Goal: Task Accomplishment & Management: Use online tool/utility

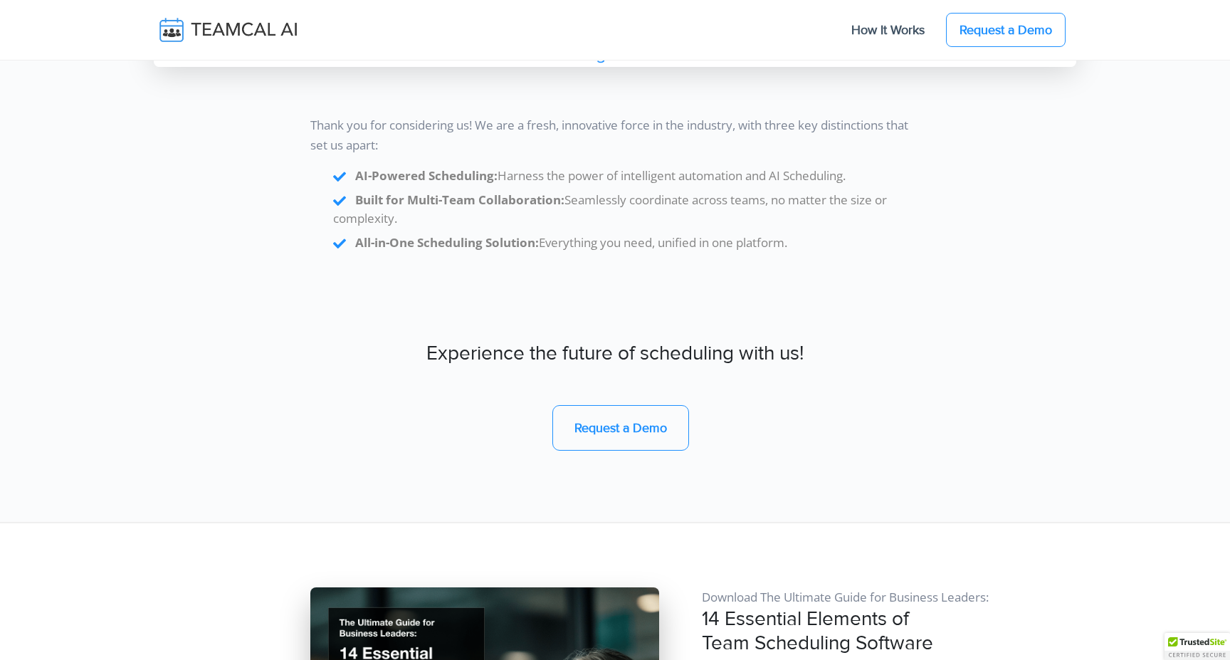
scroll to position [12319, 0]
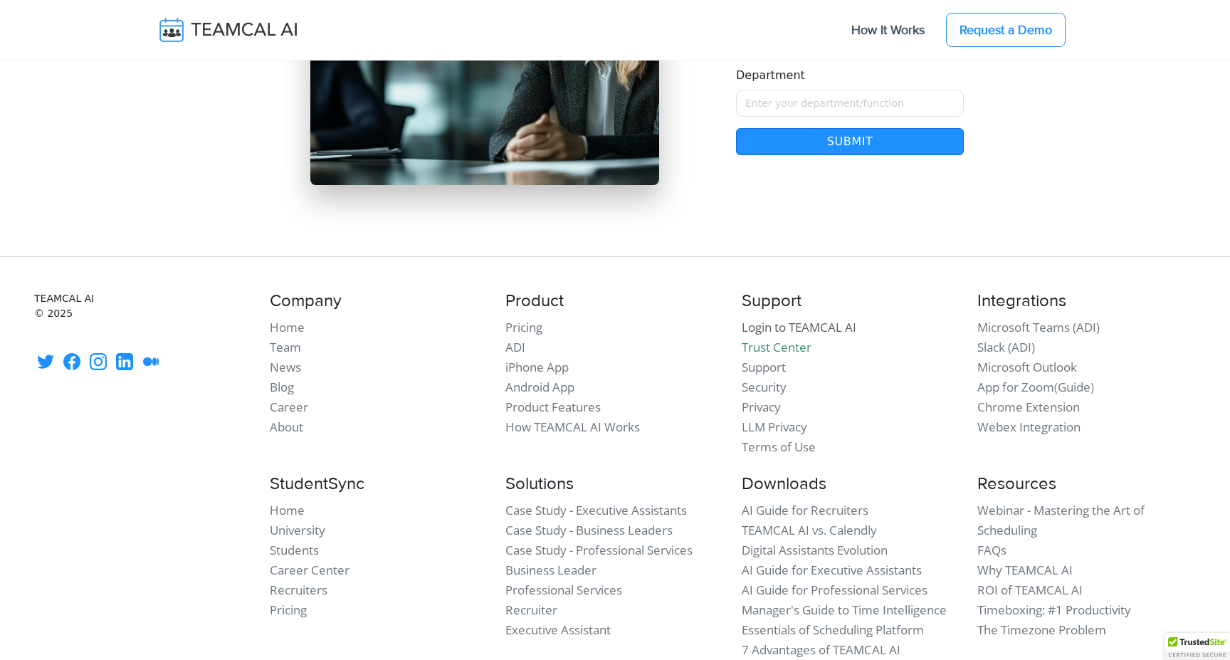
click at [745, 319] on link "Login to TEAMCAL AI" at bounding box center [799, 327] width 115 height 16
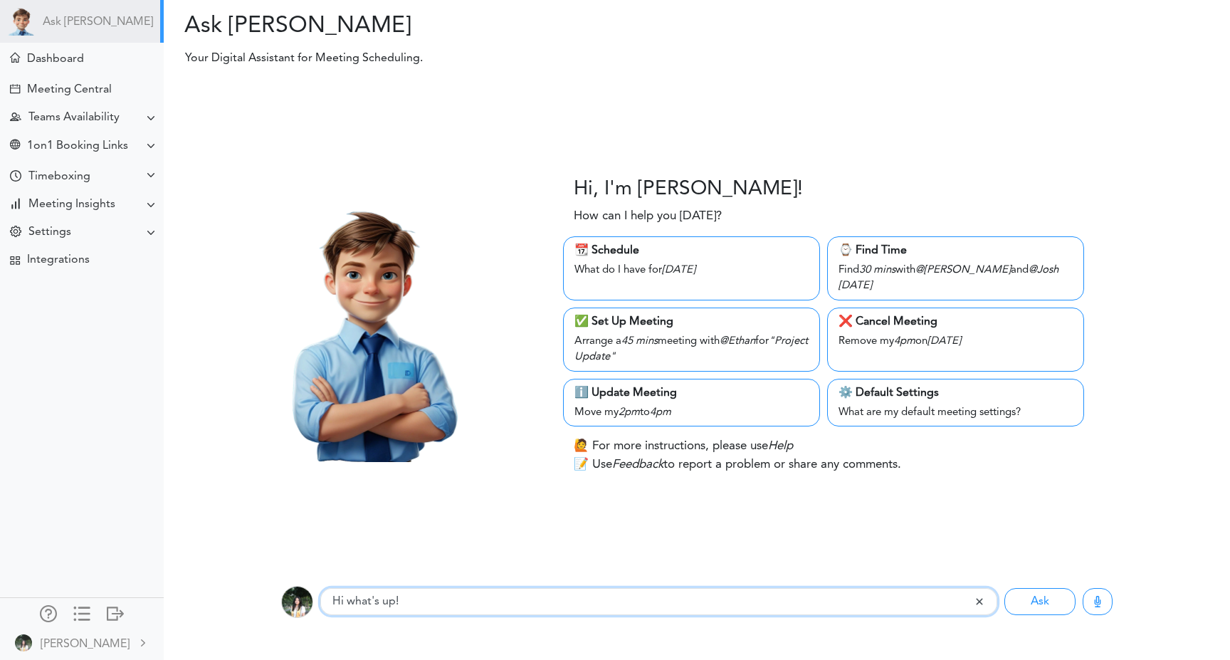
click at [454, 596] on input "Hi what's up!" at bounding box center [647, 601] width 654 height 27
click at [1005, 588] on button "Ask" at bounding box center [1040, 601] width 71 height 27
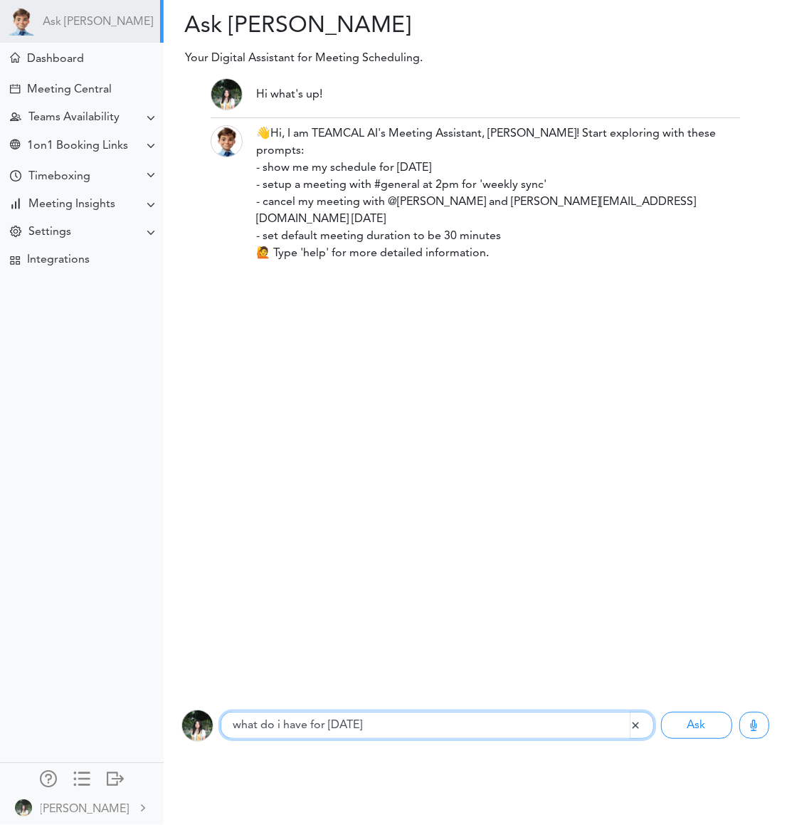
type input "what do i have for thursday"
click at [661, 659] on button "Ask" at bounding box center [696, 725] width 71 height 27
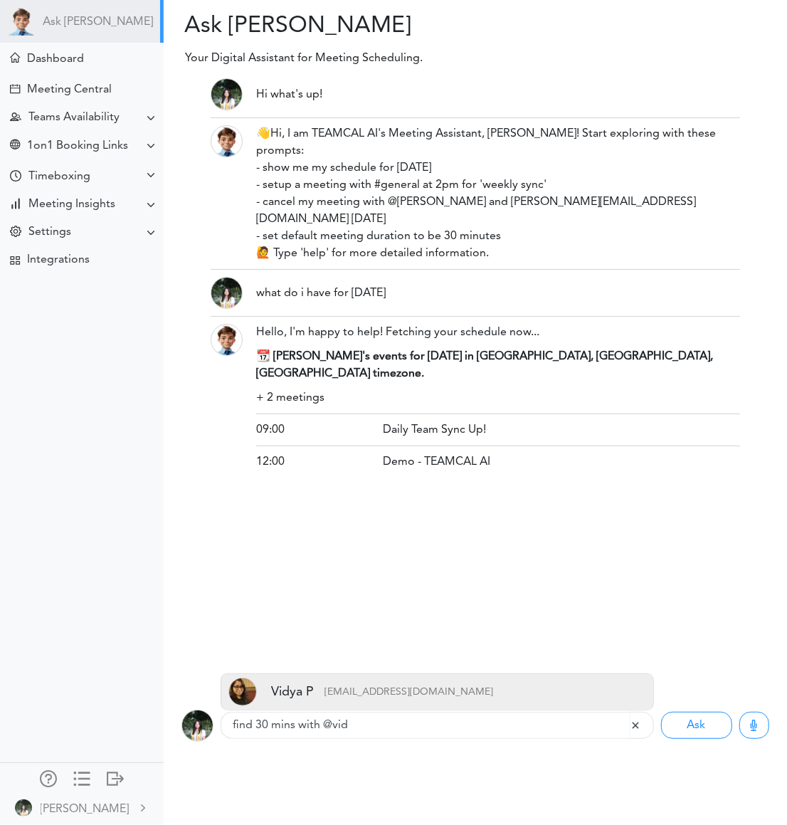
click at [332, 659] on p "vidyapamidi1608@gmail.com" at bounding box center [403, 692] width 179 height 28
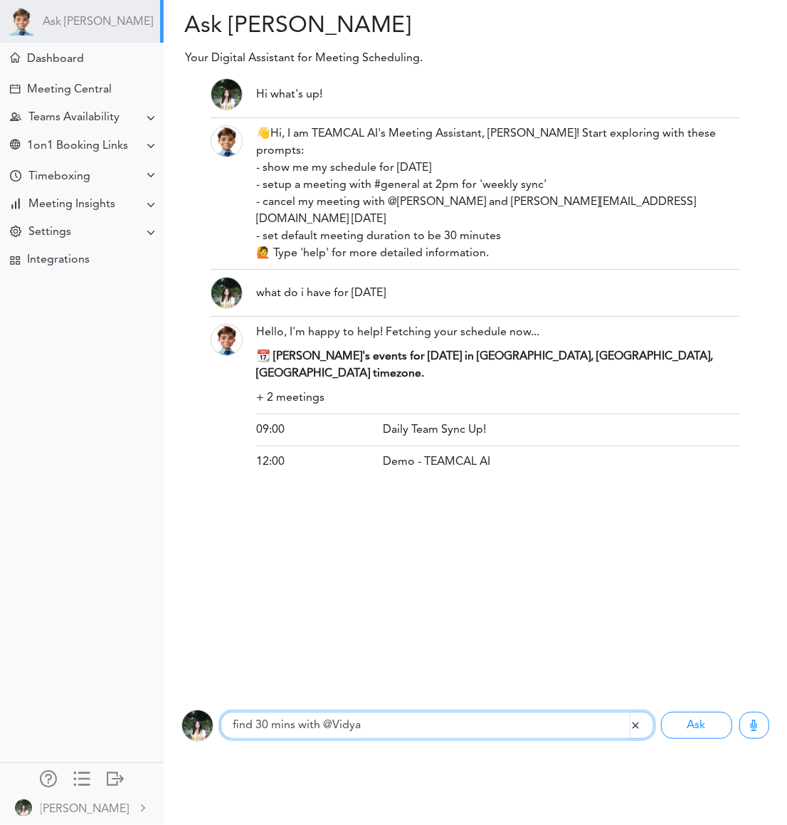
click at [389, 659] on input "find 30 mins with @Vidya" at bounding box center [425, 725] width 409 height 27
type input "find 30 mins with @Vidya tomorrow"
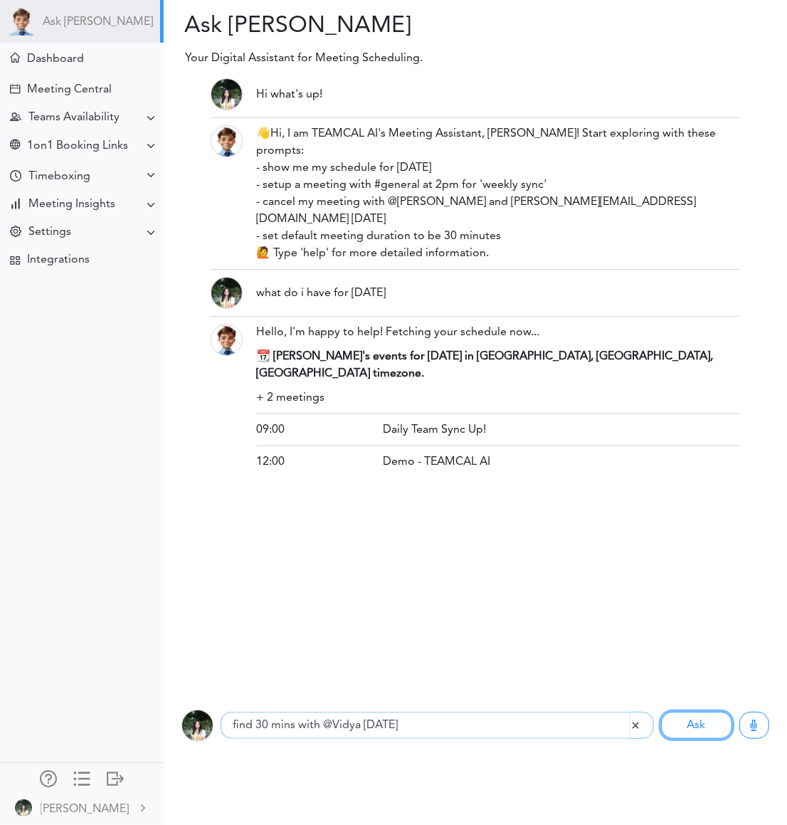
click at [661, 659] on button "Ask" at bounding box center [696, 725] width 71 height 27
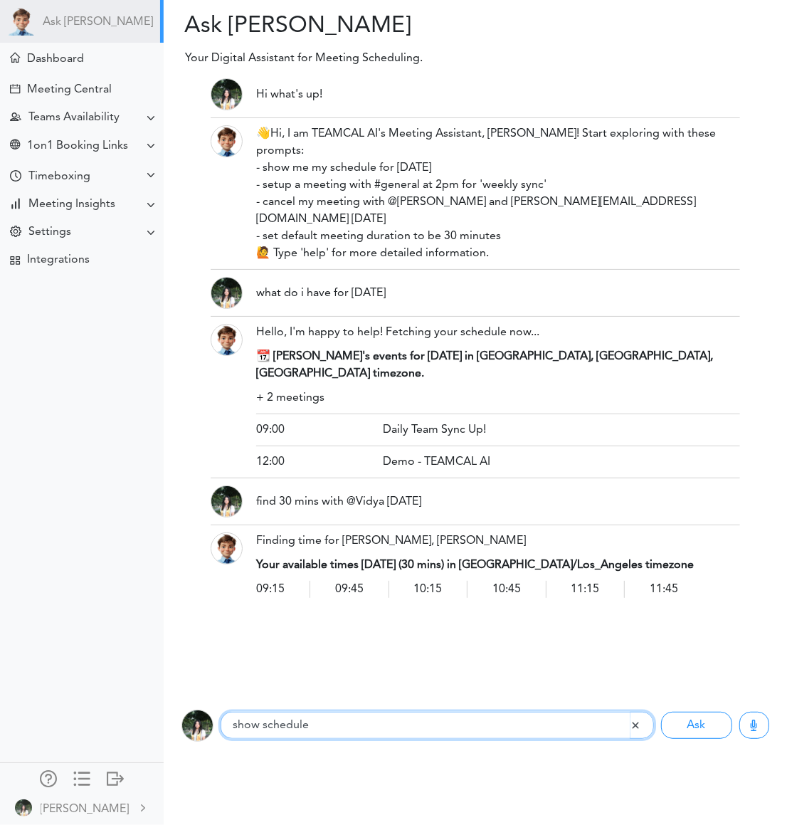
type input "show schedule"
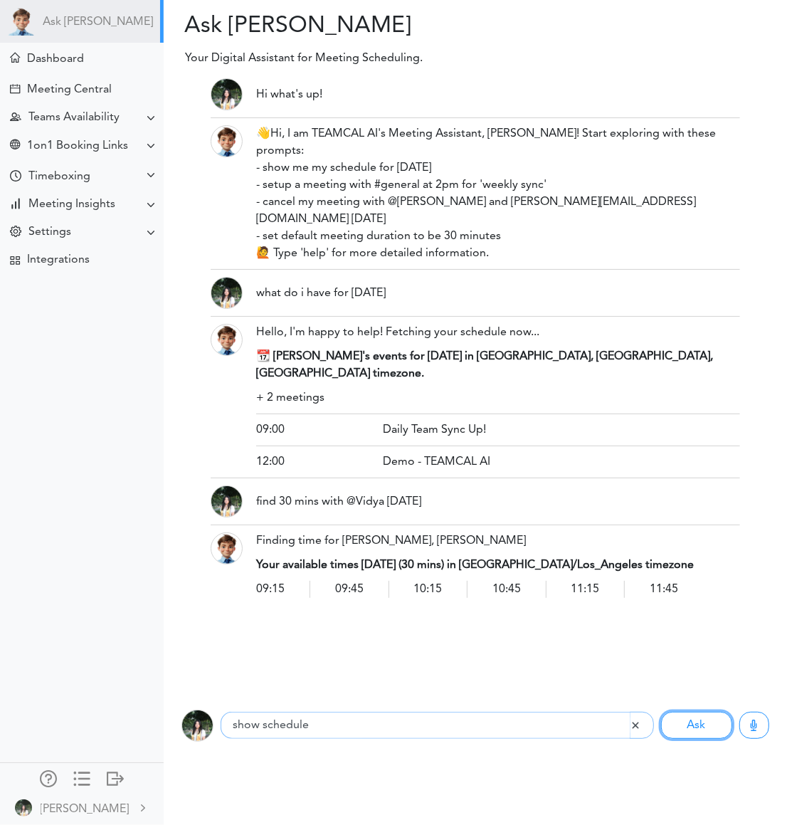
click at [661, 659] on button "Ask" at bounding box center [696, 725] width 71 height 27
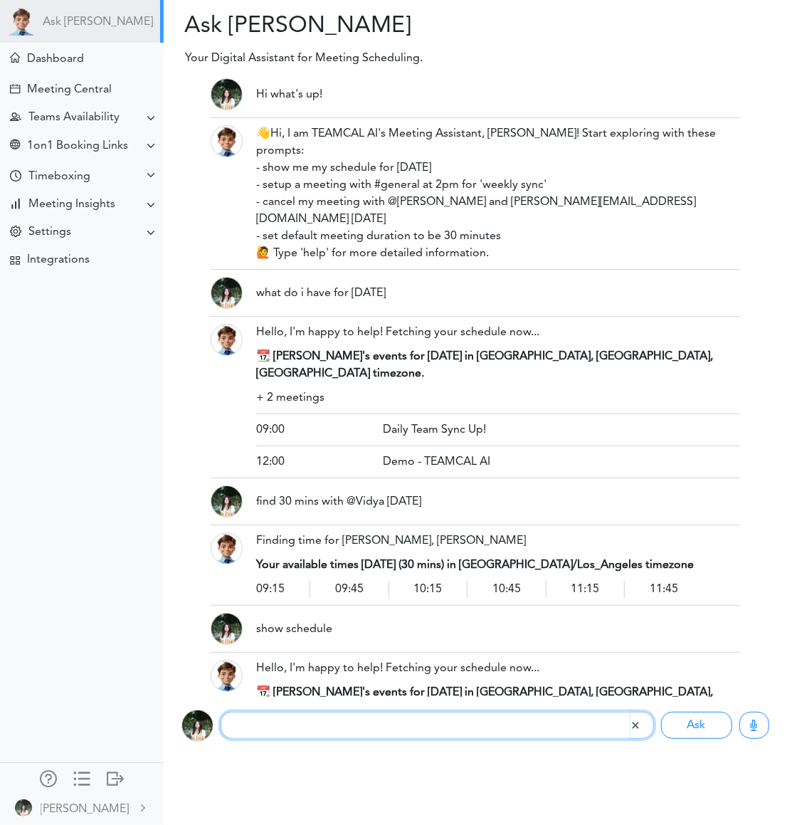
scroll to position [9, 0]
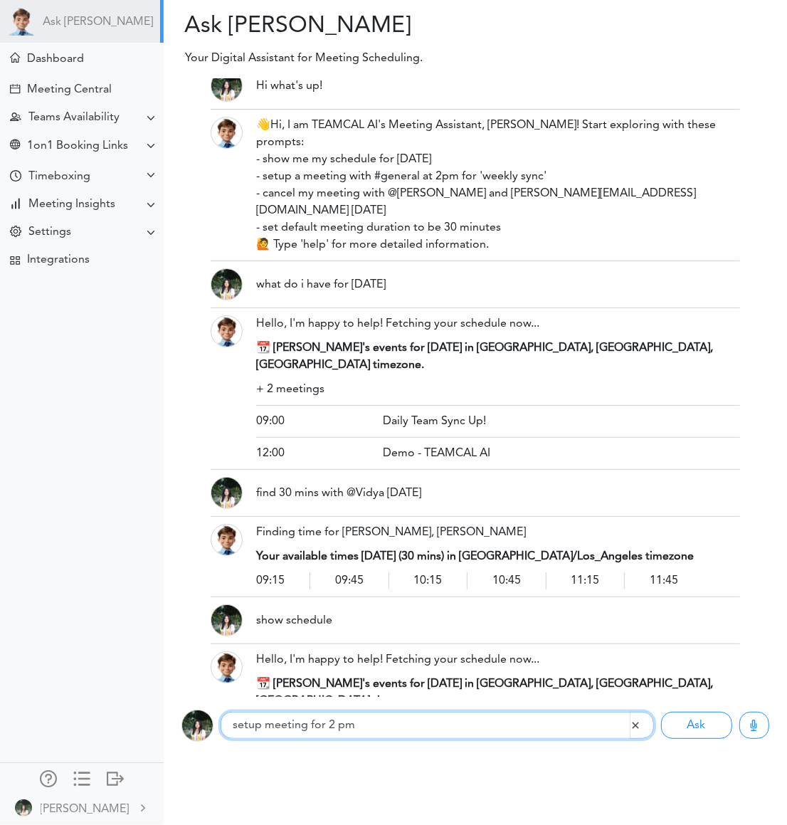
type input "setup meeting for 2 pm"
click at [661, 659] on button "Ask" at bounding box center [696, 725] width 71 height 27
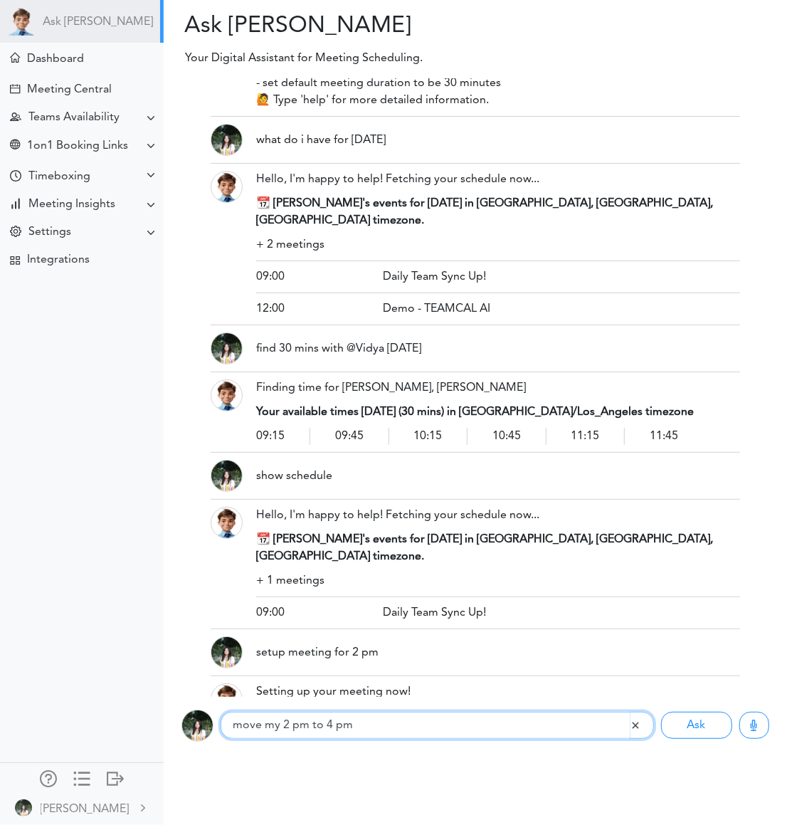
type input "move my 2 pm to 4 pm"
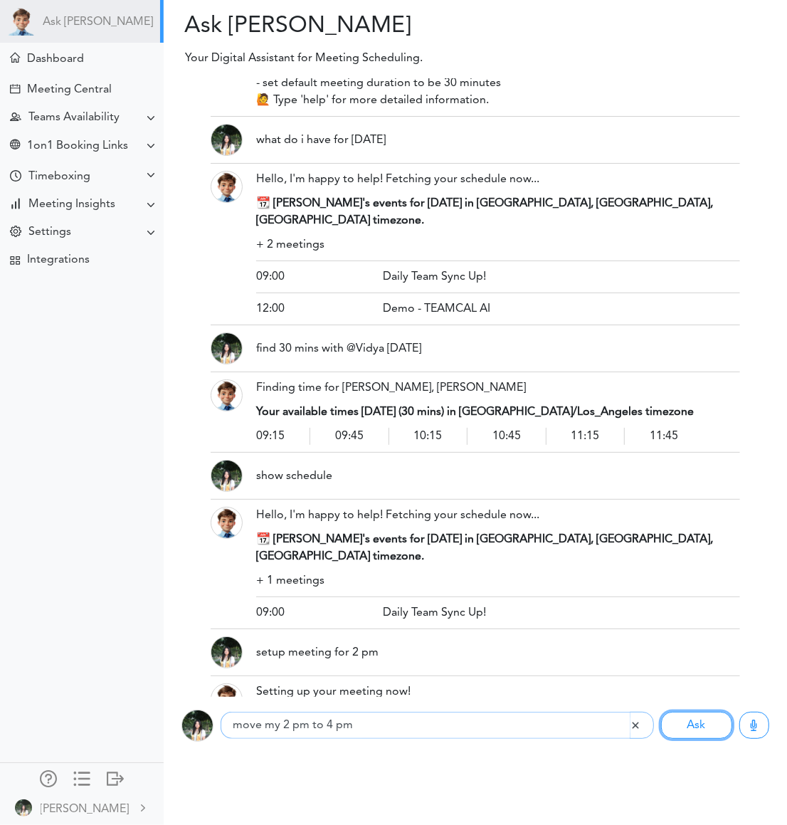
click at [661, 659] on button "Ask" at bounding box center [696, 725] width 71 height 27
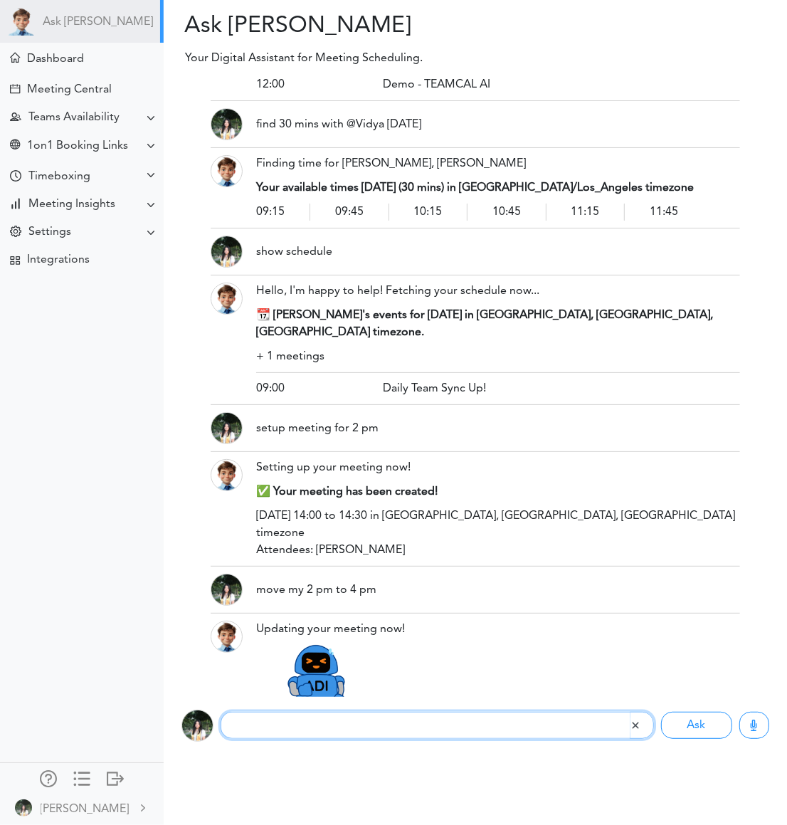
scroll to position [298, 0]
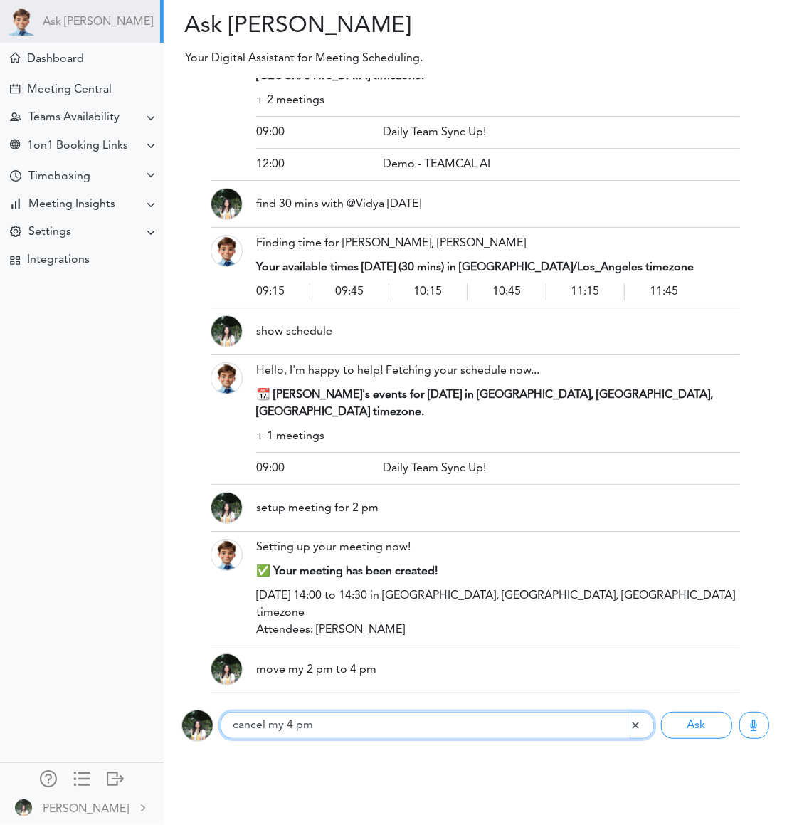
type input "cancel my 4 pm"
click at [661, 659] on button "Ask" at bounding box center [696, 725] width 71 height 27
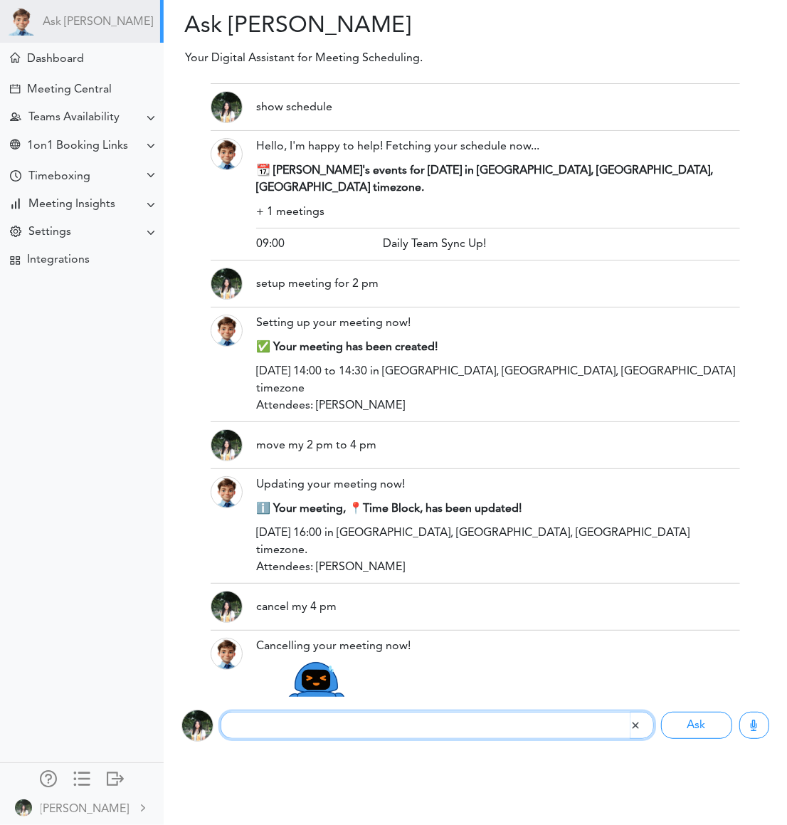
scroll to position [442, 0]
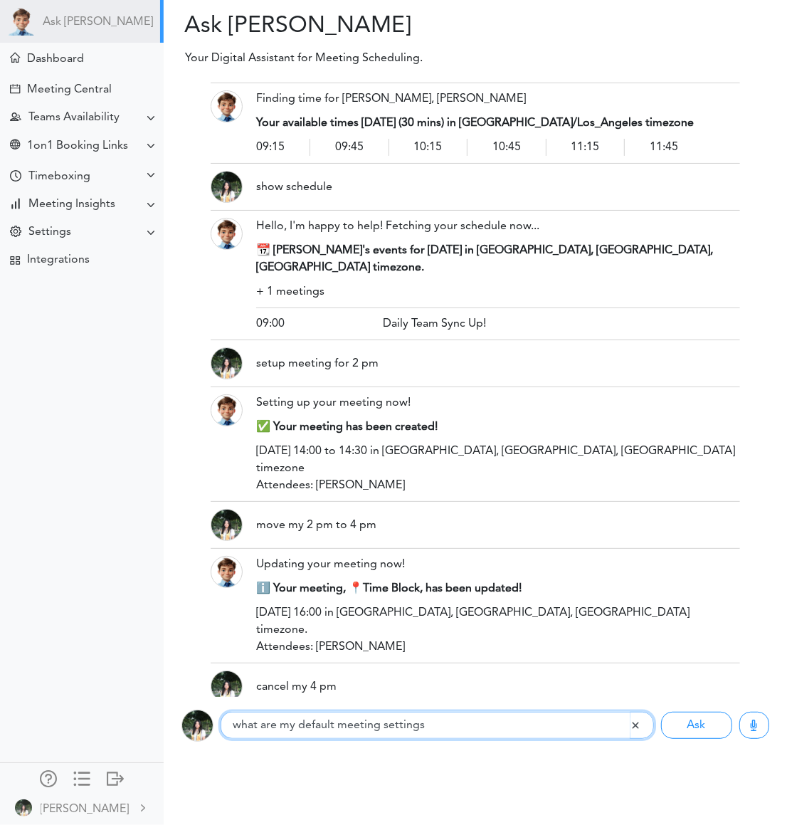
type input "what are my default meeting settings"
click at [661, 659] on button "Ask" at bounding box center [696, 725] width 71 height 27
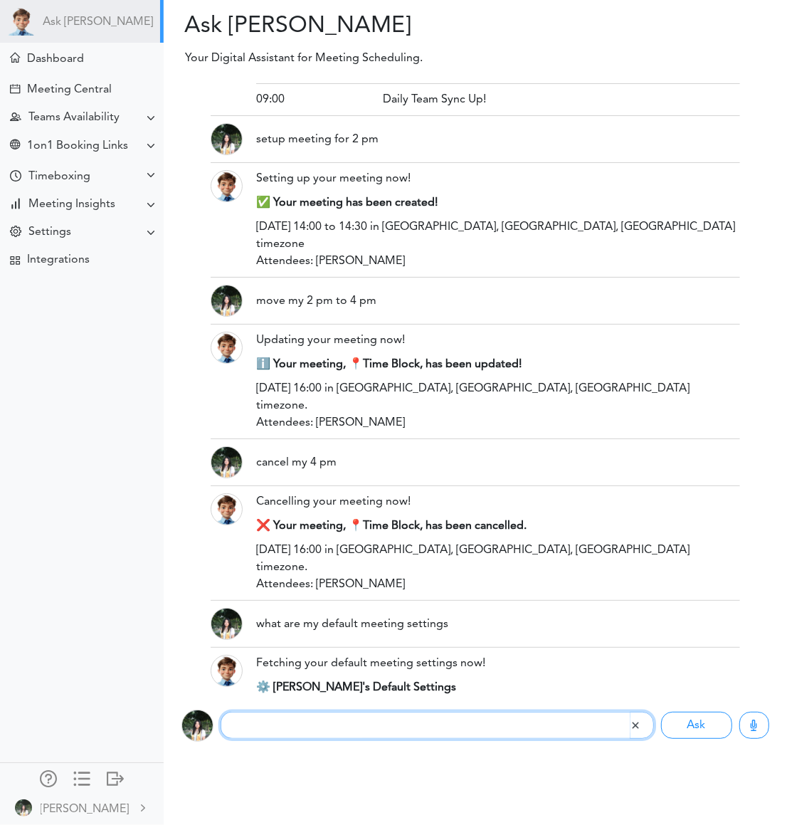
paste input "Set up 25 min with @mary and josh.kim@example.com on Friday 10am"
click at [356, 659] on input "Set up 25 min with @mary and josh.kim@example.com on Friday 10am" at bounding box center [425, 725] width 409 height 27
drag, startPoint x: 602, startPoint y: 725, endPoint x: 481, endPoint y: 725, distance: 121.0
click at [482, 659] on input "Set up 25 min with maoemily82@gmail.com and josh.kim@example.com on Friday 10am" at bounding box center [425, 725] width 409 height 27
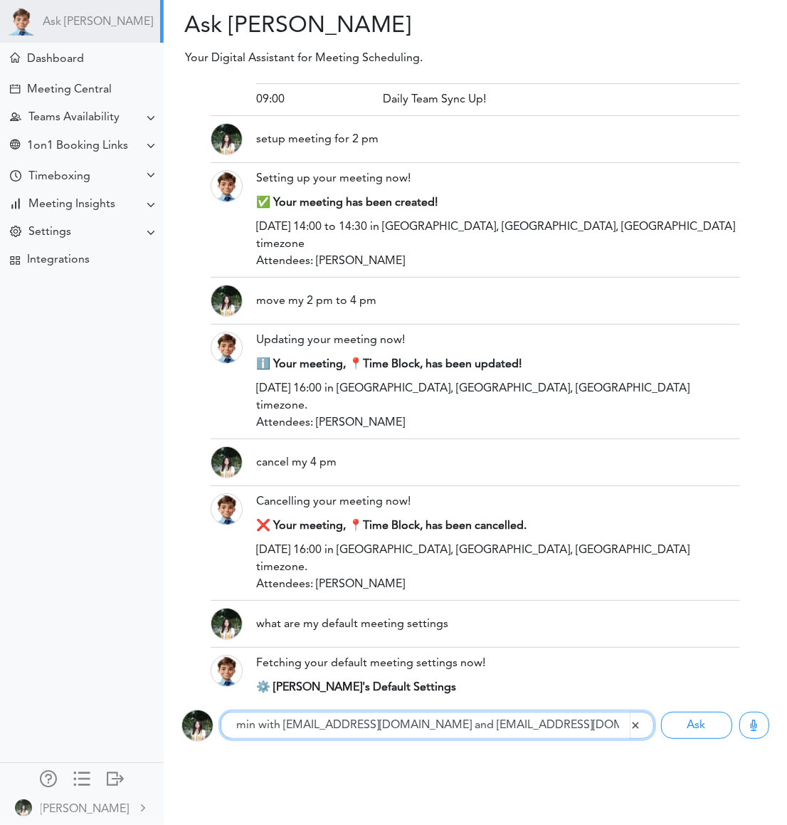
scroll to position [0, 52]
click at [429, 659] on input "Set up 25 min with maoemily82@gmail.com and emmao@ucdavis.edu on Friday 10am" at bounding box center [425, 725] width 409 height 27
type input "Set up 25 min with maoemily82@gmail.com and emmao@ucdavis.edu on Friday 10am"
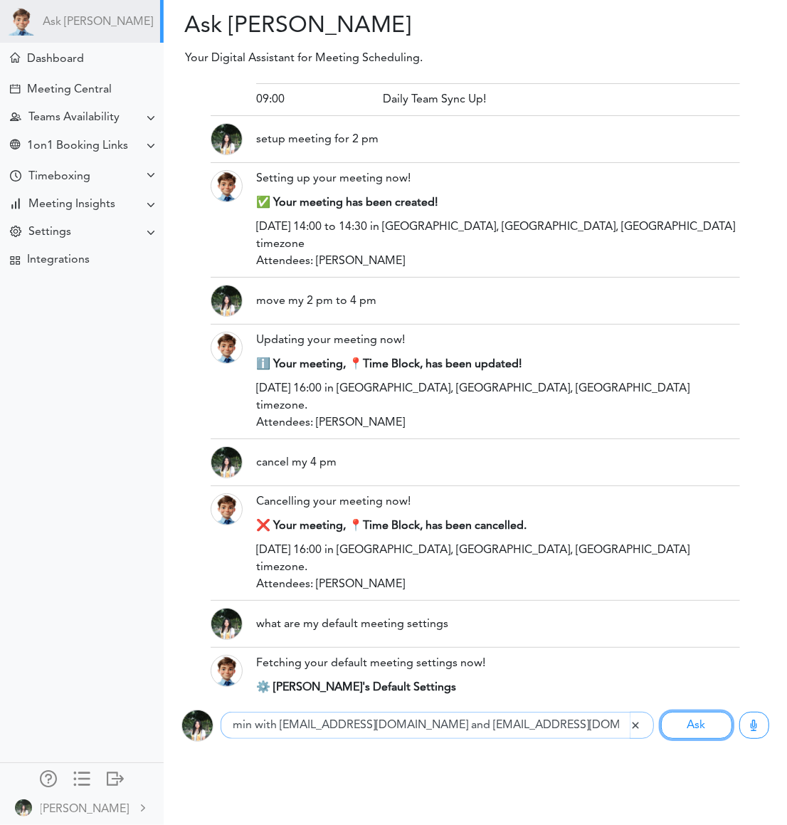
click at [661, 659] on button "Ask" at bounding box center [696, 725] width 71 height 27
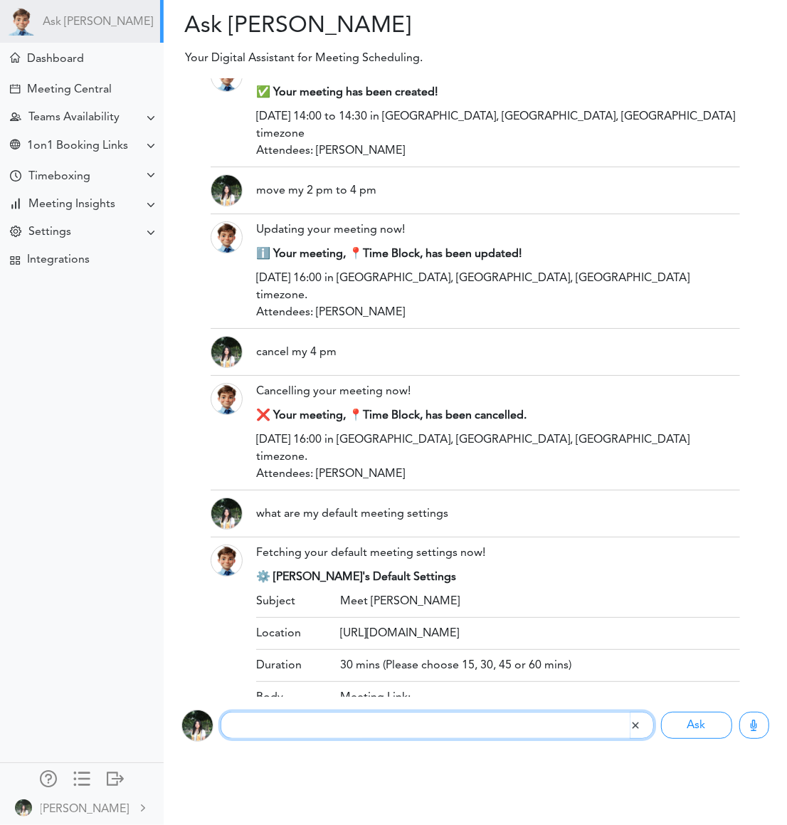
scroll to position [827, 0]
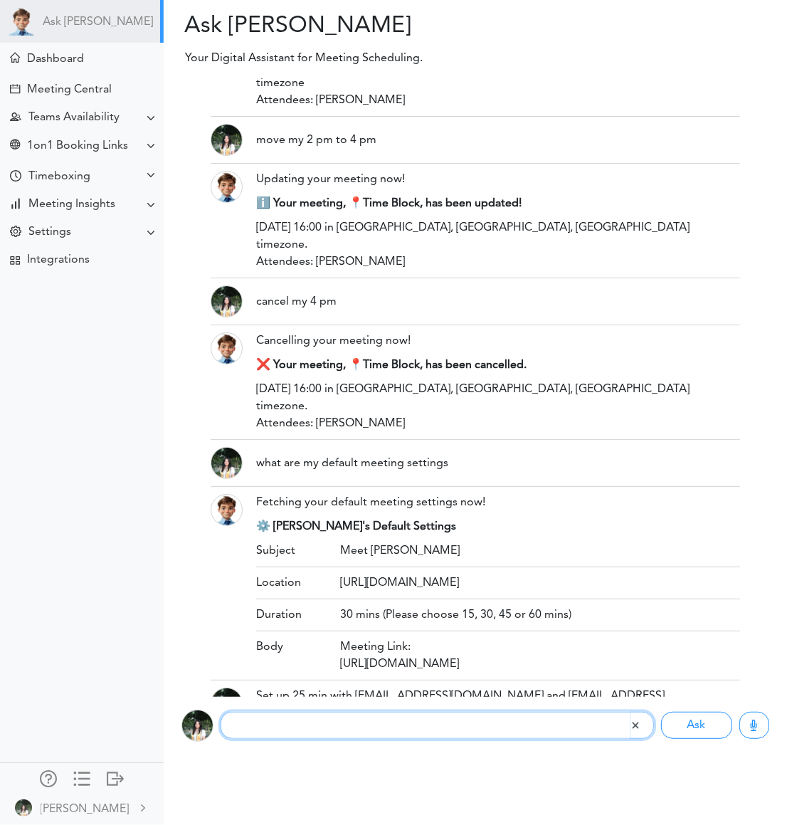
paste input "Schedule 1h with Mary Chen and Josh K. next Wed afternoon"
drag, startPoint x: 441, startPoint y: 724, endPoint x: 325, endPoint y: 725, distance: 116.8
click at [325, 659] on input "Schedule 1h with Mary Chen and Josh K. next Wed afternoon" at bounding box center [425, 725] width 409 height 27
type input "Schedule 1h with emmao@ucdavis.edu next Wed afternoon"
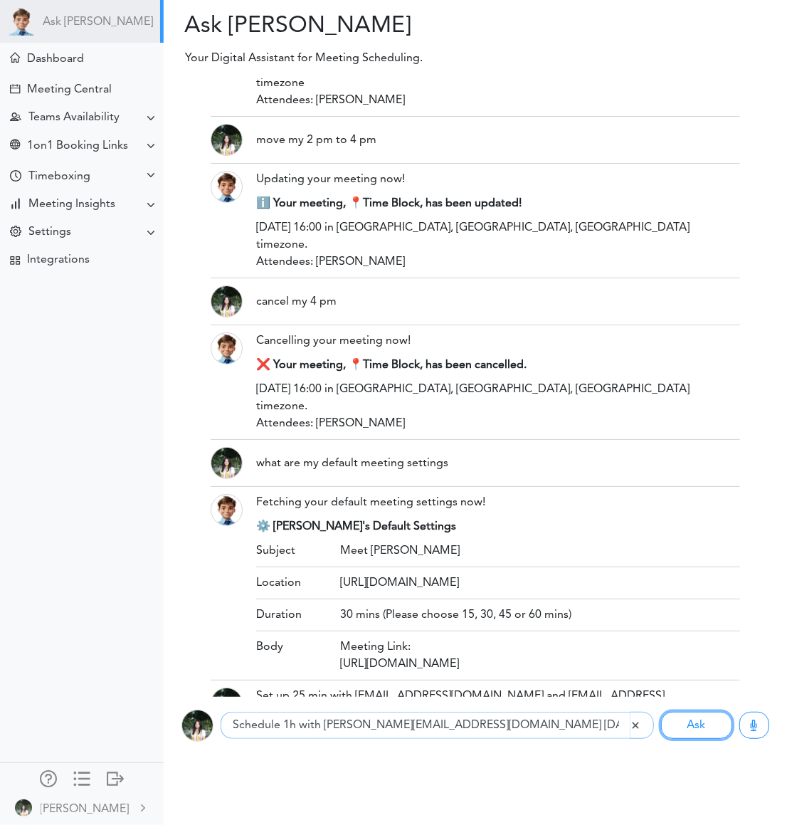
click at [661, 659] on button "Ask" at bounding box center [696, 725] width 71 height 27
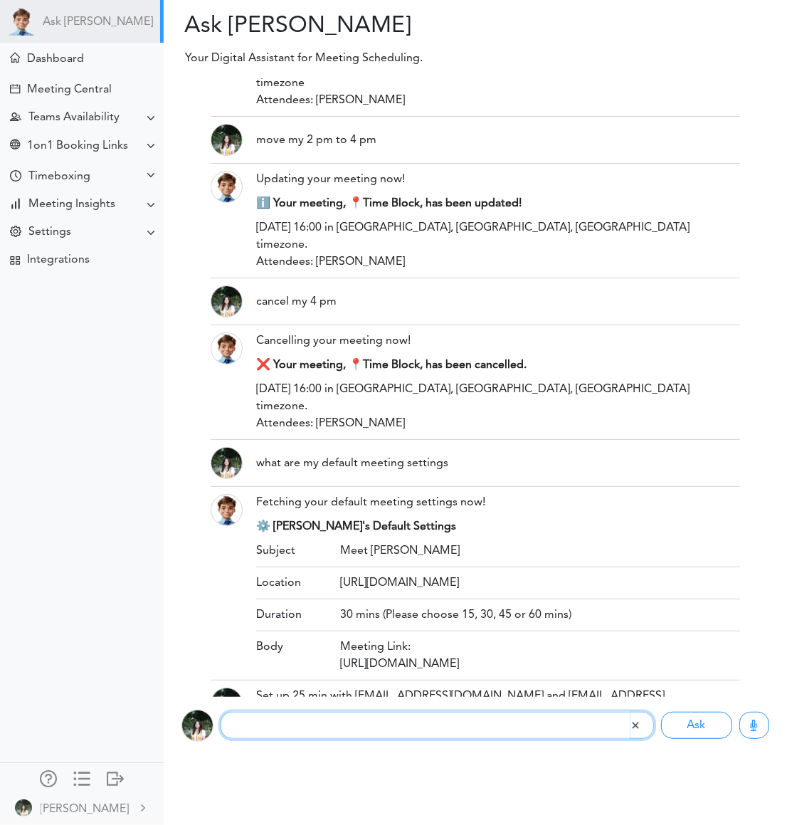
scroll to position [972, 0]
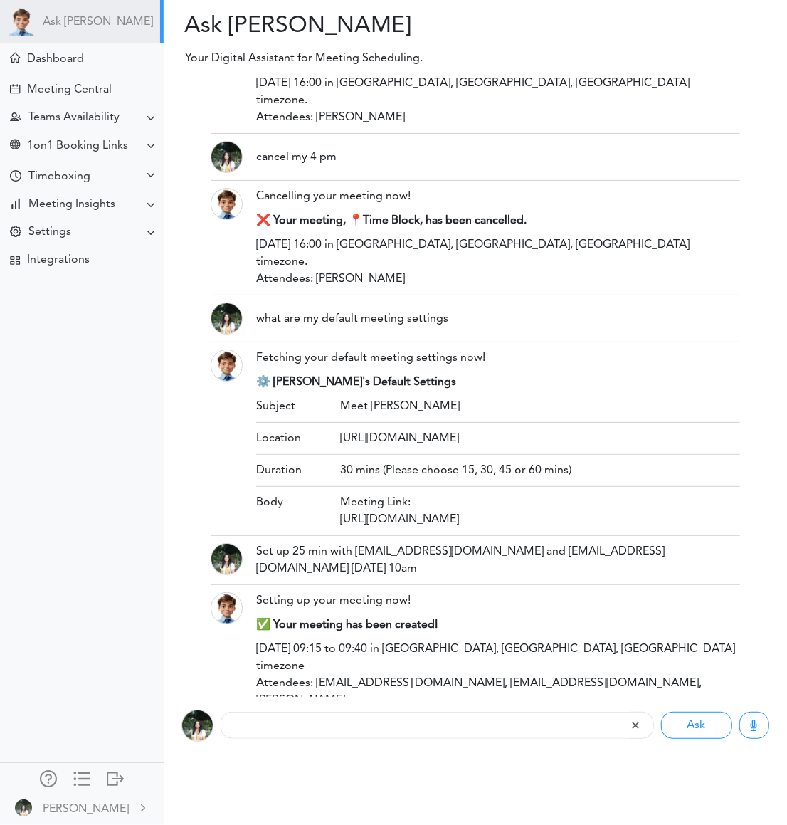
drag, startPoint x: 253, startPoint y: 581, endPoint x: 570, endPoint y: 584, distance: 316.8
click at [570, 659] on div "Schedule 1h with emmao@ucdavis.edu next Wed afternoon" at bounding box center [498, 740] width 505 height 32
copy div "Schedule 1h with emmao@ucdavis.edu next Wed afternoon"
click at [365, 659] on input "text" at bounding box center [425, 725] width 409 height 27
paste input "Schedule 1h with emmao@ucdavis.edu next Wed afternoon"
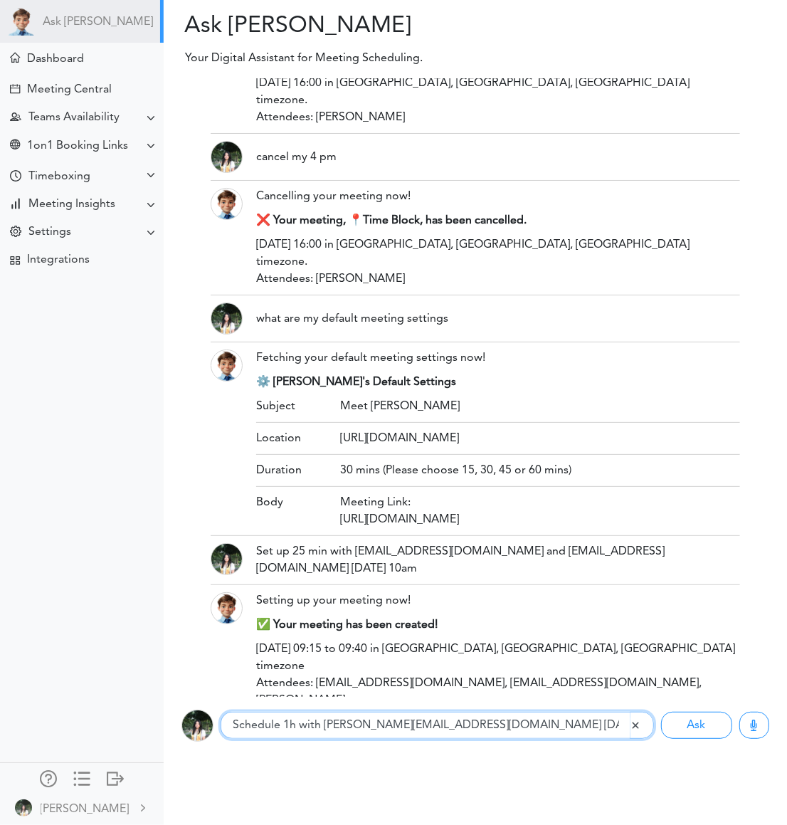
click at [295, 659] on input "Schedule 1h with emmao@ucdavis.edu next Wed afternoon" at bounding box center [425, 725] width 409 height 27
type input "Schedule 1 hour with emmao@ucdavis.edu next Wed afternoon"
click at [661, 659] on button "Ask" at bounding box center [696, 725] width 71 height 27
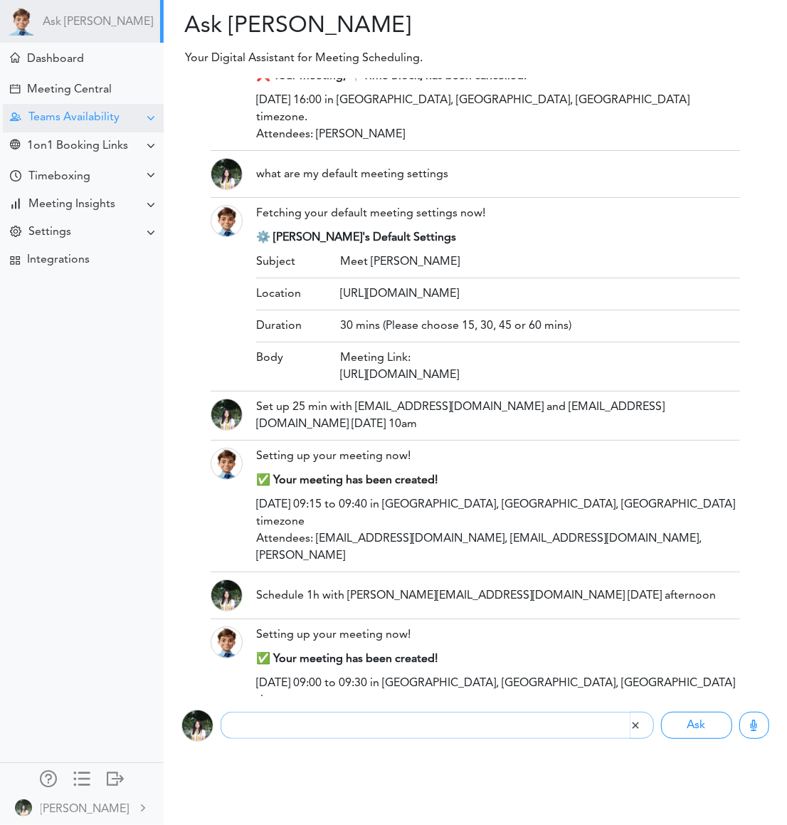
click at [110, 118] on div "Teams Availability" at bounding box center [73, 118] width 91 height 14
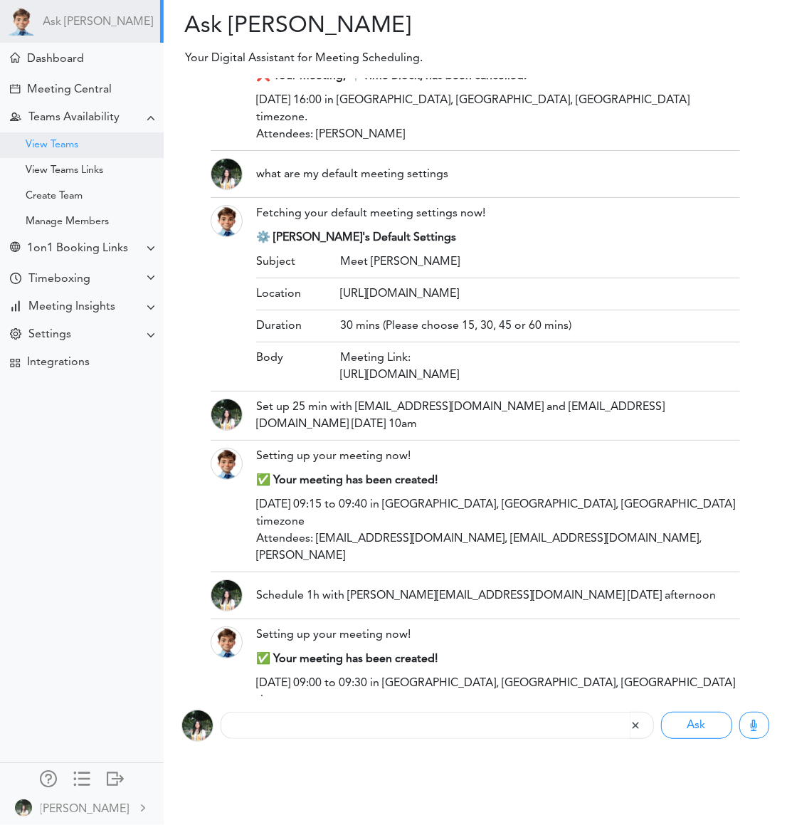
click at [93, 140] on div "View Teams" at bounding box center [82, 145] width 164 height 26
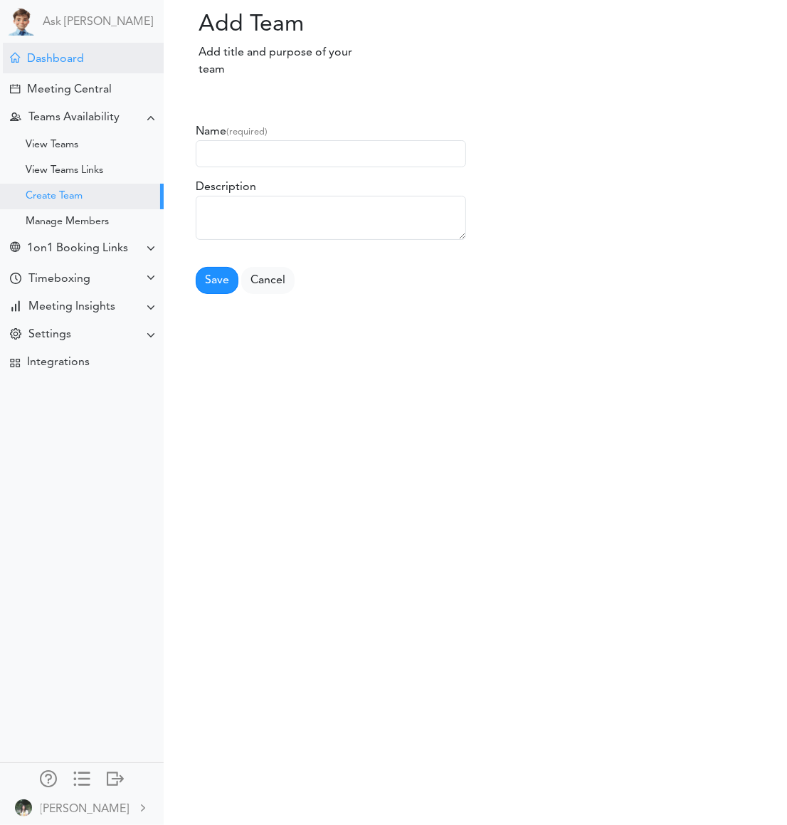
click at [93, 70] on div "Dashboard" at bounding box center [83, 58] width 161 height 31
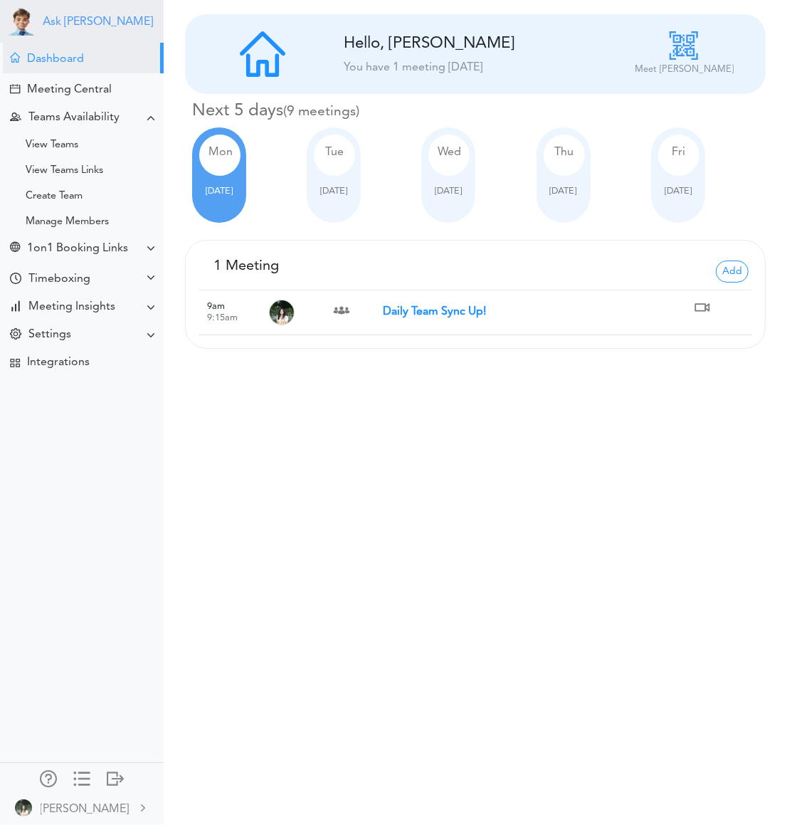
click at [68, 19] on link "Ask [PERSON_NAME]" at bounding box center [98, 23] width 110 height 14
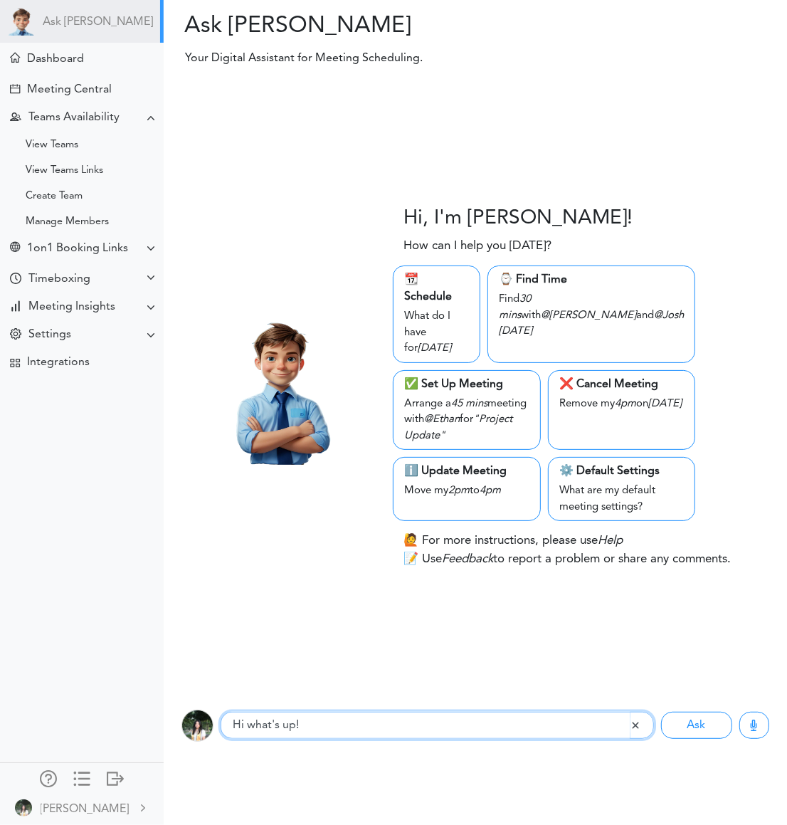
click at [270, 720] on input "Hi what's up!" at bounding box center [425, 725] width 409 height 27
paste input "Book 15m with [EMAIL_ADDRESS][DOMAIN_NAME] [DATE] at 5"
drag, startPoint x: 422, startPoint y: 723, endPoint x: 313, endPoint y: 728, distance: 109.0
click at [313, 728] on input "Book 15m with [EMAIL_ADDRESS][DOMAIN_NAME] [DATE] at 5" at bounding box center [425, 725] width 409 height 27
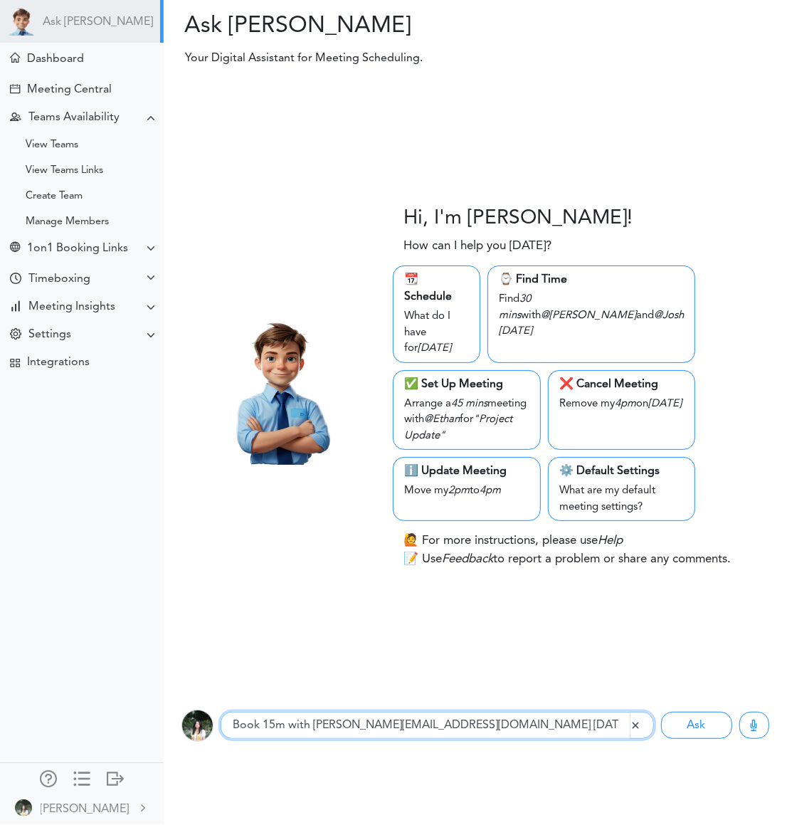
type input "Book 15m with [PERSON_NAME][EMAIL_ADDRESS][DOMAIN_NAME] [DATE] at 5"
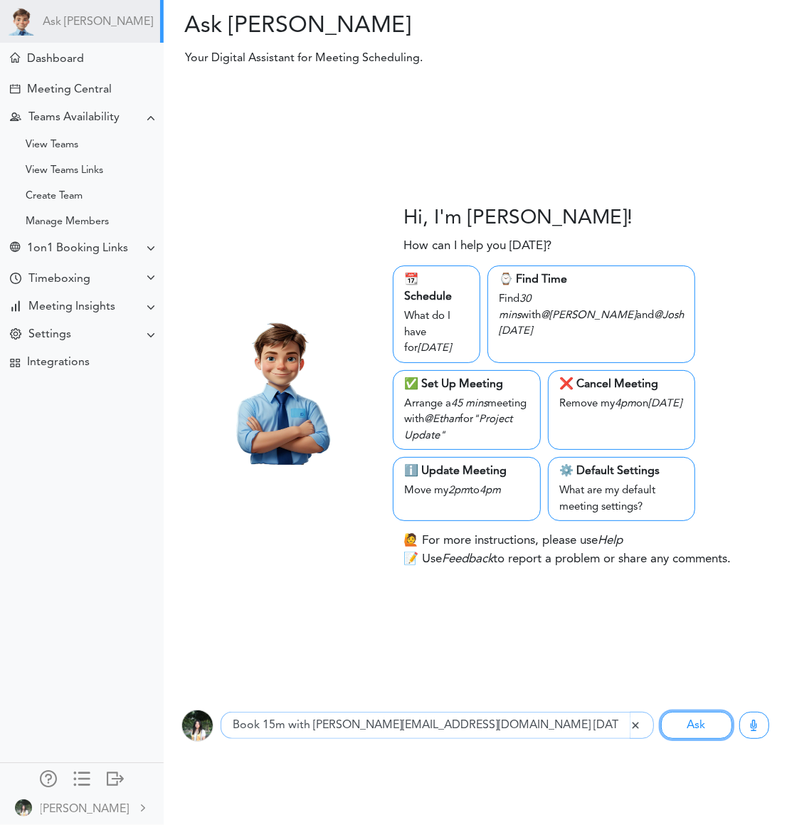
click at [661, 712] on button "Ask" at bounding box center [696, 725] width 71 height 27
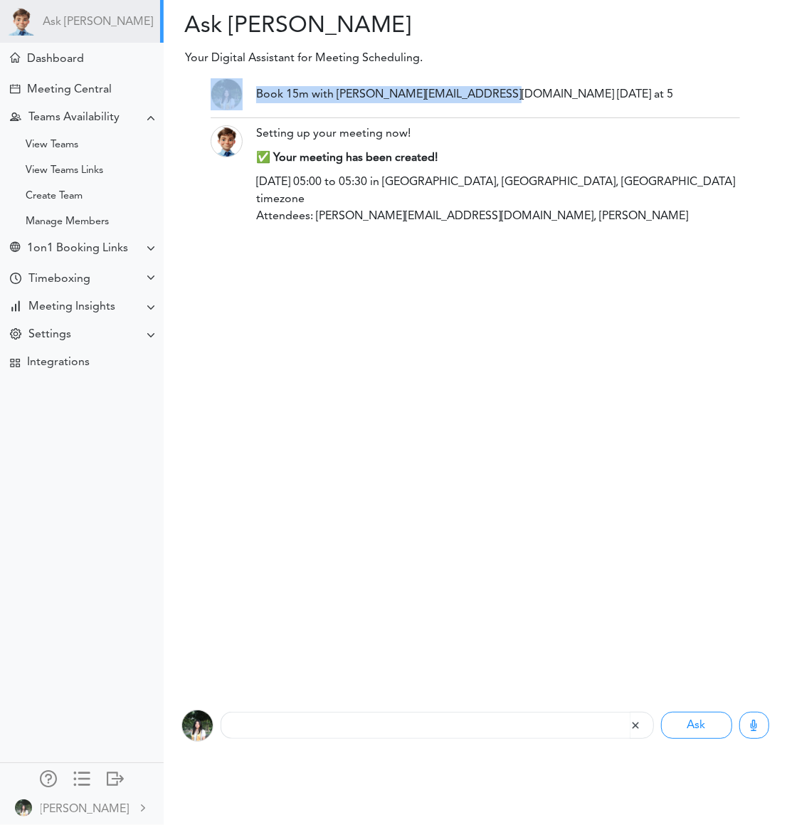
drag, startPoint x: 526, startPoint y: 105, endPoint x: 237, endPoint y: 98, distance: 289.2
click at [237, 98] on div "Book 15m with emmao@ucdavis.edu today at 5" at bounding box center [476, 94] width 552 height 32
copy div "Book 15m with emmao@ucdavis.edu today at 5"
click at [372, 740] on div "Listening..." at bounding box center [437, 726] width 433 height 32
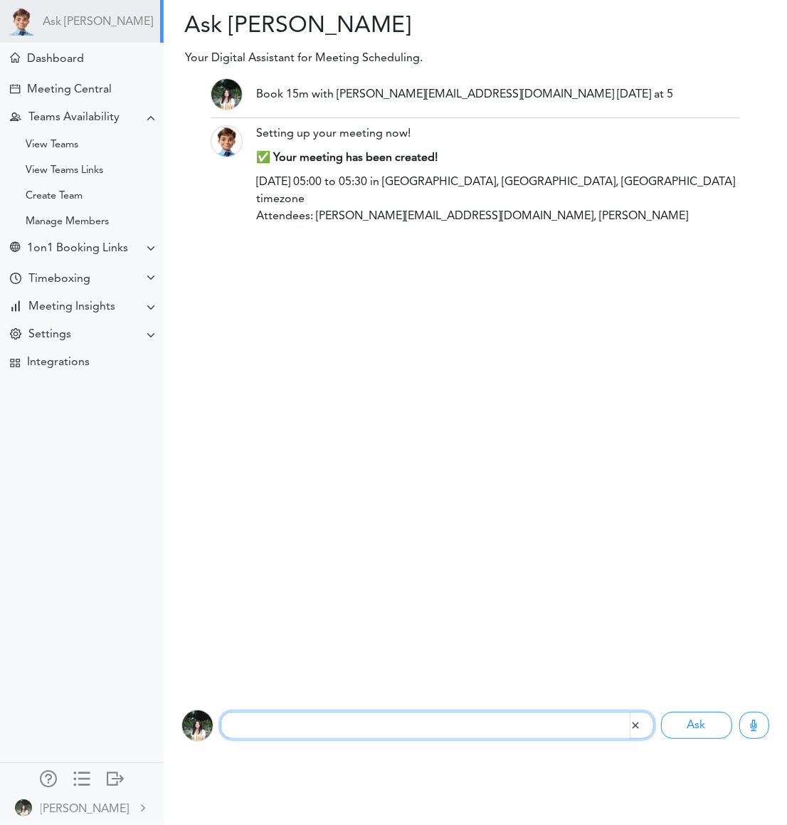
click at [372, 720] on input "text" at bounding box center [425, 725] width 409 height 27
paste input "Book 15m with emmao@ucdavis.edu today at 5"
click at [286, 725] on input "Book 15m with emmao@ucdavis.edu today at 5" at bounding box center [425, 725] width 409 height 27
type input "Book 15 min with emmao@ucdavis.edu today at 5"
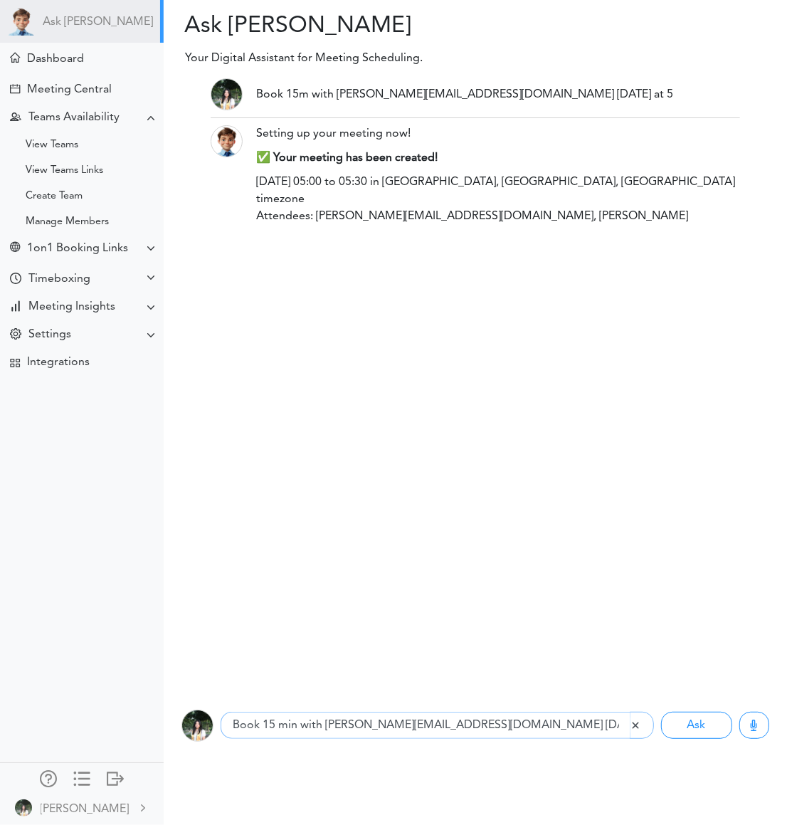
click at [661, 712] on button "Ask" at bounding box center [696, 725] width 71 height 27
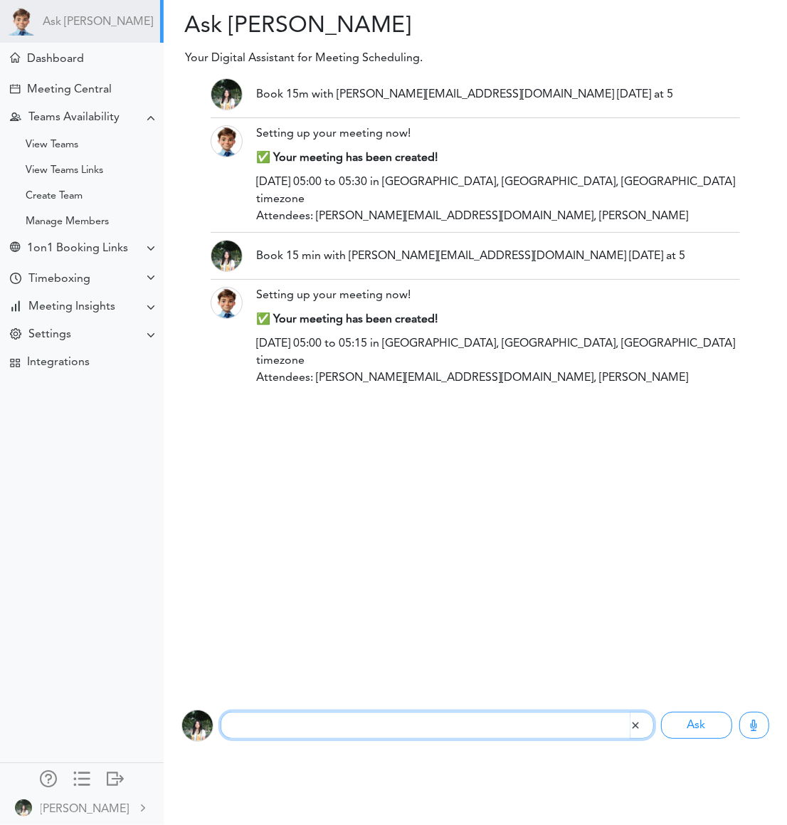
paste input "Set up 30m for "Quarterly Budget Check-in" with @Mary tomorrow 11"
click at [286, 725] on input "Set up 30m for "Quarterly Budget Check-in" with @Mary tomorrow 11" at bounding box center [425, 725] width 409 height 27
click at [517, 723] on input "Set up 30 min for "Quarterly Budget Check-in" with @Mary tomorrow 11" at bounding box center [425, 725] width 409 height 27
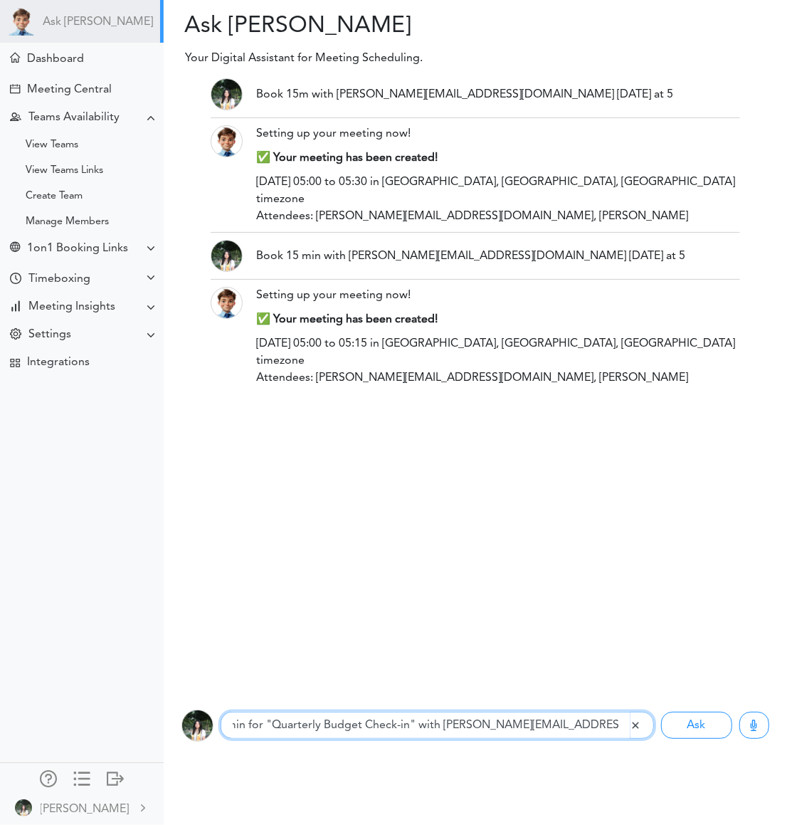
click at [612, 724] on input "Set up 30 min for "Quarterly Budget Check-in" with emmao@ucdavis.edu tomorrow 11" at bounding box center [425, 725] width 409 height 27
type input "Set up 30 min for "Quarterly Budget Check-in" with emmao@ucdavis.edu tomorrow a…"
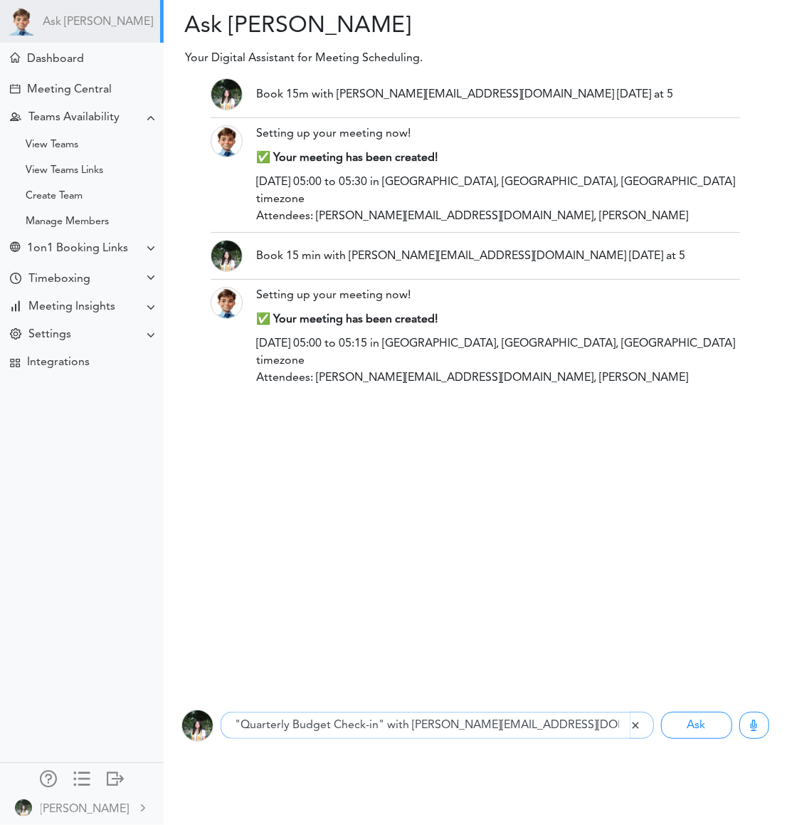
click at [661, 712] on button "Ask" at bounding box center [696, 725] width 71 height 27
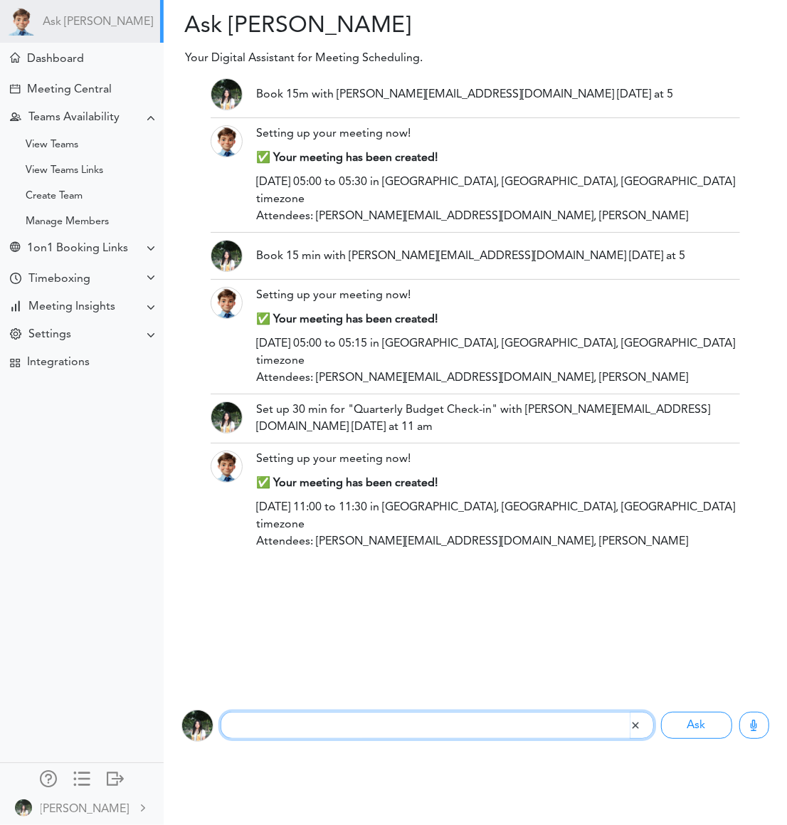
scroll to position [0, 0]
type input "show schedule tomorrow"
click at [661, 712] on button "Ask" at bounding box center [696, 725] width 71 height 27
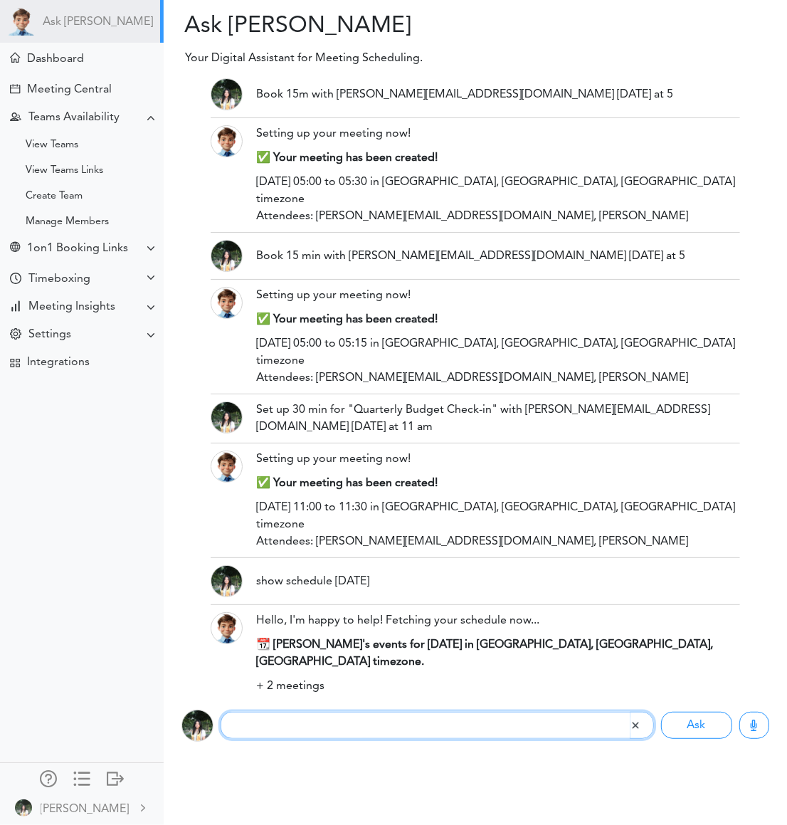
paste input "Schedule 45m Project Update with @Ethan Thu 3pm"
click at [296, 728] on input "Schedule 45m Project Update with @Ethan Thu 3pm" at bounding box center [425, 725] width 409 height 27
click at [534, 730] on input "Schedule 45m Project Update with @Ethan Thu 3pm" at bounding box center [425, 725] width 409 height 27
drag, startPoint x: 451, startPoint y: 722, endPoint x: 414, endPoint y: 723, distance: 37.0
click at [414, 723] on input "Schedule 45m Project Update with @Ethan Thu 3pm" at bounding box center [425, 725] width 409 height 27
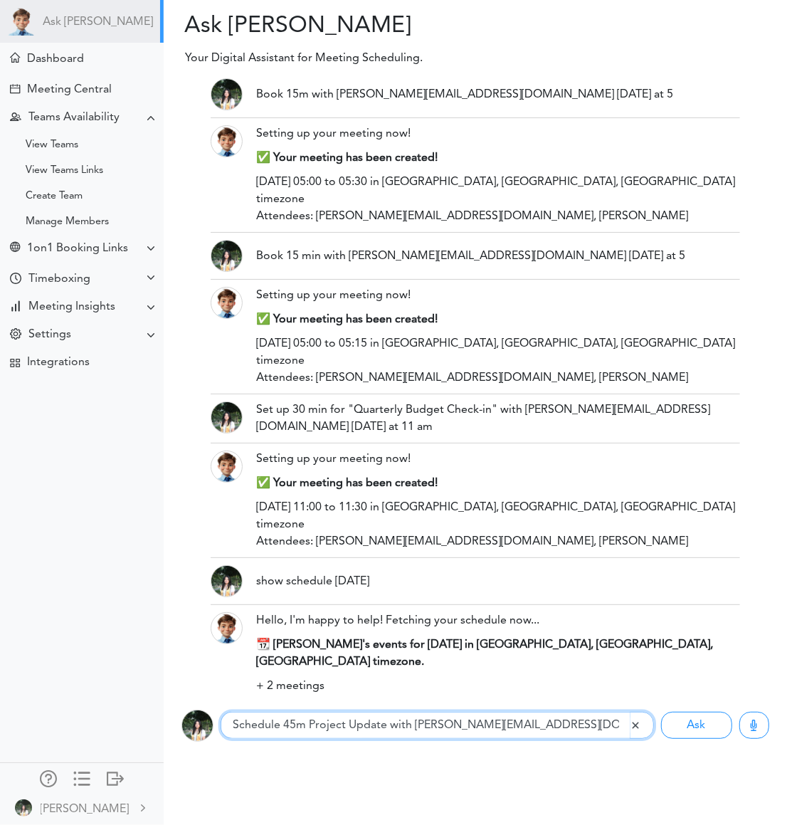
type input "Schedule 45m Project Update with emmao@ucdavis.edu Thu 3pm"
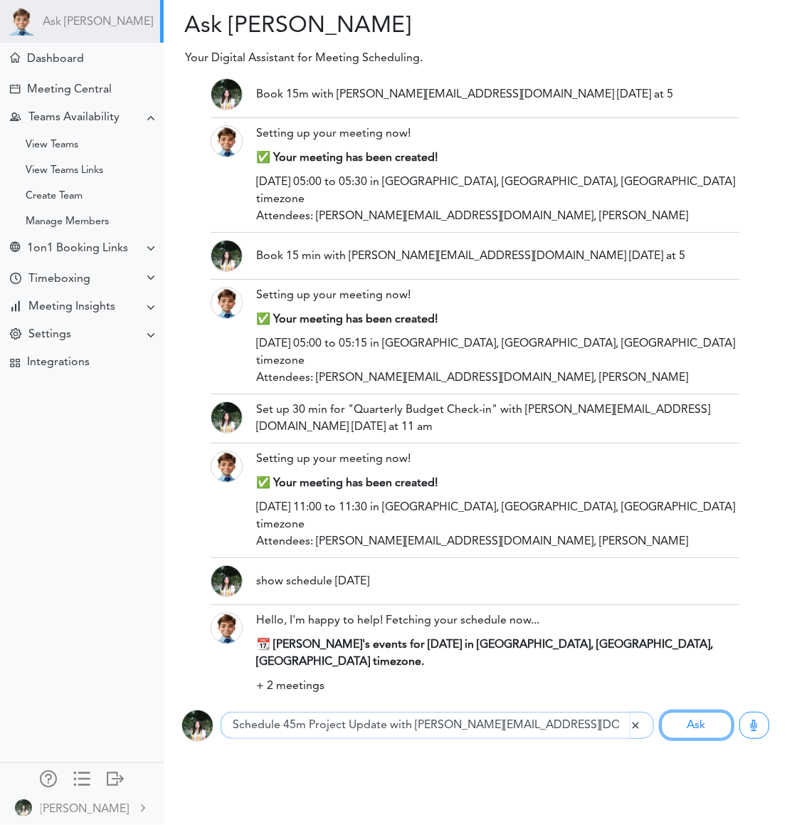
click at [661, 712] on button "Ask" at bounding box center [696, 725] width 71 height 27
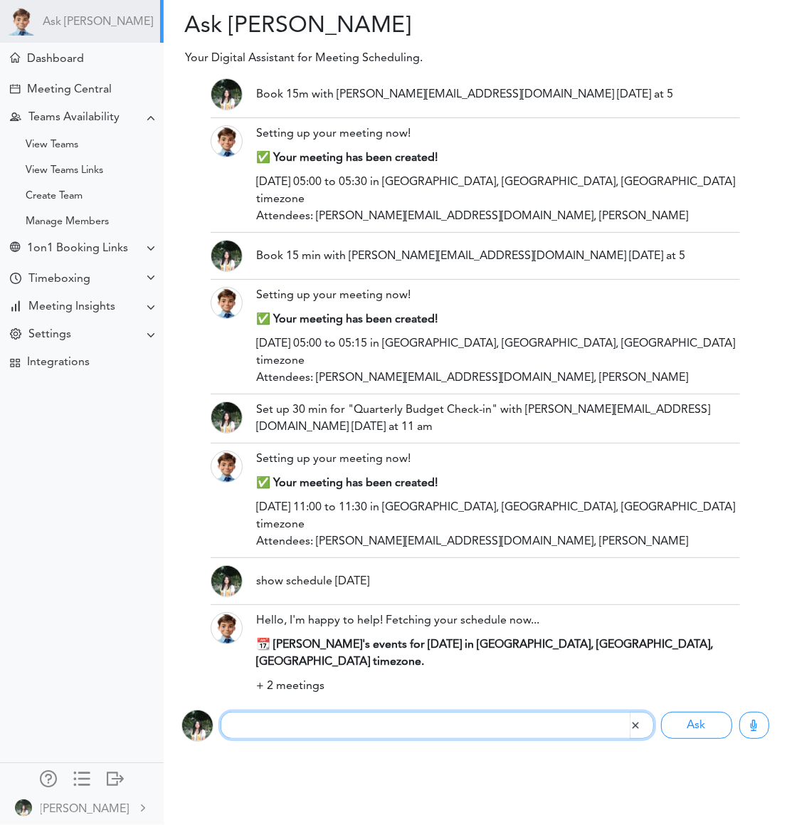
scroll to position [135, 0]
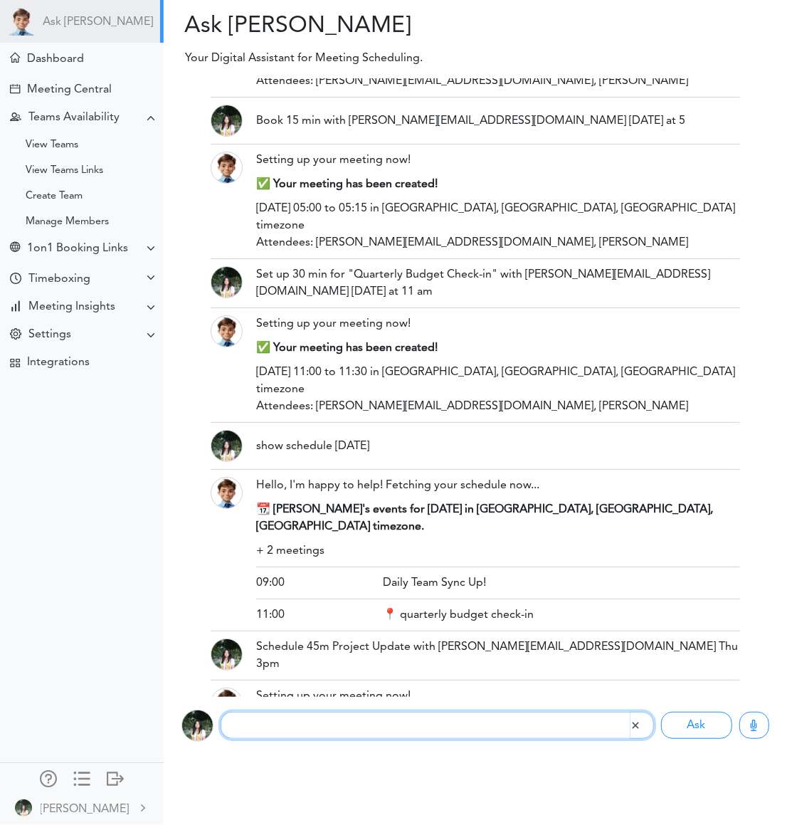
paste input "Set up 30m for "Quarterly Budget Check-in" with @Mary tomorrow 11"
drag, startPoint x: 523, startPoint y: 726, endPoint x: 492, endPoint y: 727, distance: 30.6
click at [492, 727] on input "Set up 30m for "Quarterly Budget Check-in" with @Mary tomorrow 11" at bounding box center [425, 725] width 409 height 27
type input "Set up 30m for "Quarterly Budget Check-in" with emmao@ucdavis.edu tomorrow 11"
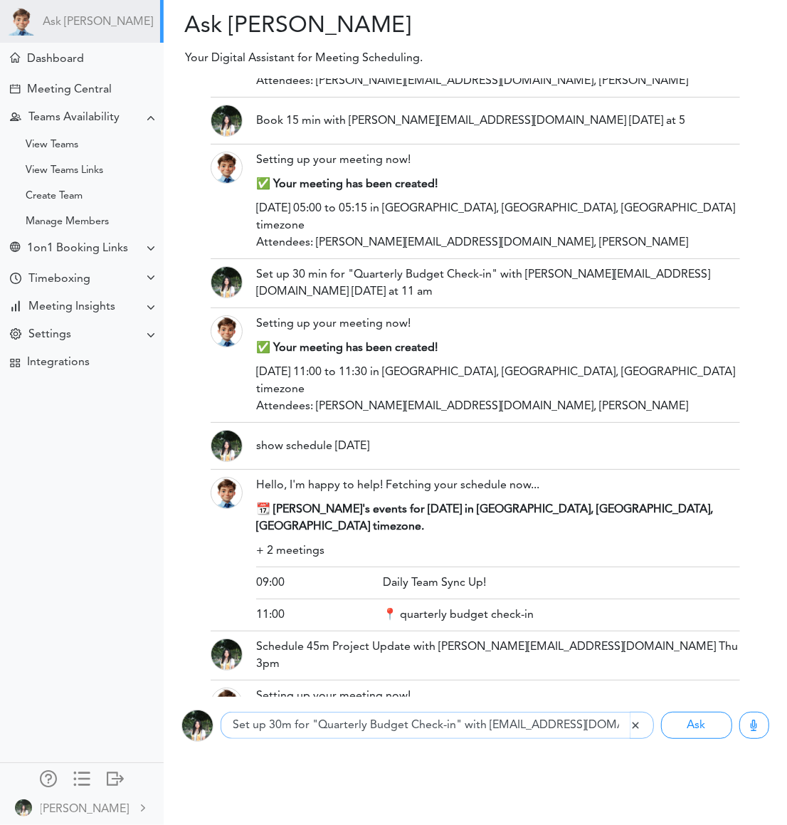
click at [661, 712] on button "Ask" at bounding box center [696, 725] width 71 height 27
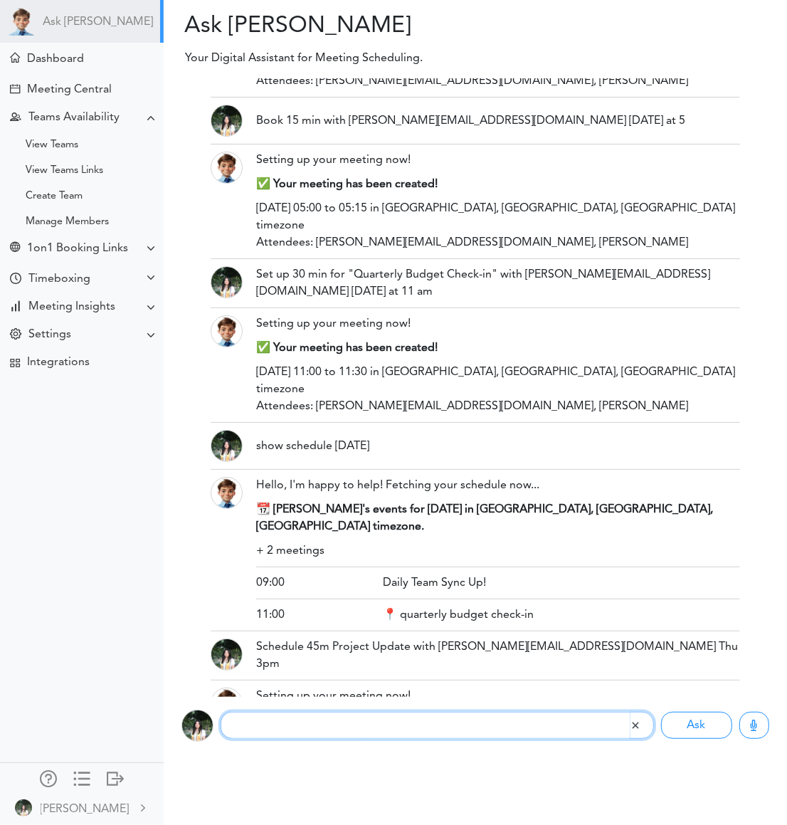
scroll to position [280, 0]
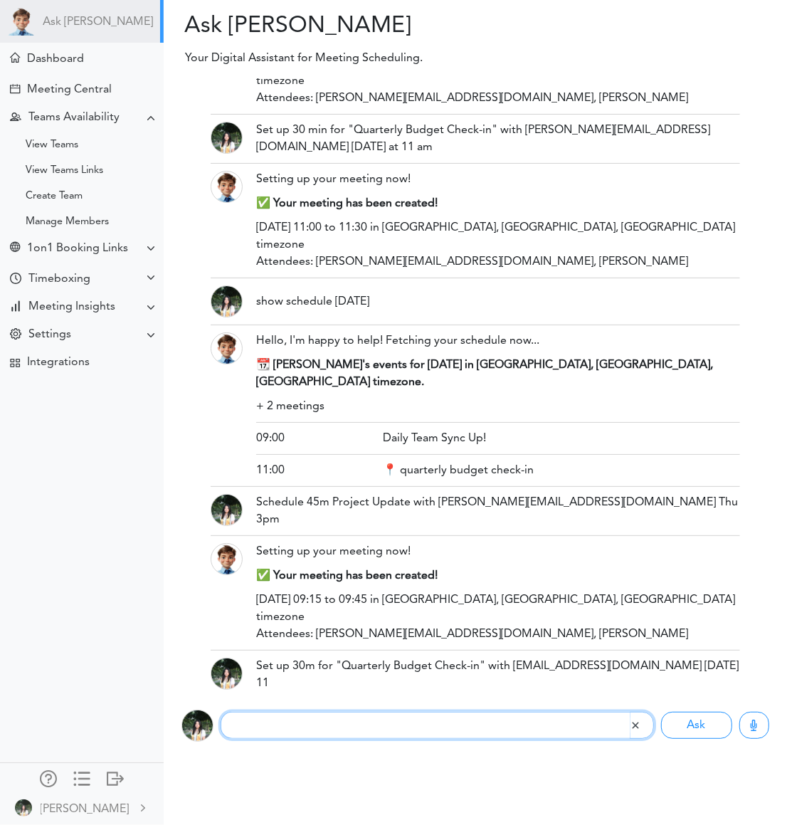
paste input "Meet “R&D – µarch review” with @Josh next Tue 10:30"
drag, startPoint x: 436, startPoint y: 722, endPoint x: 404, endPoint y: 720, distance: 32.1
click at [404, 720] on input "Meet “R&D – µarch review” with @Josh next Tue 10:30 am" at bounding box center [425, 725] width 409 height 27
type input "Meet “R&D – µarch review” with maoemily82@gmail.com next Tue 10:30 am"
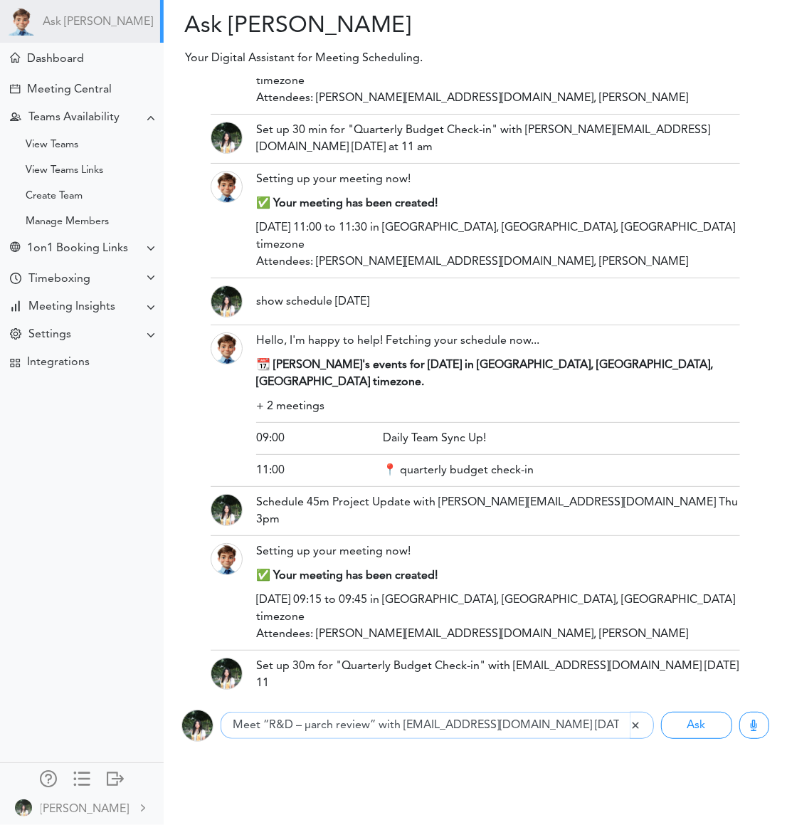
click at [661, 712] on button "Ask" at bounding box center [696, 725] width 71 height 27
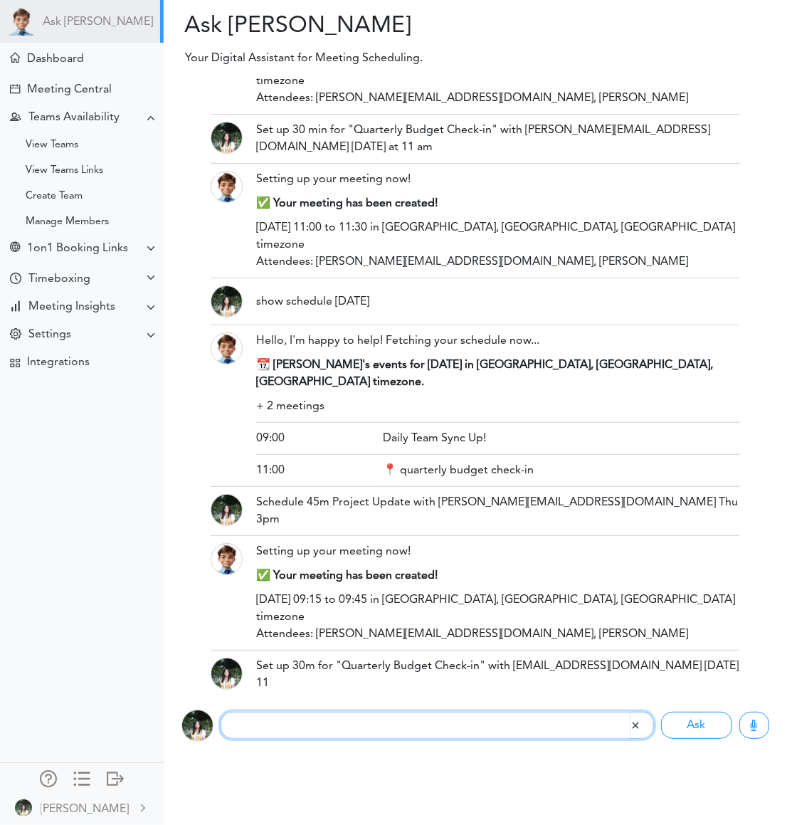
scroll to position [374, 0]
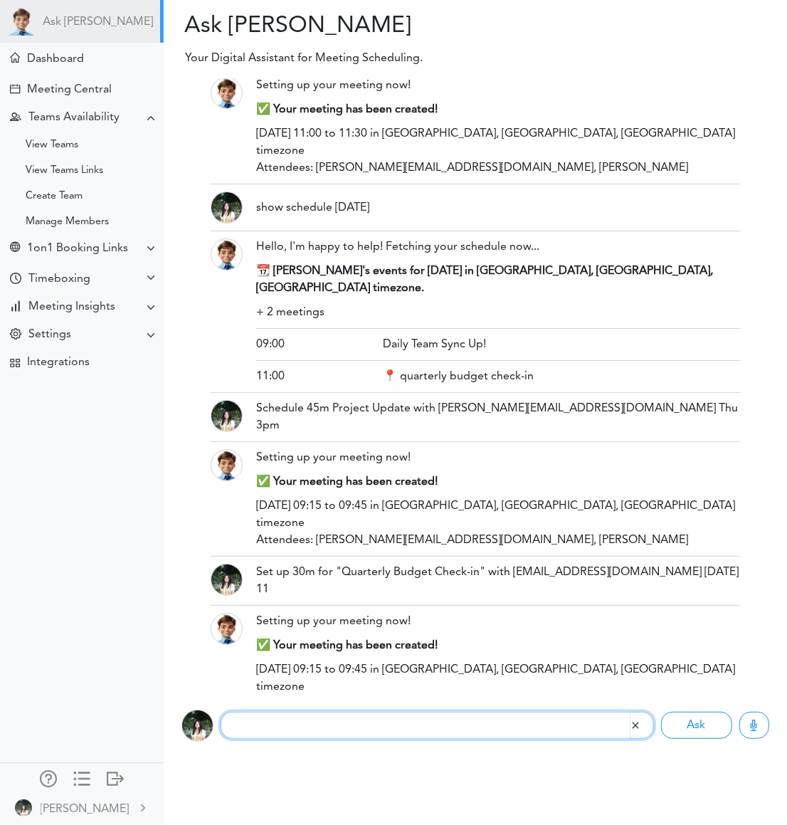
paste input "Meet “R&D – µarch review” with @Josh next Tue 10:30"
click at [316, 725] on input "Meet “R&D – µarch review” with @Josh next Tue 10:30" at bounding box center [425, 725] width 409 height 27
drag, startPoint x: 444, startPoint y: 724, endPoint x: 411, endPoint y: 722, distance: 32.8
click at [411, 723] on input "Meet “R&D – Project review” with @Josh next Tue 10:30" at bounding box center [425, 725] width 409 height 27
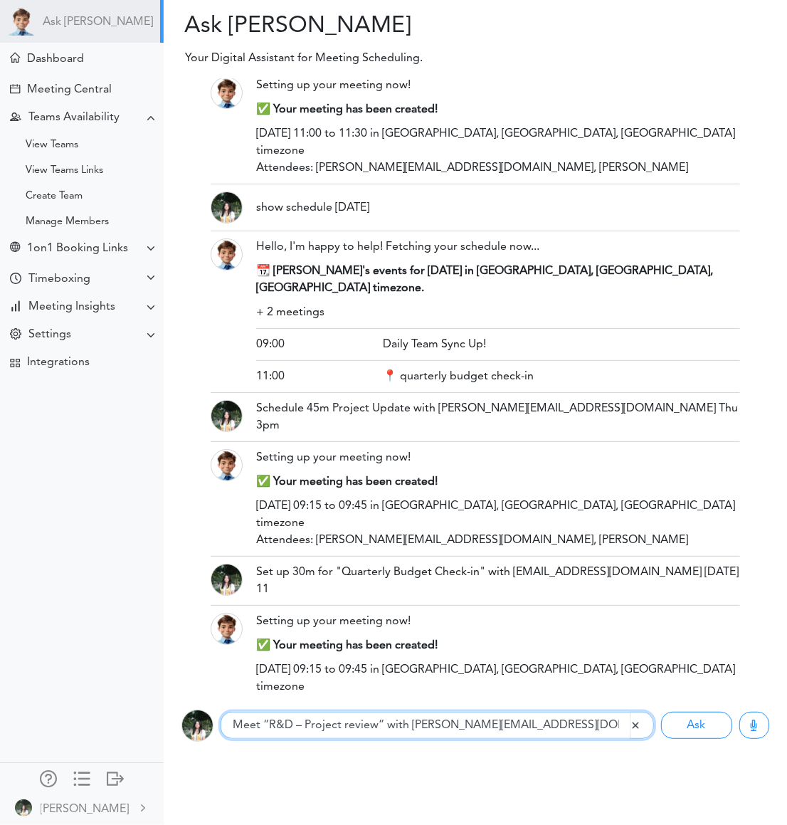
click at [599, 729] on input "Meet “R&D – Project review” with emmao@ucdavis.edu next Tue 10:30" at bounding box center [425, 725] width 409 height 27
type input "Meet “R&D – Project review” with emmao@ucdavis.edu next Tue 10:30 am"
click at [661, 712] on button "Ask" at bounding box center [696, 725] width 71 height 27
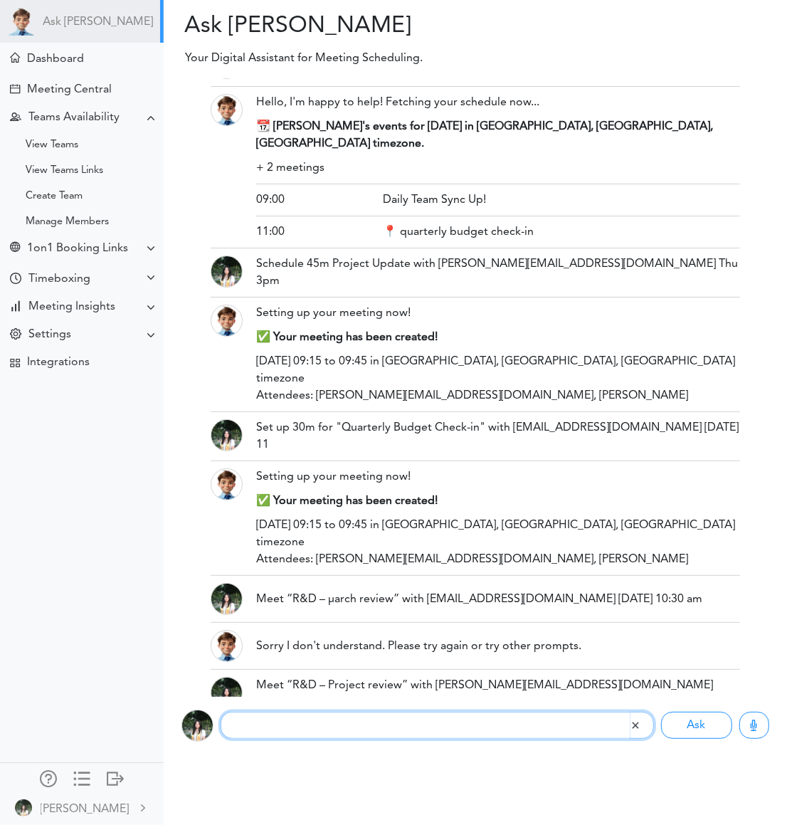
paste input "Book 20m ☕ Coffee chat with @Mary today 3:15"
drag, startPoint x: 425, startPoint y: 726, endPoint x: 393, endPoint y: 724, distance: 32.1
click at [393, 724] on input "Book 20m ☕ Coffee chat with @Mary today 3:15" at bounding box center [425, 725] width 409 height 27
click at [578, 723] on input "Book 20m ☕ Coffee chat with emmao@ucdavis.edu today 3:15" at bounding box center [425, 725] width 409 height 27
type input "Book 20m ☕ Coffee chat with emmao@ucdavis.edu today 3:15 pm"
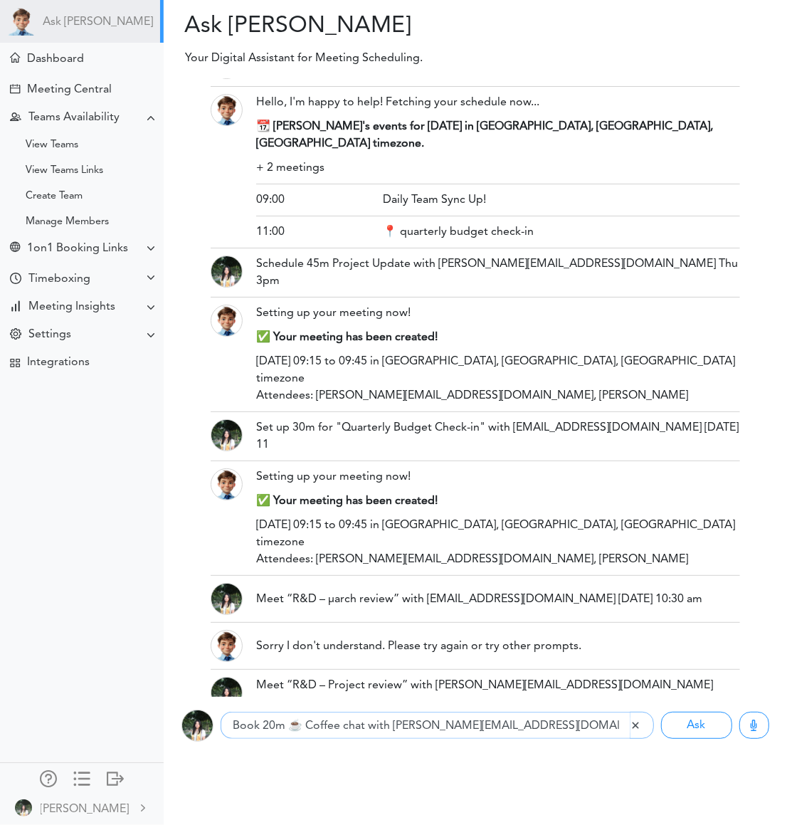
click at [661, 712] on button "Ask" at bounding box center [696, 725] width 71 height 27
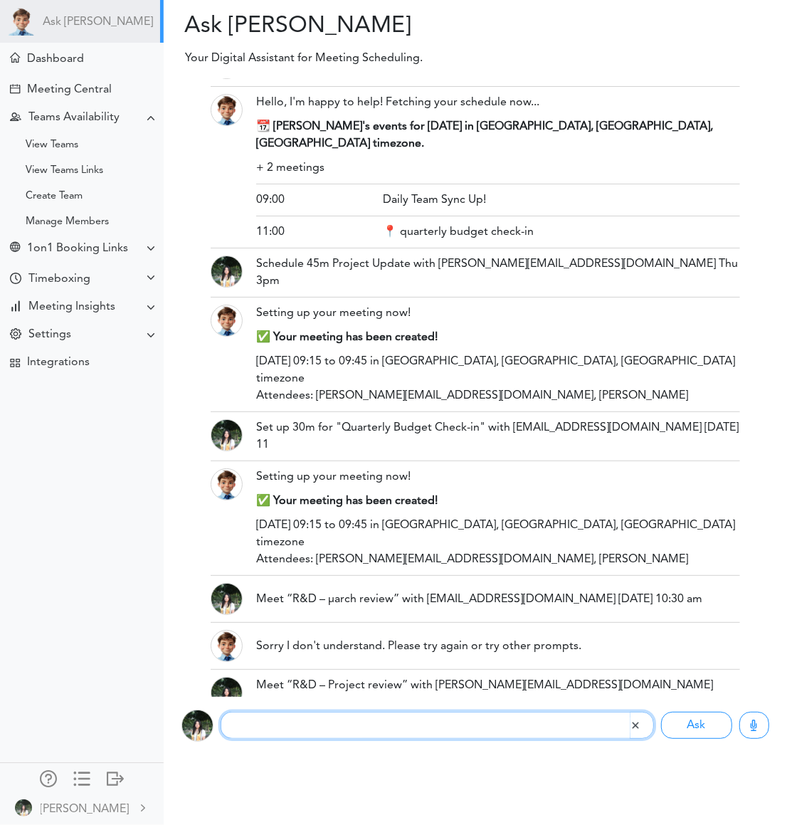
scroll to position [663, 0]
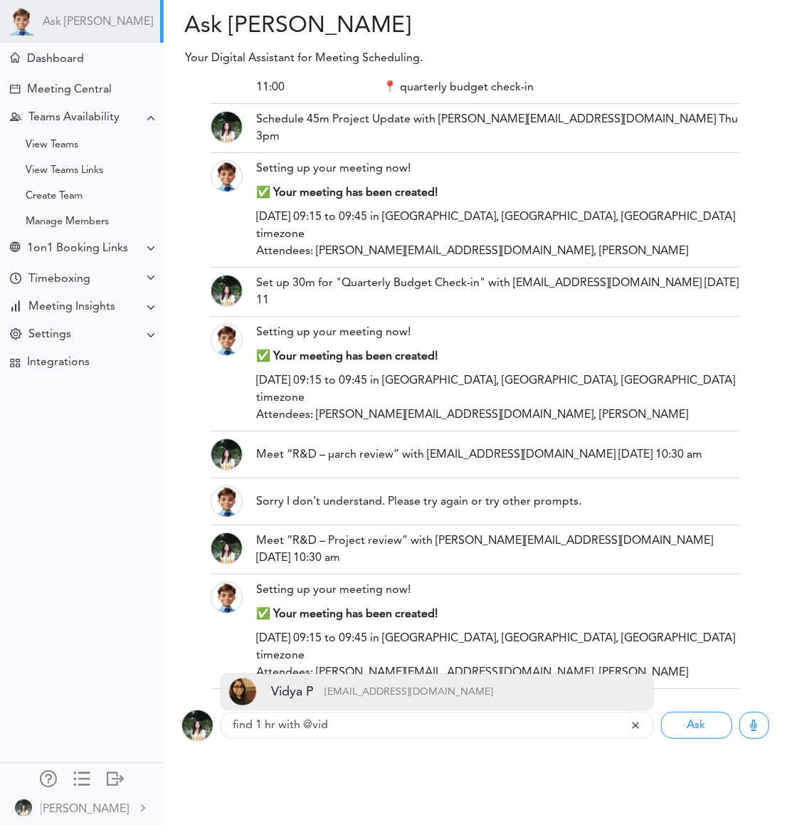
click at [317, 689] on p "[EMAIL_ADDRESS][DOMAIN_NAME]" at bounding box center [403, 692] width 179 height 28
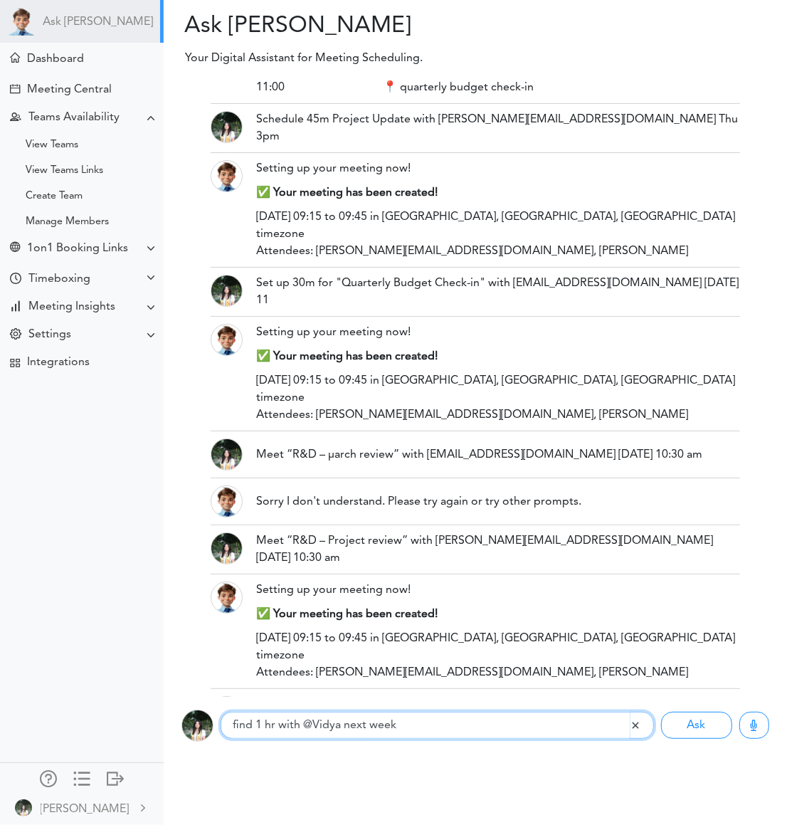
type input "find 1 hr with @Vidya next week"
click at [661, 712] on button "Ask" at bounding box center [696, 725] width 71 height 27
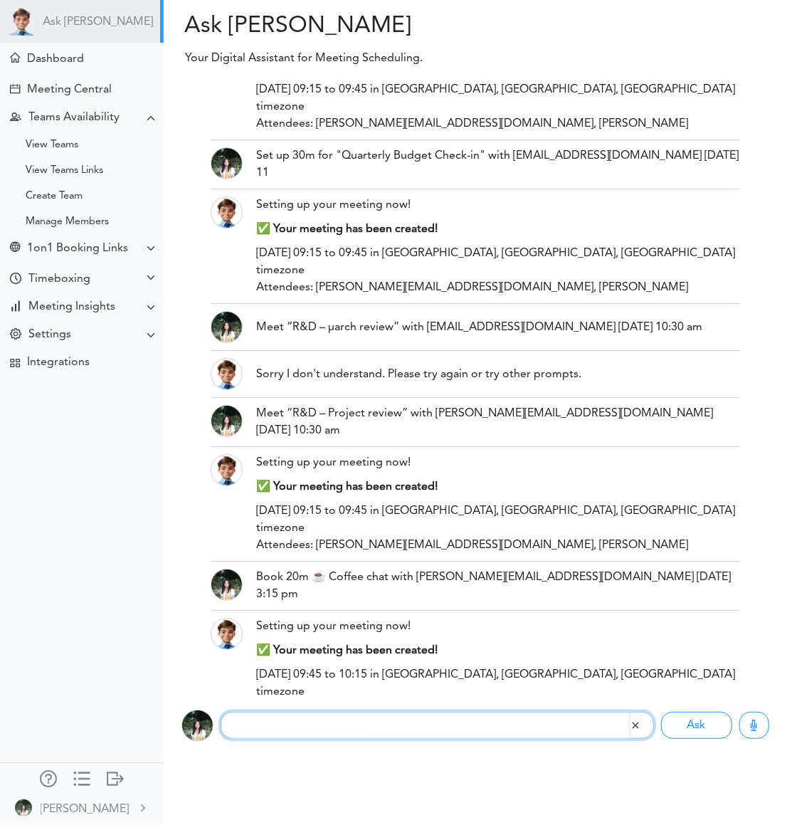
paste input "Find 90 minutes with @Josh between 2 and 5pm Thursday"
drag, startPoint x: 374, startPoint y: 728, endPoint x: 342, endPoint y: 725, distance: 32.9
click at [342, 725] on input "Find 90 minutes with @Josh between 2 and 5pm Thursday" at bounding box center [425, 725] width 409 height 27
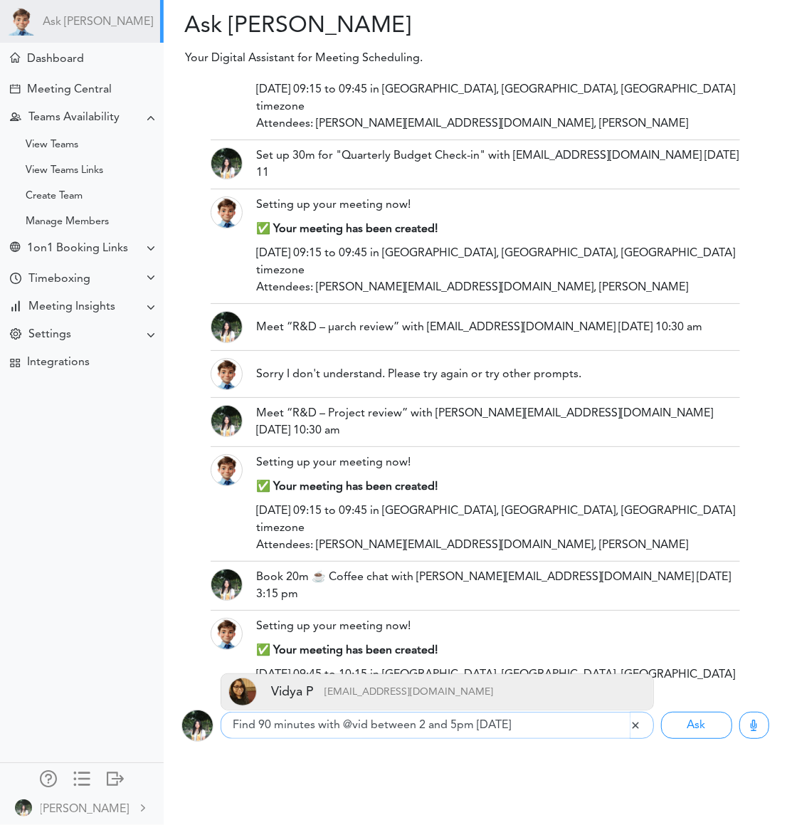
click at [355, 687] on p "[EMAIL_ADDRESS][DOMAIN_NAME]" at bounding box center [403, 692] width 179 height 28
type input "Find 90 minutes with @Vidya between 2 and 5pm Thursday"
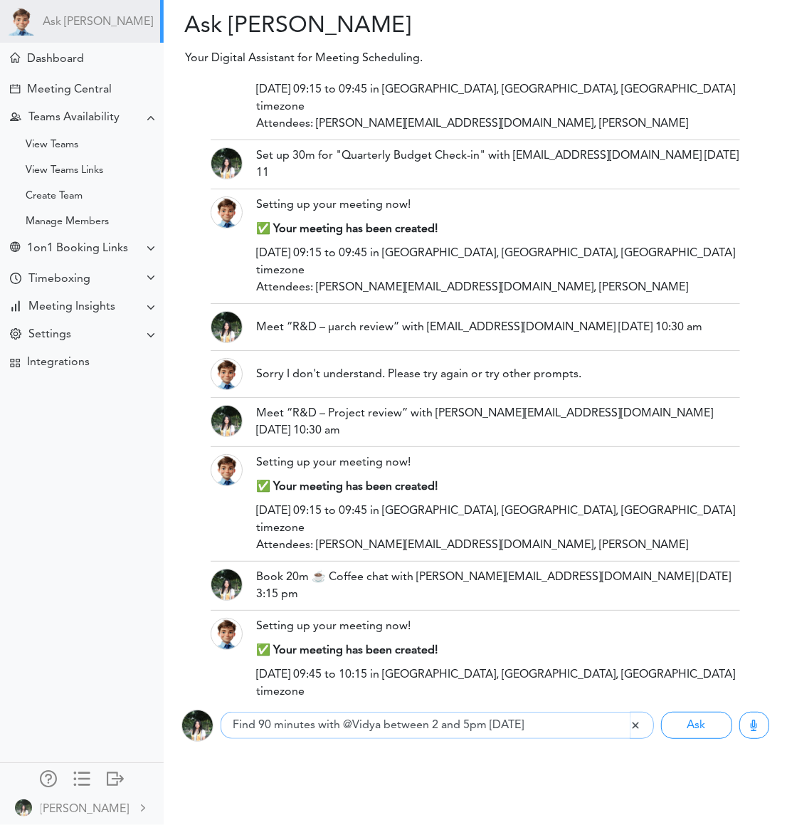
click at [661, 712] on button "Ask" at bounding box center [696, 725] width 71 height 27
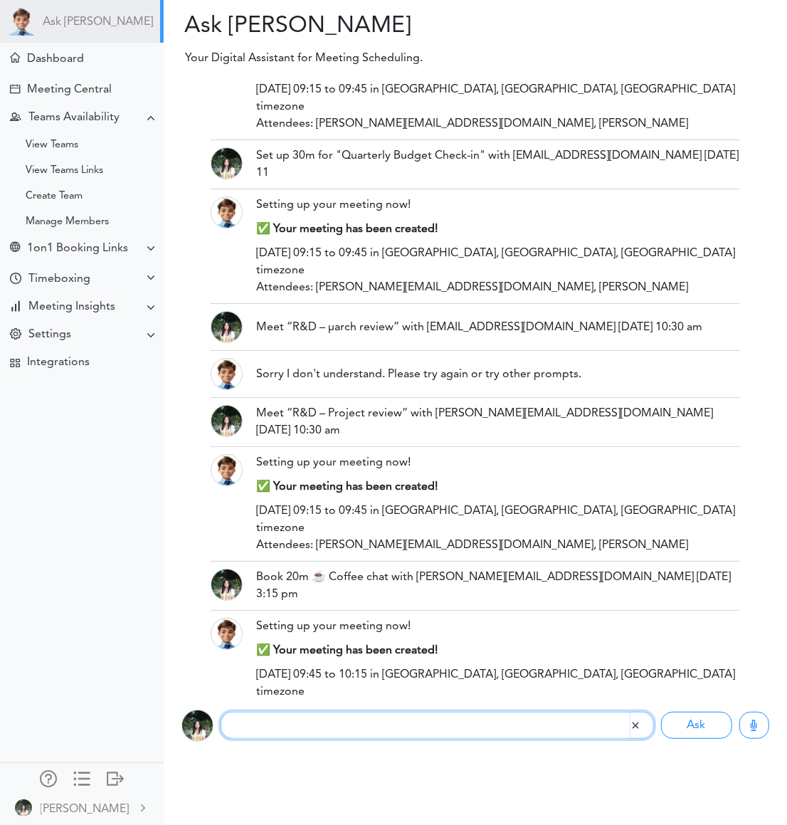
scroll to position [918, 0]
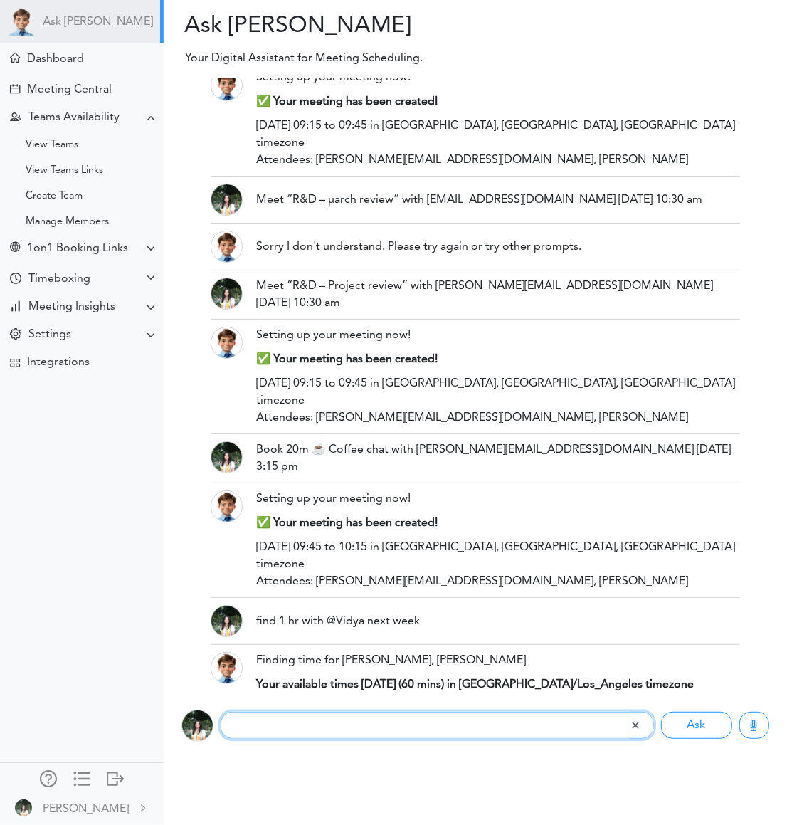
paste input "Set 25min with @Ethan today at noon"
click at [331, 725] on input "Set 25min with @Ethan today at noon" at bounding box center [425, 725] width 409 height 27
type input "Set 25min with emmao@ucdavis.edu today at noon"
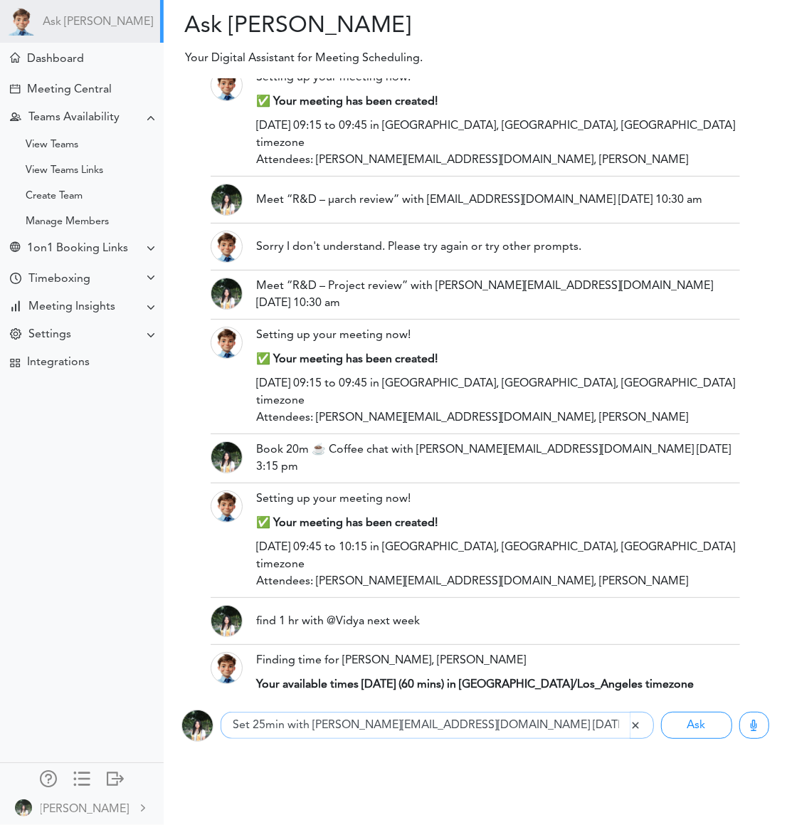
click at [661, 712] on button "Ask" at bounding box center [696, 725] width 71 height 27
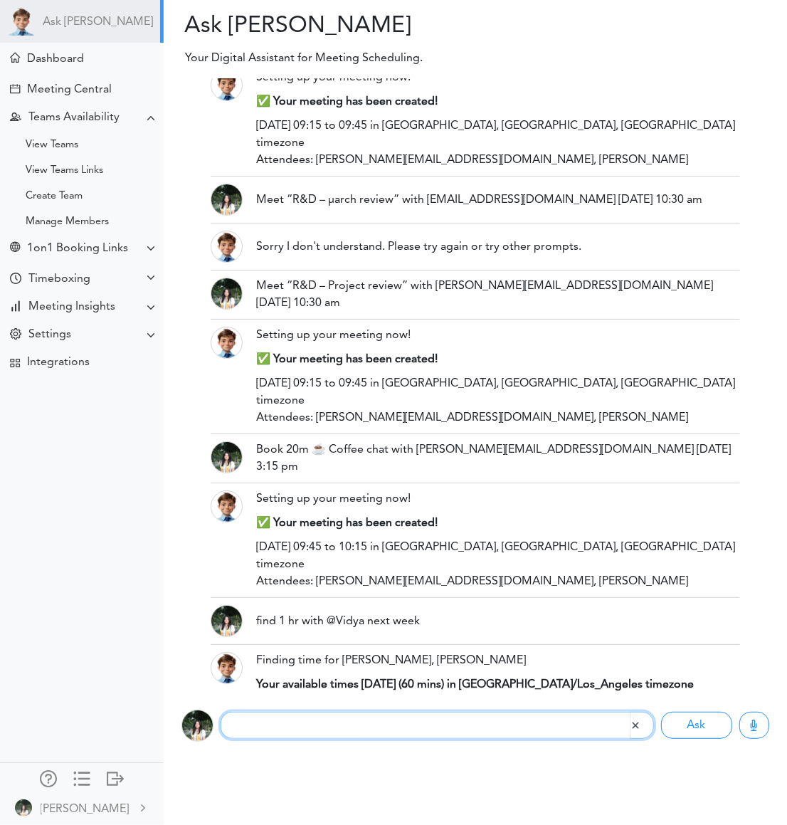
scroll to position [1062, 0]
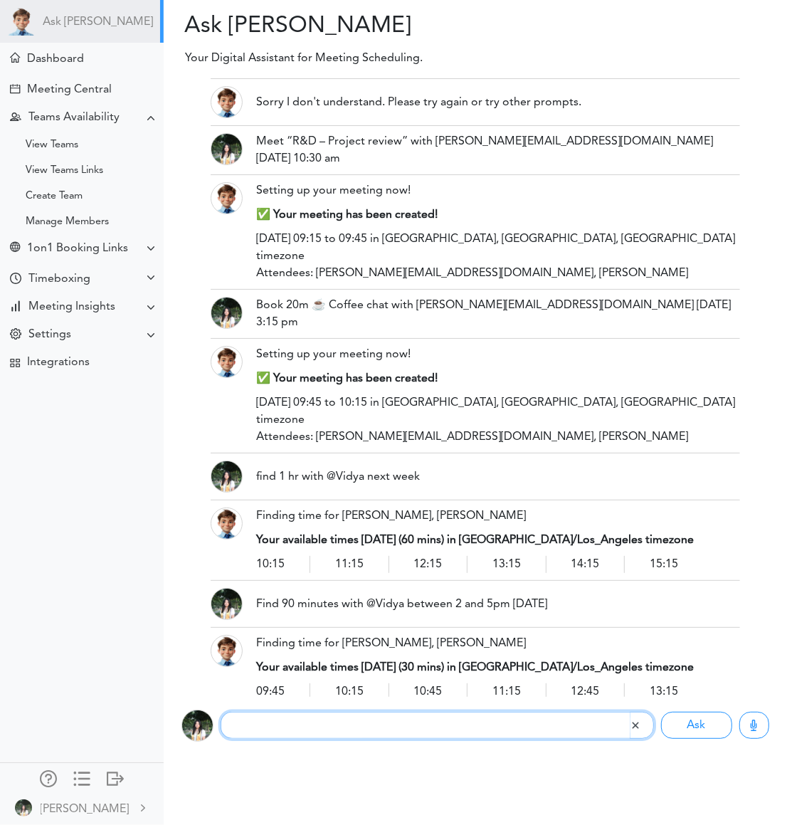
paste input "Schedule .5h with @Mary Friday 9"
click at [298, 725] on input "Schedule .5h with @Mary Friday 9 am" at bounding box center [425, 725] width 409 height 27
click at [379, 725] on input "Schedule half hour with @Mary Friday 9 am" at bounding box center [425, 725] width 409 height 27
type input "Schedule half an hour with emmao@ucdavis.edu Friday 9 am"
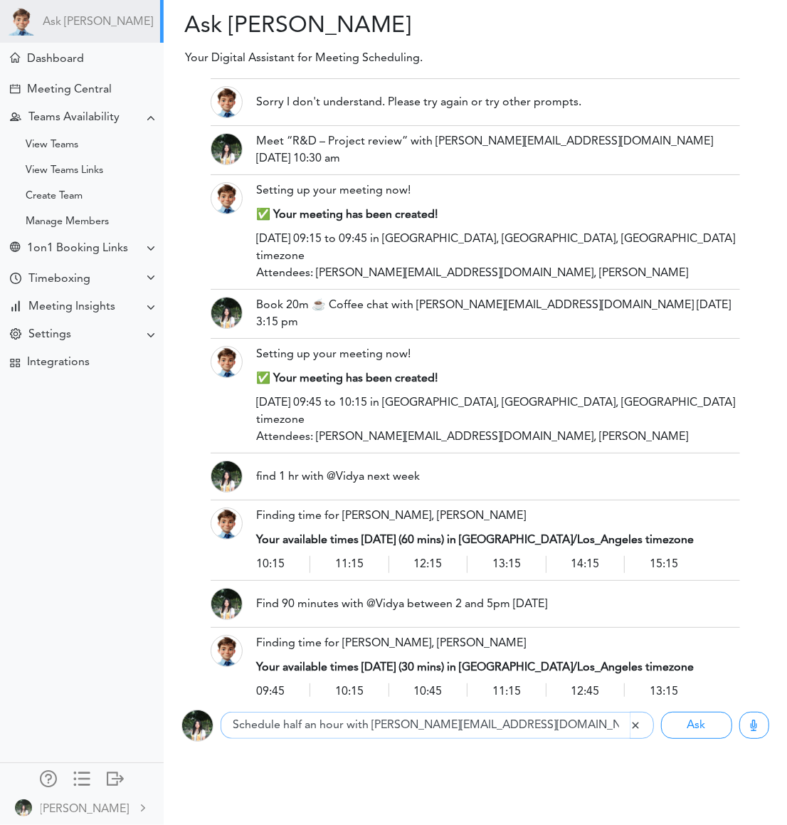
click at [661, 712] on button "Ask" at bounding box center [696, 725] width 71 height 27
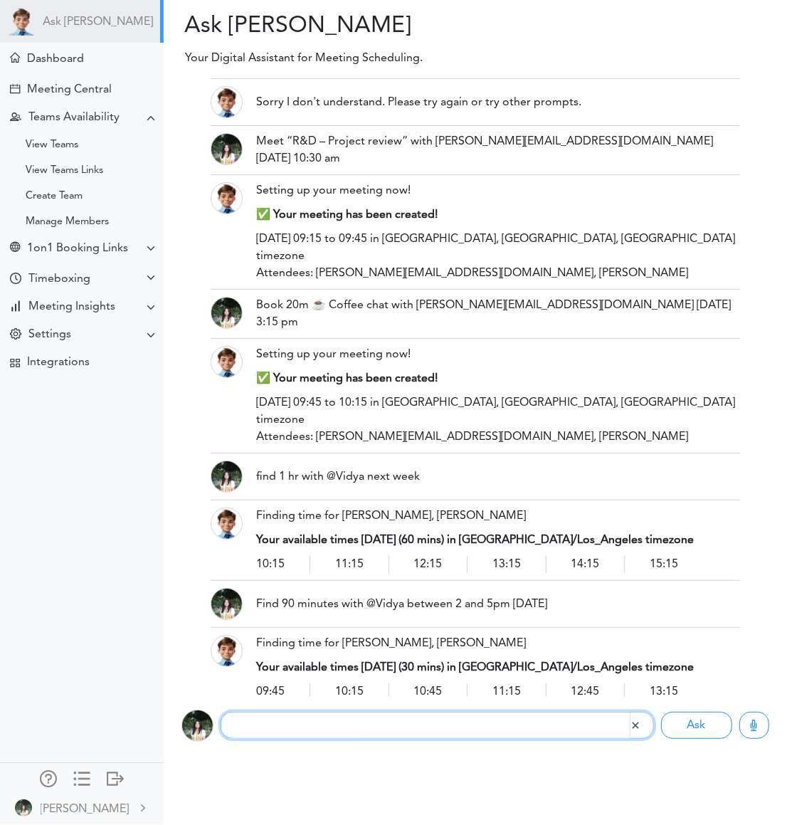
scroll to position [1207, 0]
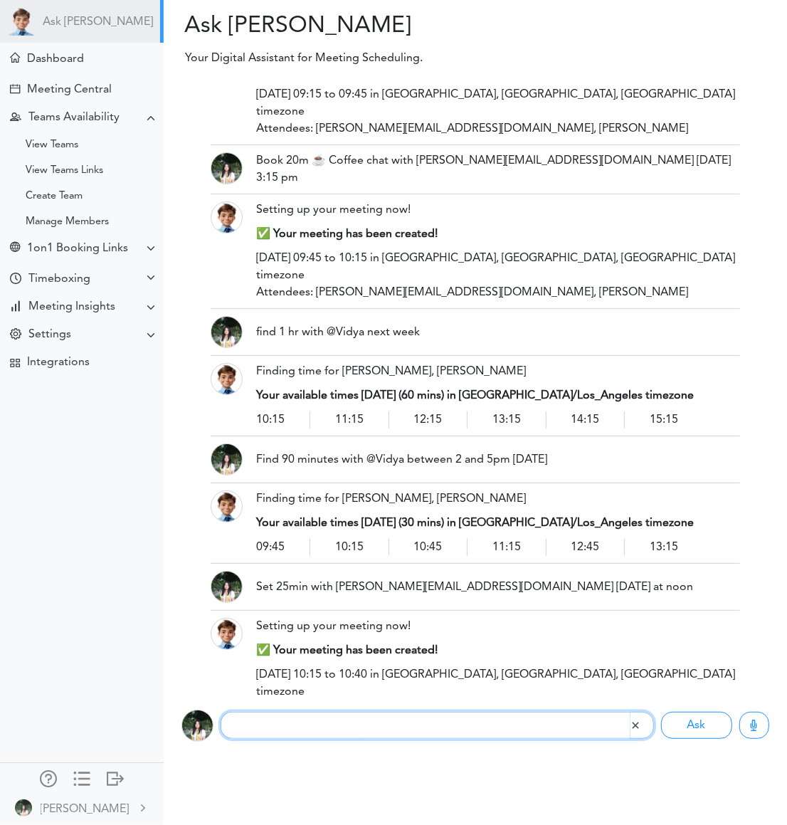
paste input "Find 30m with @Mary later this afternoon"
click at [340, 725] on input "Find 30m with @Mary later this afternoon" at bounding box center [425, 725] width 409 height 27
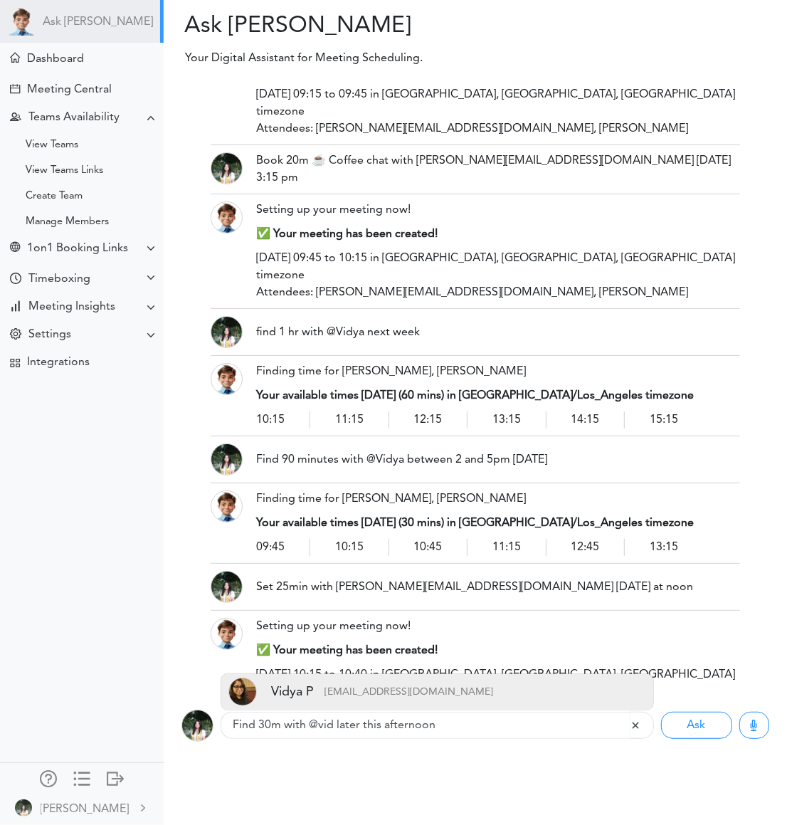
click at [349, 691] on p "[EMAIL_ADDRESS][DOMAIN_NAME]" at bounding box center [403, 692] width 179 height 28
type input "Find 30m with @Vidya later this afternoon"
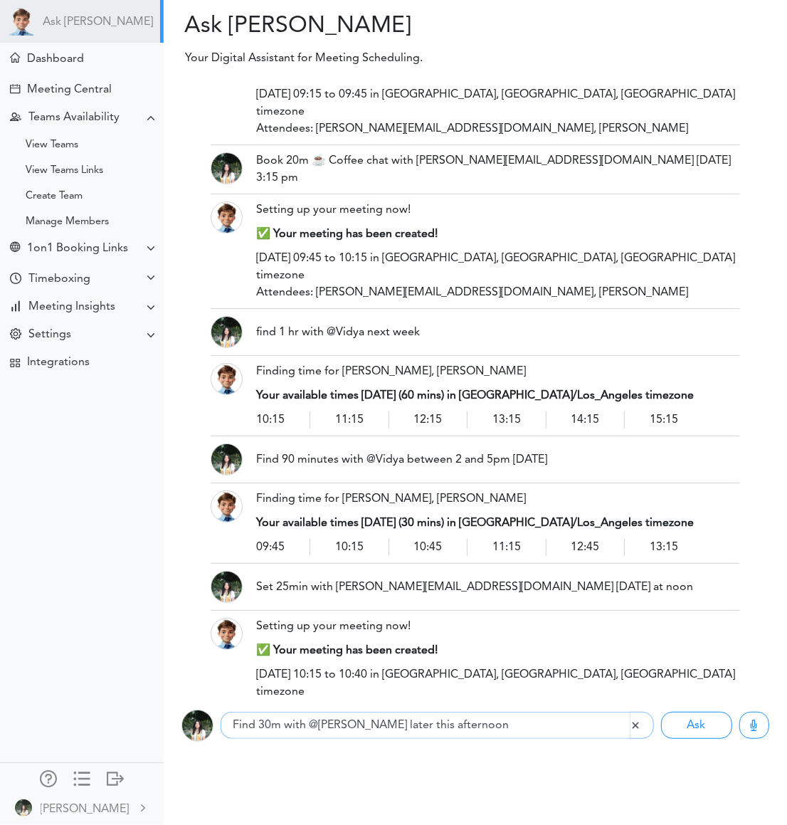
click at [488, 743] on div "Listening... Find 30m with @Vidya later this afternoon Ask Requests" at bounding box center [475, 725] width 645 height 57
click at [477, 719] on input "Find 30m with @Vidya later this afternoon" at bounding box center [425, 725] width 409 height 27
click at [661, 712] on button "Ask" at bounding box center [696, 725] width 71 height 27
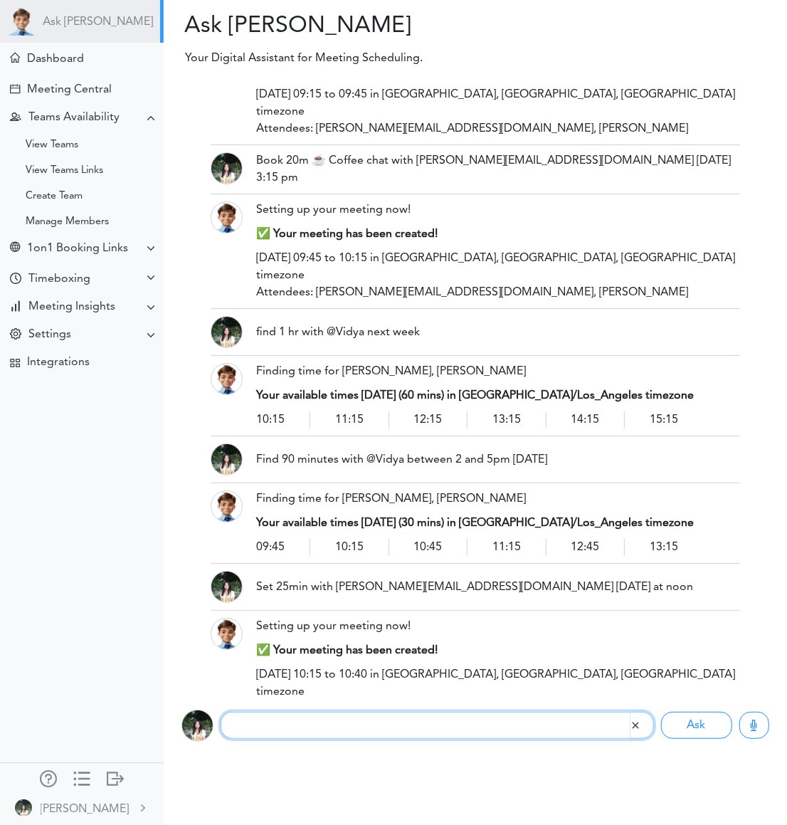
scroll to position [1334, 0]
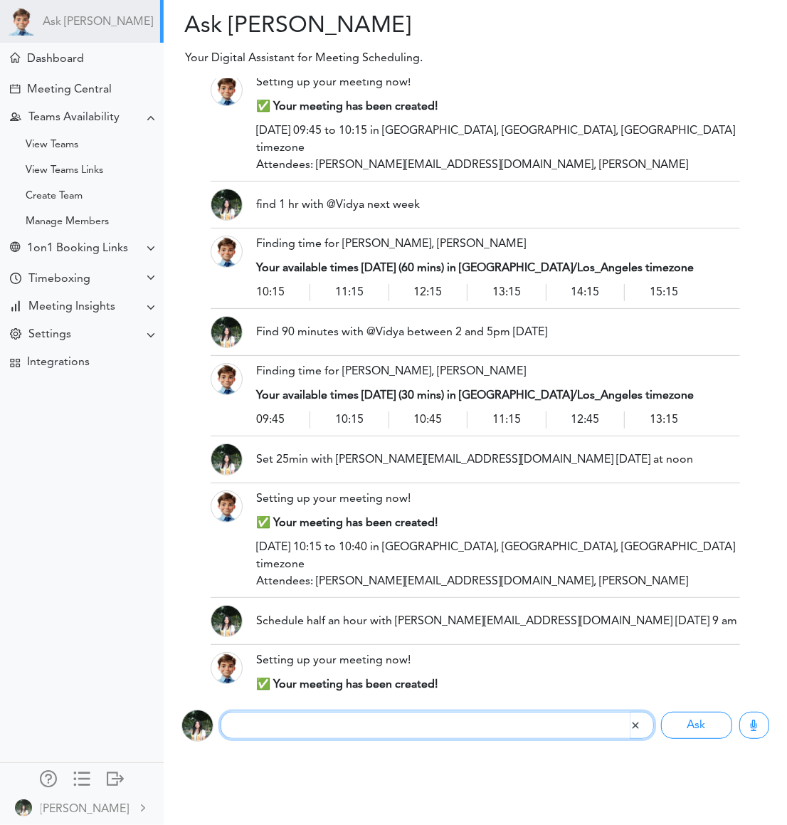
click at [273, 721] on input "text" at bounding box center [425, 725] width 409 height 27
paste input "Schedule 20m with @Josh after 3pm tomorrow"
click at [357, 725] on input "Schedule 20m with @Josh after 3pm tomorrow" at bounding box center [425, 725] width 409 height 27
type input "Schedule 20m with emmao@ucdavis.edu after 3pm tomorrow"
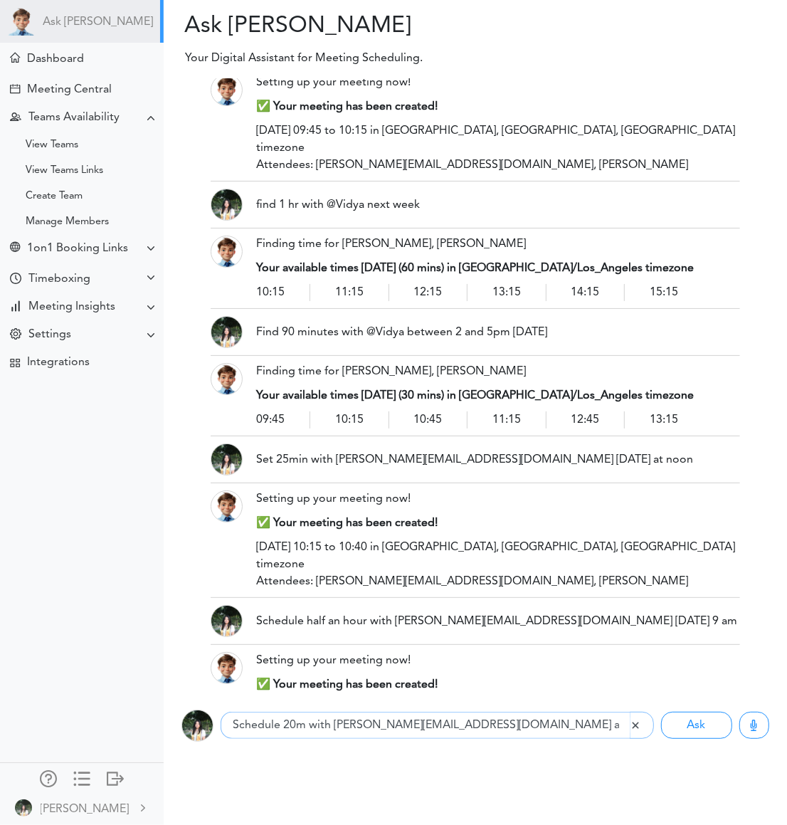
click at [661, 712] on button "Ask" at bounding box center [696, 725] width 71 height 27
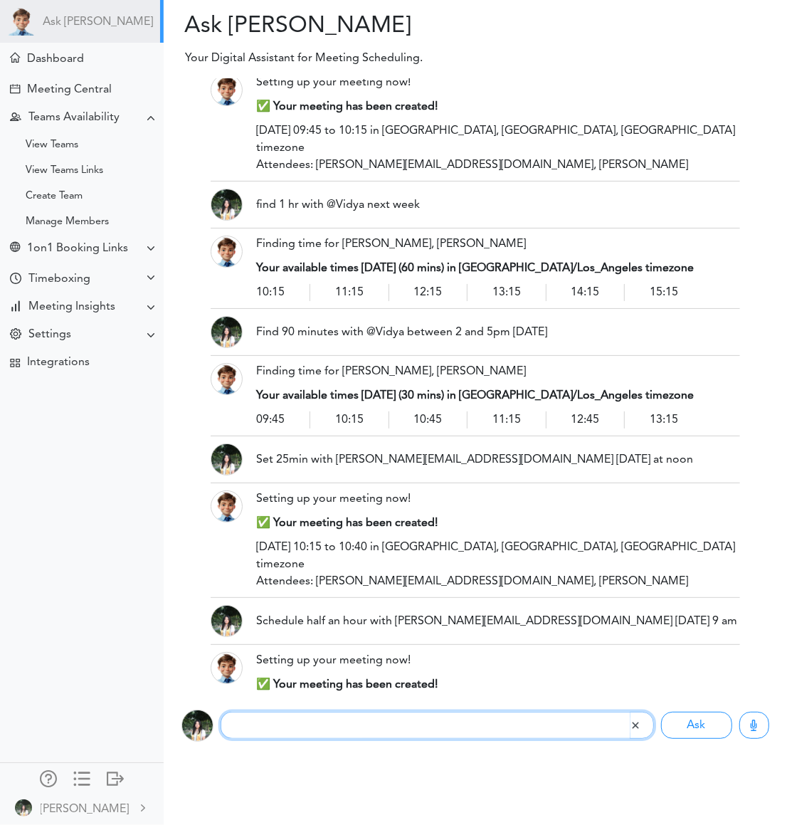
scroll to position [1479, 0]
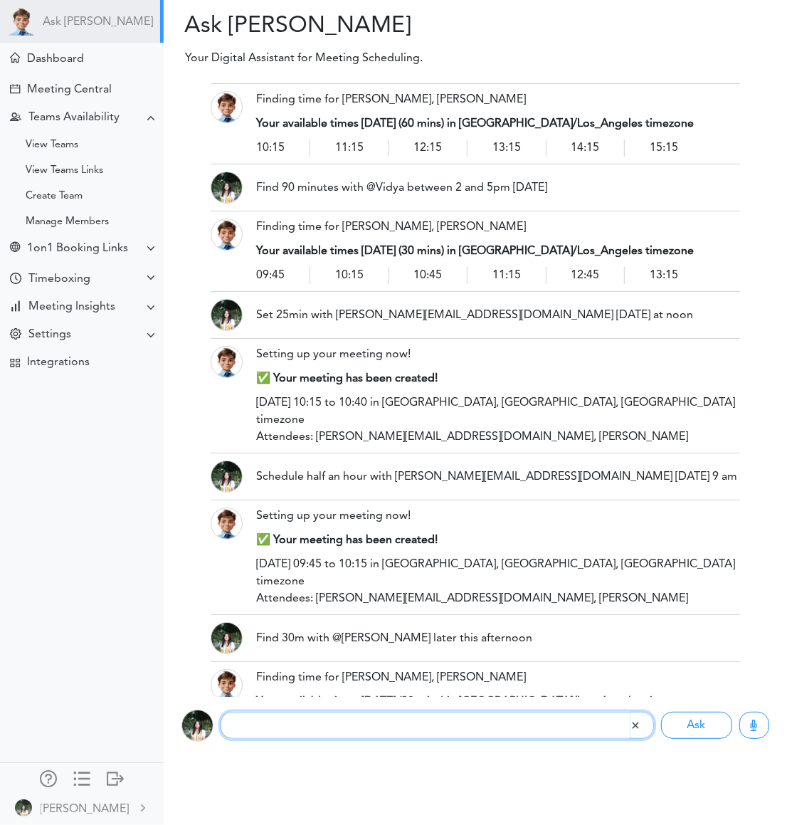
paste input "Set 15m with @Ethan before lunch on Monday"
click at [327, 724] on input "Set 15m with @Ethan before lunch on Monday" at bounding box center [425, 725] width 409 height 27
click at [529, 728] on input "Set 15m with emmao@ucdavis.edu before lunch on Monday" at bounding box center [425, 725] width 409 height 27
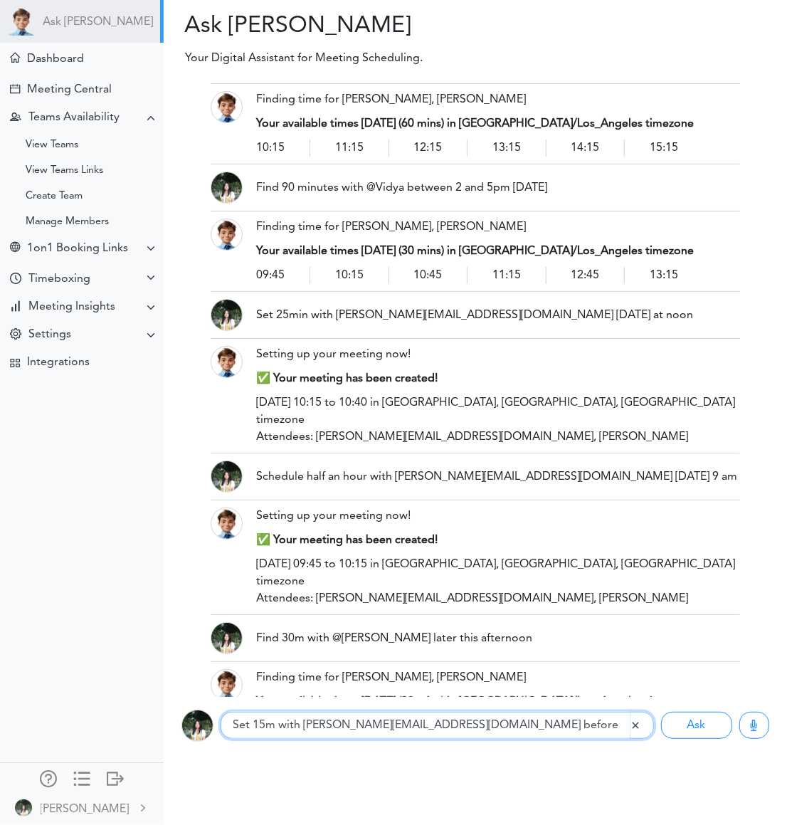
type input "Set 15m with emmao@ucdavis.edu before lunch next Monday"
click at [661, 712] on button "Ask" at bounding box center [696, 725] width 71 height 27
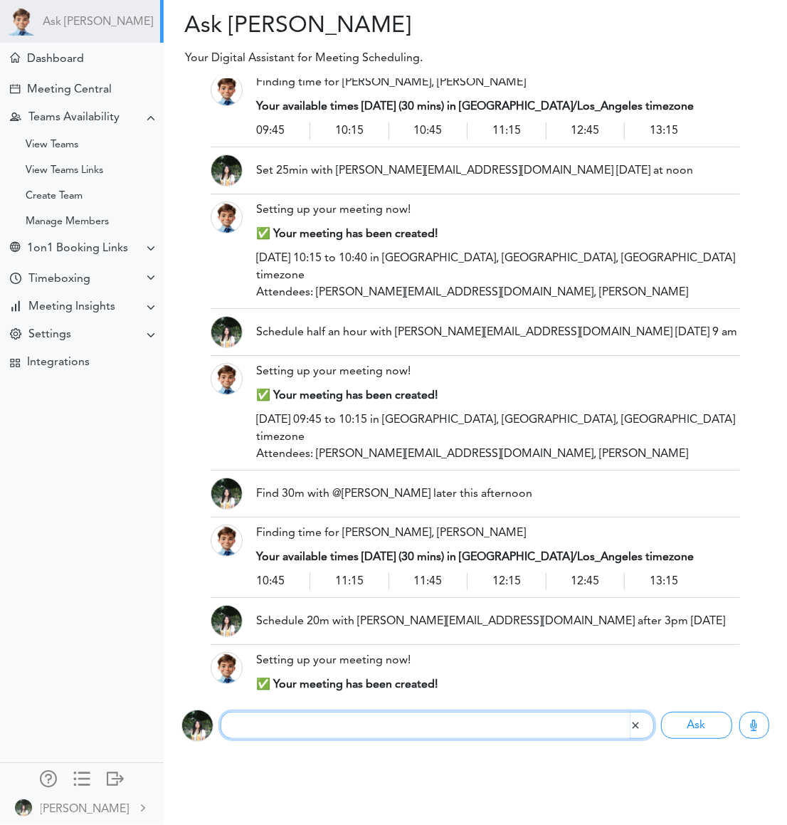
paste input "Book 45m with @Mary early morning next Thursday"
click at [285, 725] on input "Book 45m with @Mary early morning next Thursday" at bounding box center [425, 725] width 409 height 27
click at [337, 723] on input "Book 45min with @Mary early morning next Thursday" at bounding box center [425, 725] width 409 height 27
type input "Book 45min with emmao@ucdavis.edu early morning next Thursday"
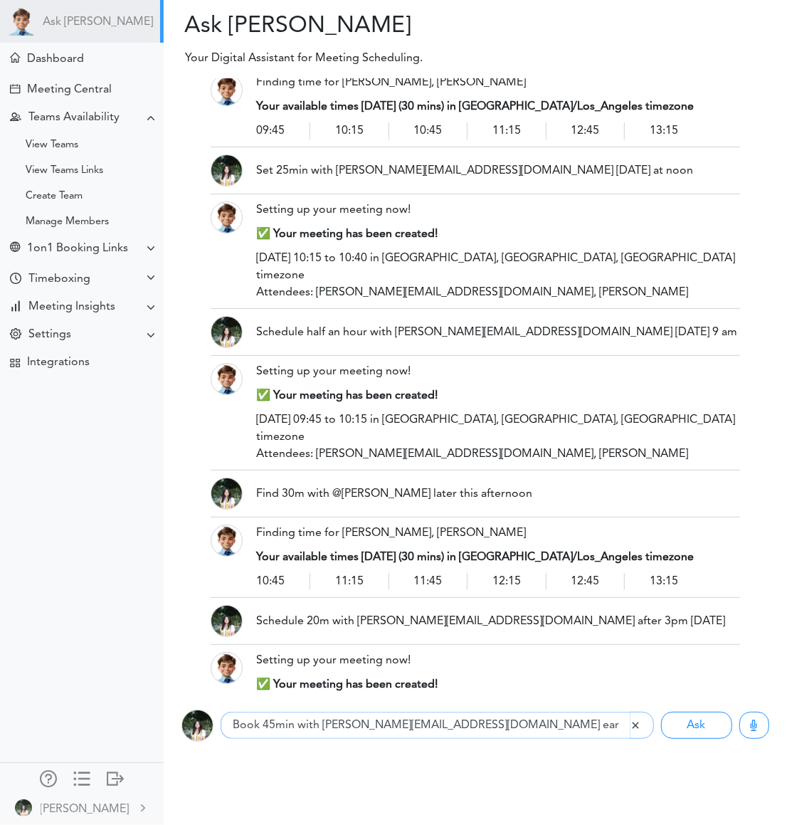
click at [661, 712] on button "Ask" at bounding box center [696, 725] width 71 height 27
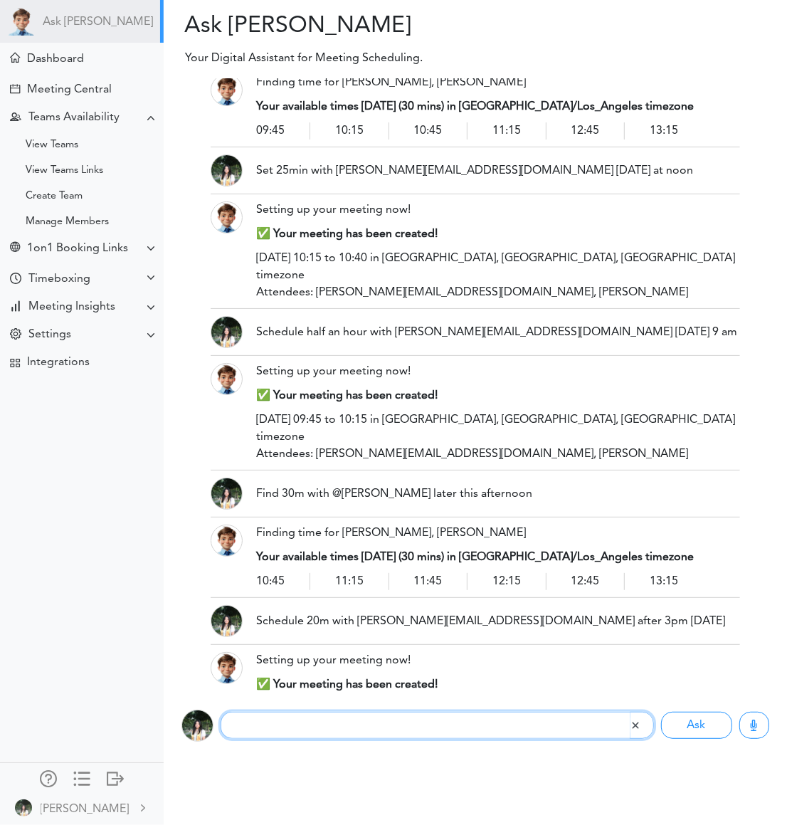
scroll to position [1768, 0]
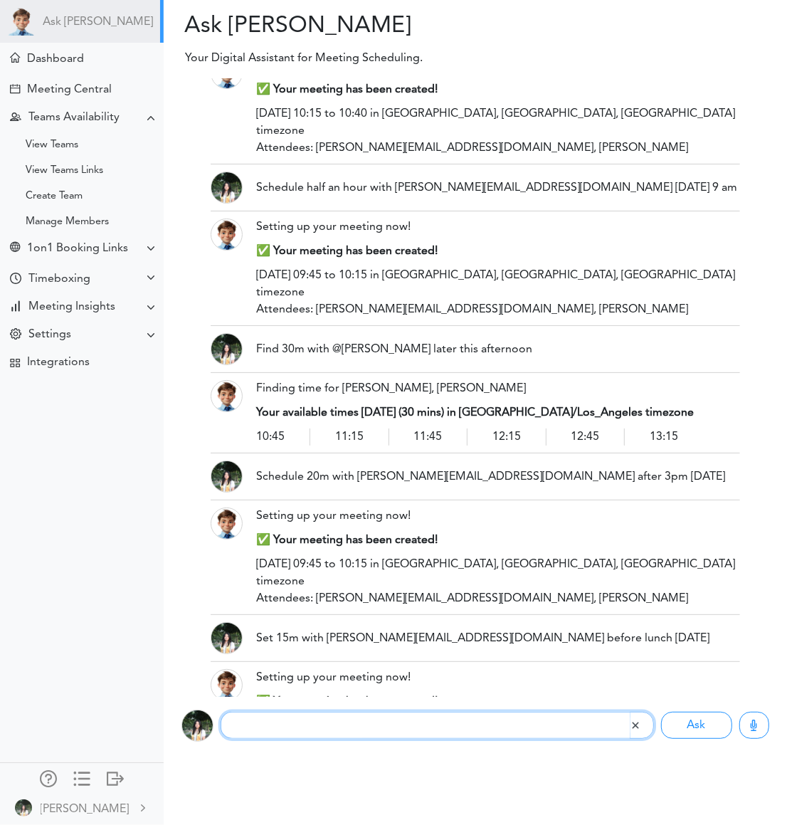
paste input "Schedule 30m with @Mary on 10/5 at 10"
click at [351, 721] on input "Schedule 30m with @Mary on 10/5 at 10" at bounding box center [425, 725] width 409 height 27
click at [308, 724] on input "Schedule 30m with emmao@ucdavis.edu on 10/5 at 10" at bounding box center [425, 725] width 409 height 27
click at [475, 730] on input "Schedule 30m with emmao@ucdavis.edu on 10/5 at 10" at bounding box center [425, 725] width 409 height 27
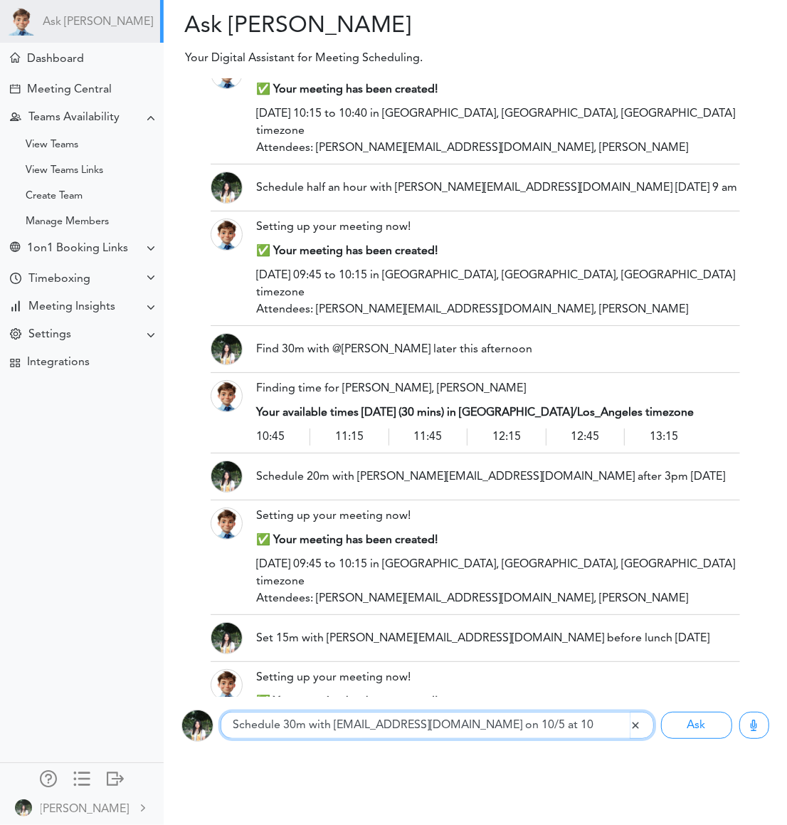
click at [525, 723] on input "Schedule 30m with emmao@ucdavis.edu on 10/5 at 10" at bounding box center [425, 725] width 409 height 27
type input "Schedule 30m with emmao@ucdavis.edu on 10/5 at 10 am"
click at [661, 712] on button "Ask" at bounding box center [696, 725] width 71 height 27
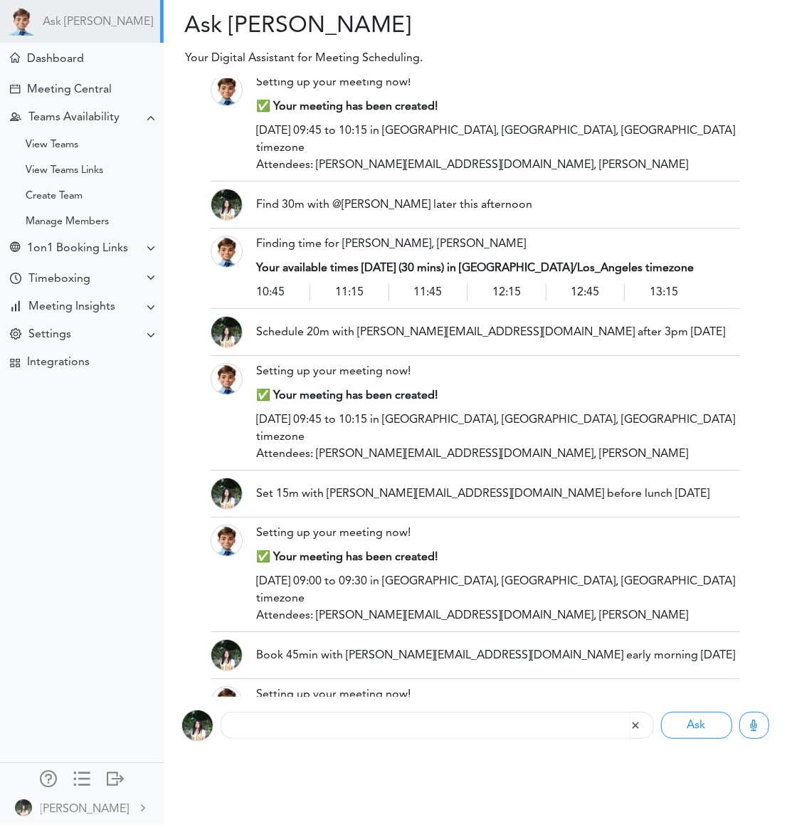
drag, startPoint x: 571, startPoint y: 575, endPoint x: 250, endPoint y: 594, distance: 321.7
click at [250, 801] on div "Schedule 30m with emmao@ucdavis.edu on 10/5 at 10 am" at bounding box center [498, 817] width 505 height 32
drag, startPoint x: 253, startPoint y: 584, endPoint x: 612, endPoint y: 587, distance: 358.8
click at [612, 801] on div "Schedule 30m with emmao@ucdavis.edu on 10/5 at 10 am" at bounding box center [498, 817] width 505 height 32
copy div "Schedule 30m with emmao@ucdavis.edu on 10/5 at 10 am"
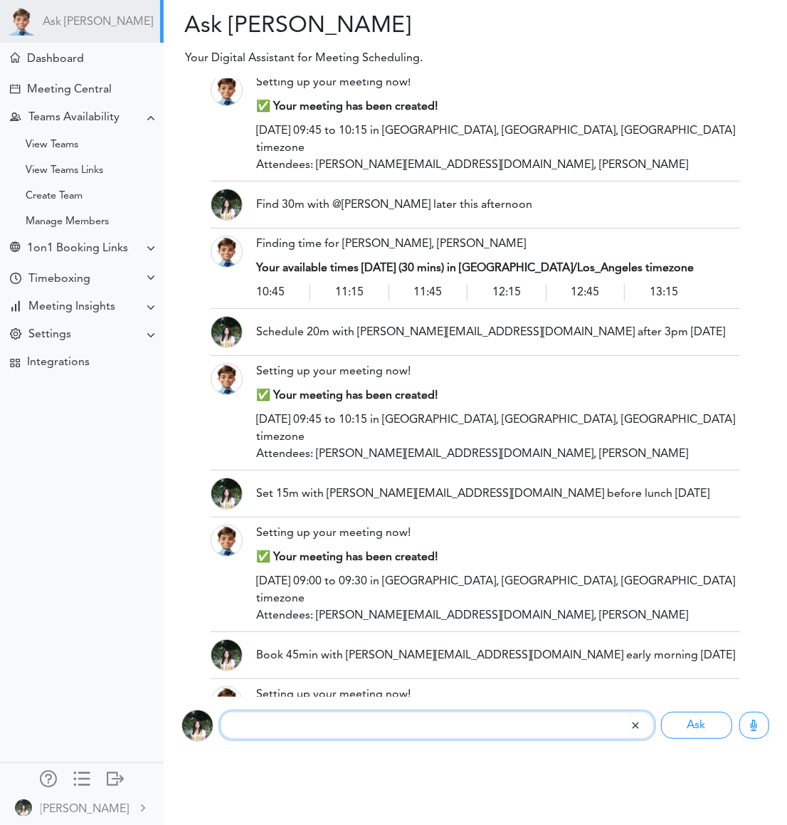
click at [362, 729] on input "text" at bounding box center [425, 725] width 409 height 27
paste input "Schedule 30m with emmao@ucdavis.edu on 10/5 at 10 am"
click at [305, 725] on input "Schedule 30m with emmao@ucdavis.edu on 10/5 at 10 am" at bounding box center [425, 725] width 409 height 27
type input "Schedule 30min with emmao@ucdavis.edu on 10/5 at 10 am"
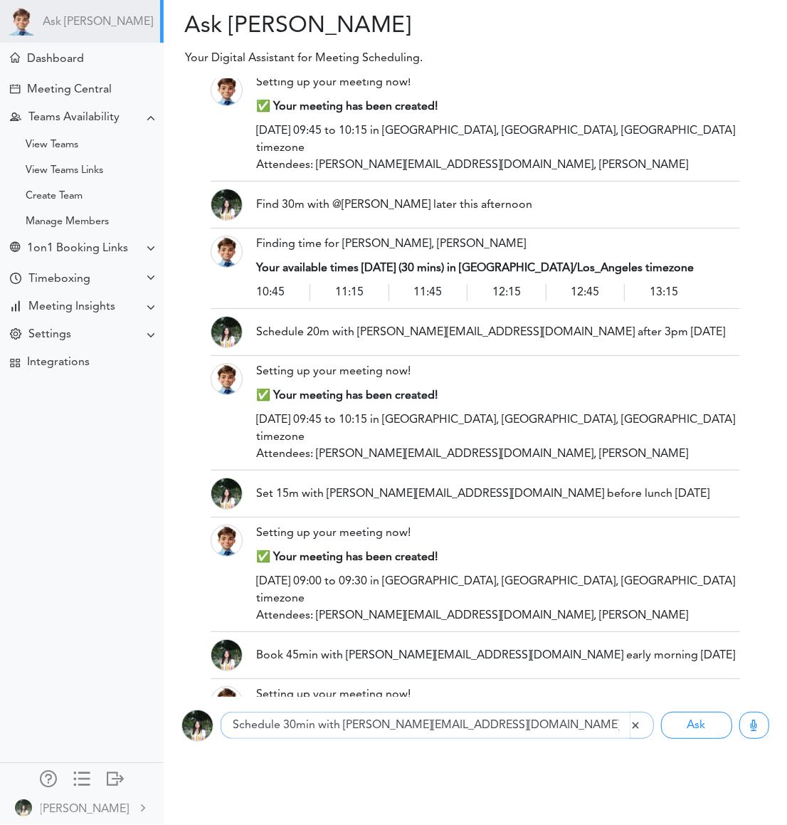
click at [661, 712] on button "Ask" at bounding box center [696, 725] width 71 height 27
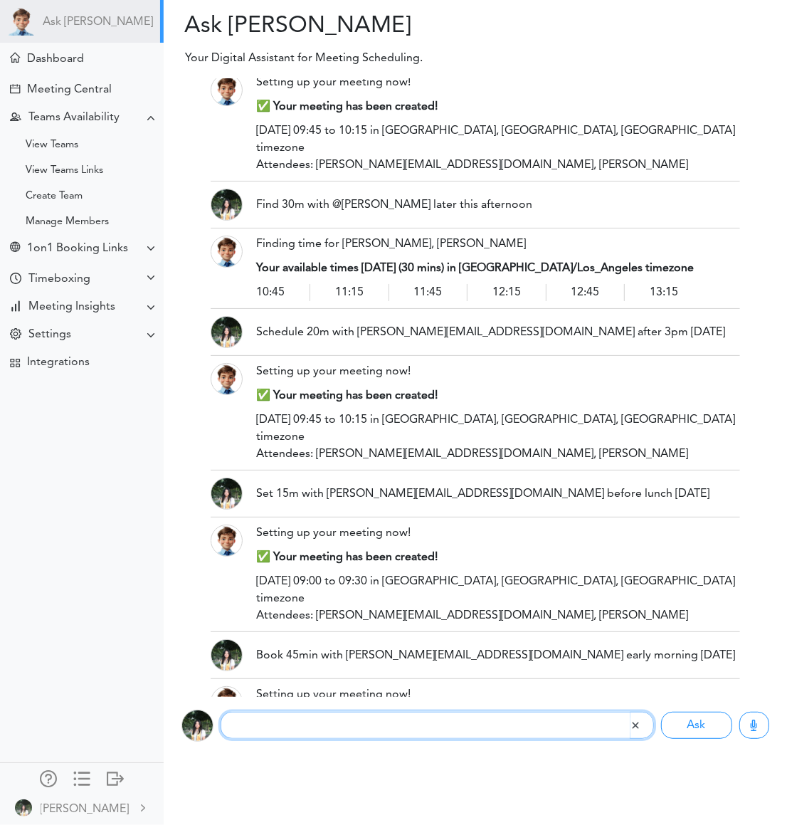
scroll to position [2057, 0]
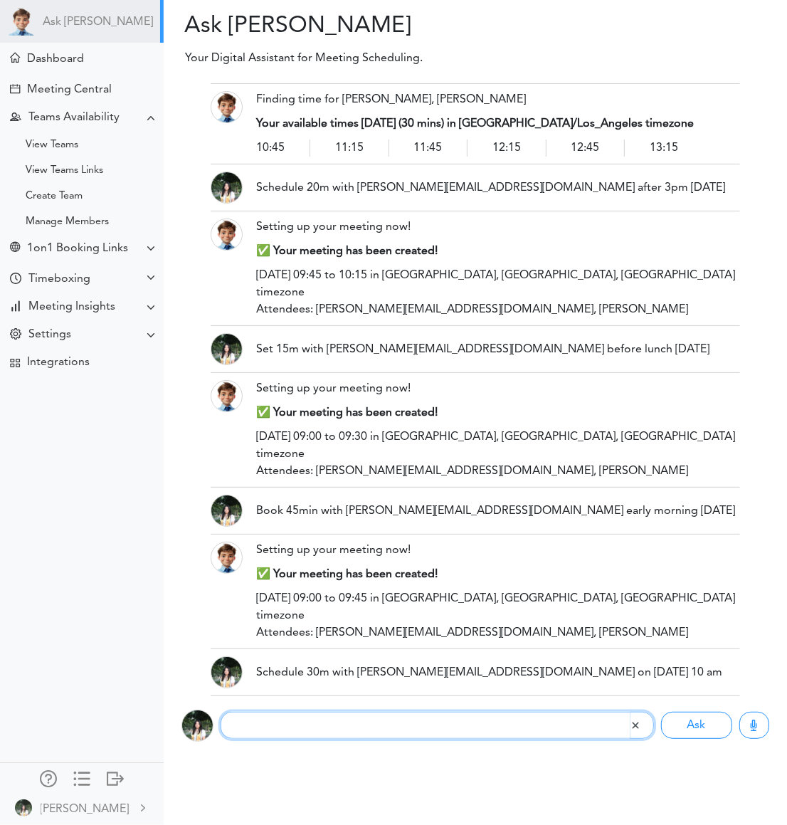
paste input "Set 30m with @Josh 5/10 14:00"
click at [252, 723] on input "Set 30m with @Josh 5/10 14:00" at bounding box center [425, 725] width 409 height 27
click at [290, 728] on input "Setup 30m with @Josh 5/10 14:00" at bounding box center [425, 725] width 409 height 27
click at [354, 723] on input "Setup 30min with @Josh 5/10 14:00" at bounding box center [425, 725] width 409 height 27
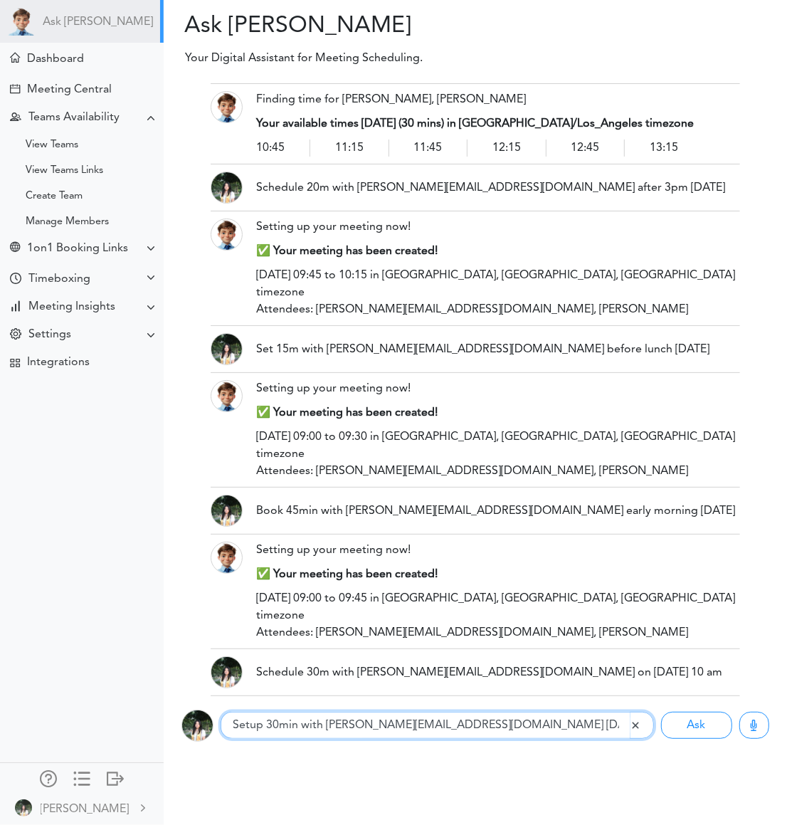
click at [523, 722] on input "Setup 30min with emmao@ucdavis.edu 5/10 14:00" at bounding box center [425, 725] width 409 height 27
type input "Setup 30min with emmao@ucdavis.edu 5/10 14:00"
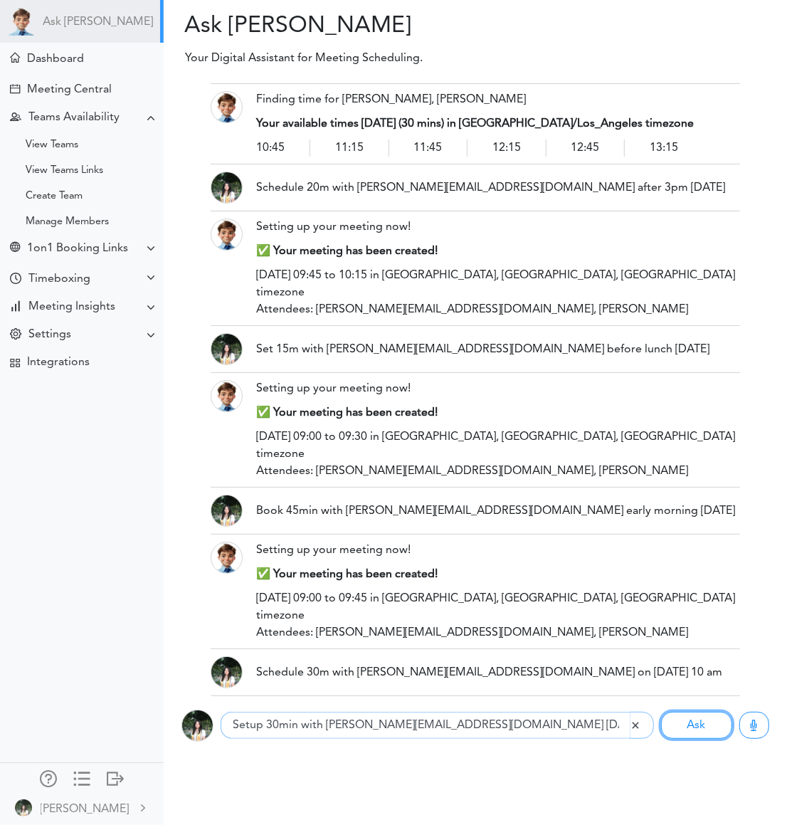
click at [661, 712] on button "Ask" at bounding box center [696, 725] width 71 height 27
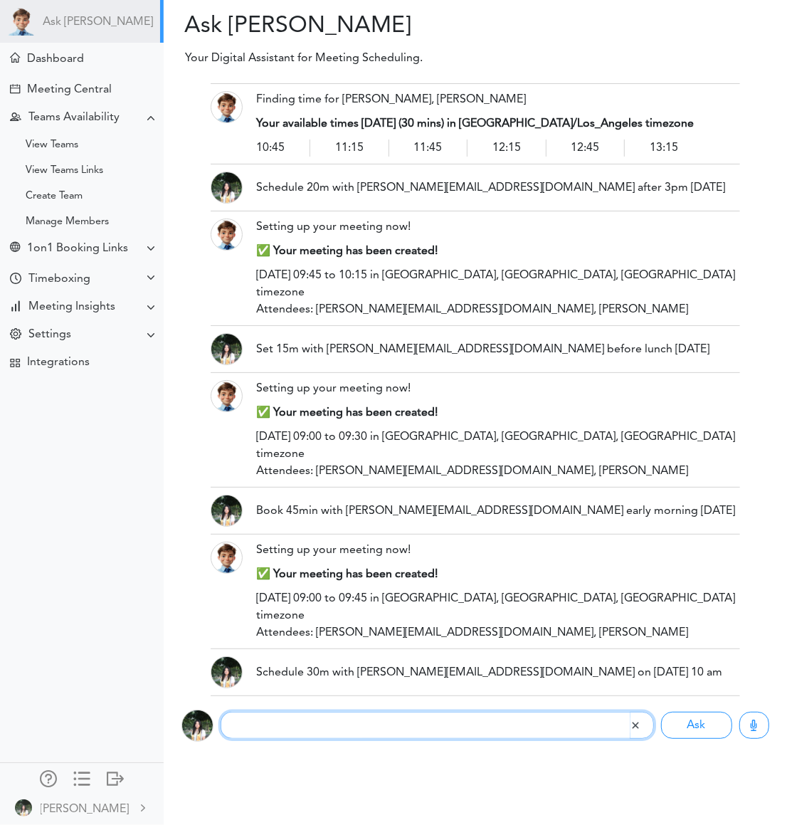
scroll to position [2201, 0]
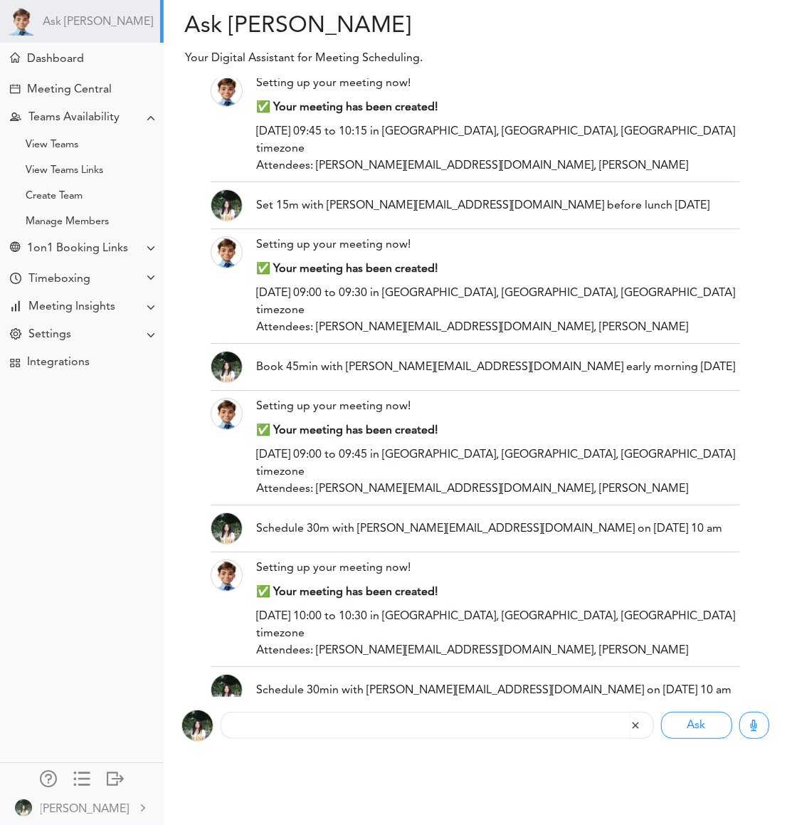
drag, startPoint x: 530, startPoint y: 581, endPoint x: 225, endPoint y: 593, distance: 305.7
drag, startPoint x: 527, startPoint y: 584, endPoint x: 248, endPoint y: 587, distance: 279.1
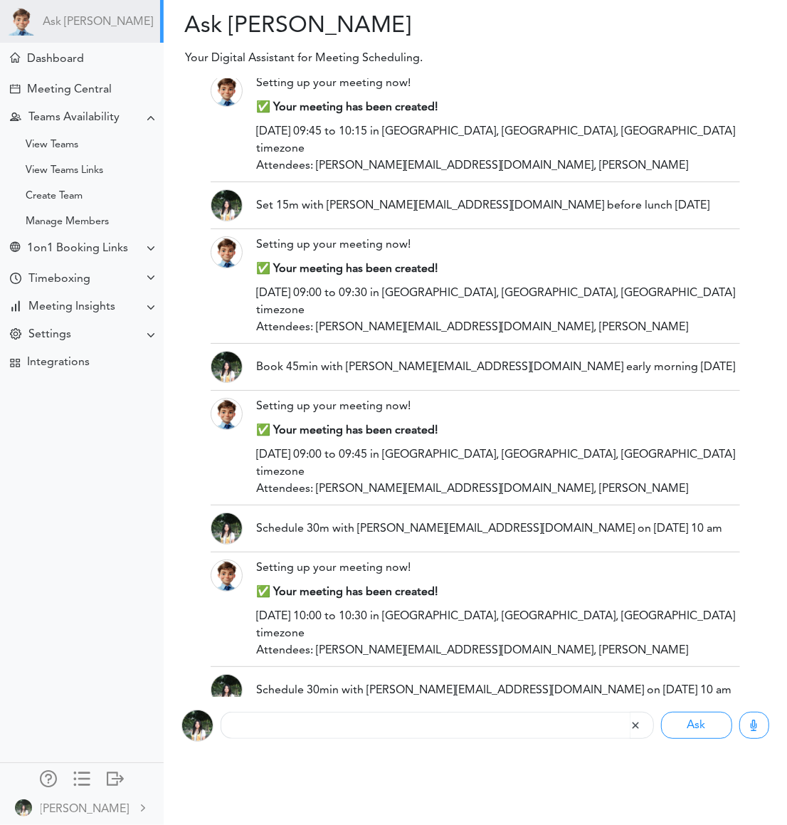
copy div "Setup 30min with emmao@ucdavis.edu 5/10 14:00"
click at [255, 736] on input "text" at bounding box center [425, 725] width 409 height 27
paste input "Setup 30min with emmao@ucdavis.edu 5/10 14:00"
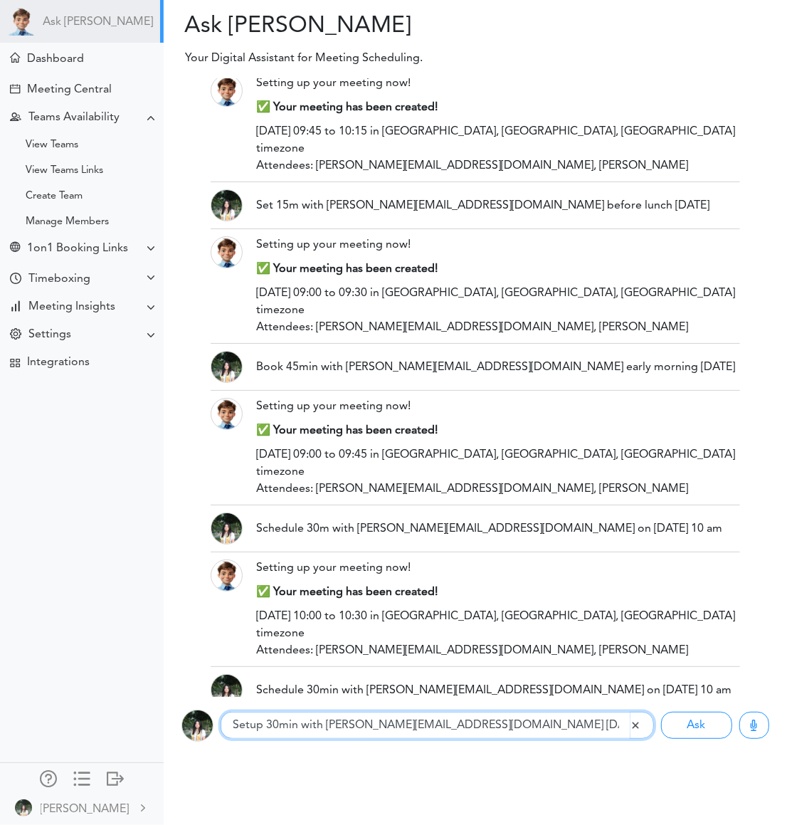
click at [435, 725] on input "Setup 30min with emmao@ucdavis.edu 5/10 14:00" at bounding box center [425, 725] width 409 height 27
click at [528, 727] on input "Setup 30min with emmao@ucdavis.edu on 10/10 14:00" at bounding box center [425, 725] width 409 height 27
type input "Setup 30min with emmao@ucdavis.edu on 10/10 14:00"
click at [661, 712] on button "Ask" at bounding box center [696, 725] width 71 height 27
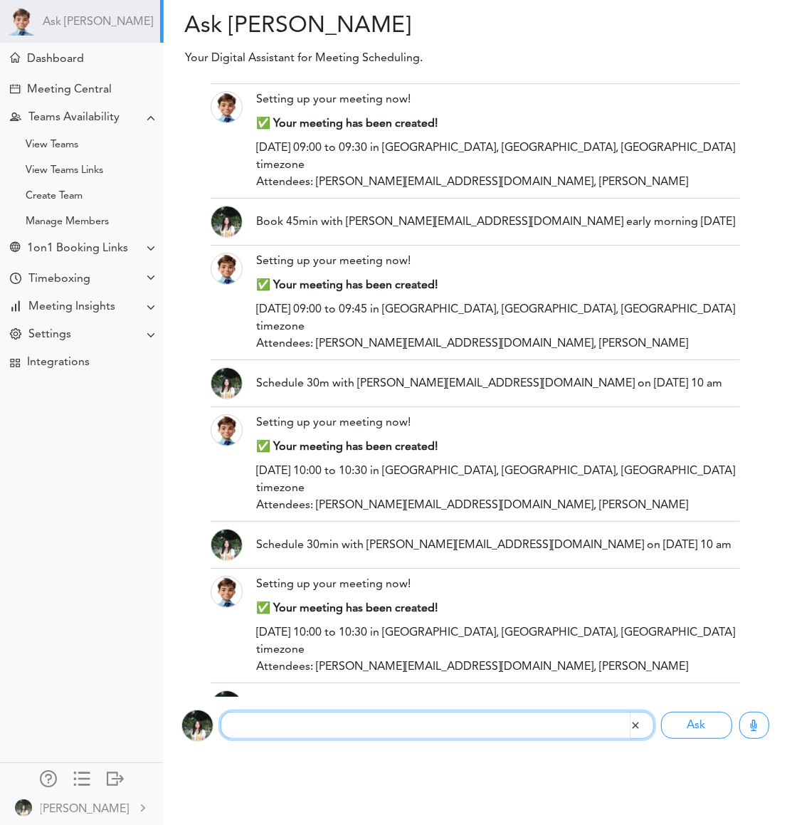
paste input "Find 45m with @Ethan Oct 7 @ 9am"
click at [339, 722] on input "Find 45m with @Ethan Oct 7 @ 9am" at bounding box center [425, 725] width 409 height 27
click at [505, 733] on input "Find 45m with emmao@ucdavis.edu on Oct 7 @ 9am" at bounding box center [425, 725] width 409 height 27
type input "Find 45m with emmao@ucdavis.edu on Oct 7 @ 9am"
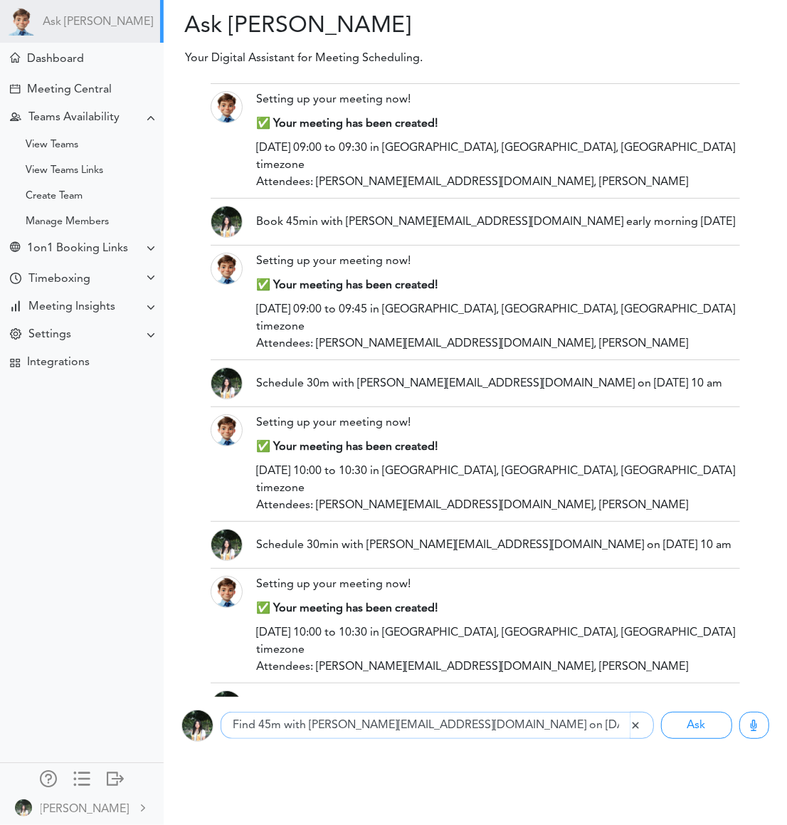
click at [661, 712] on button "Ask" at bounding box center [696, 725] width 71 height 27
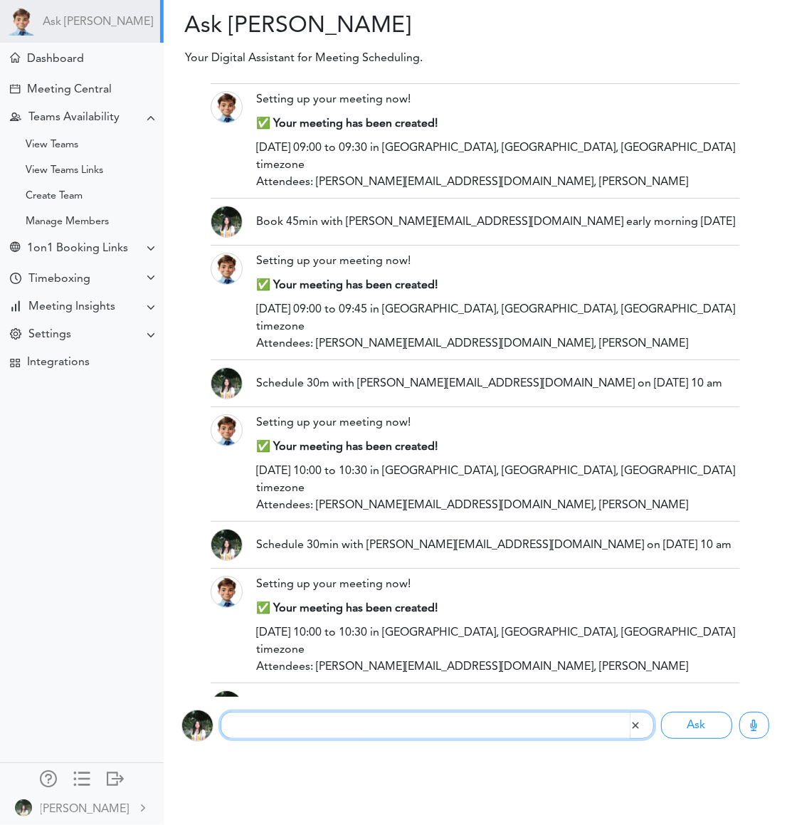
scroll to position [2473, 0]
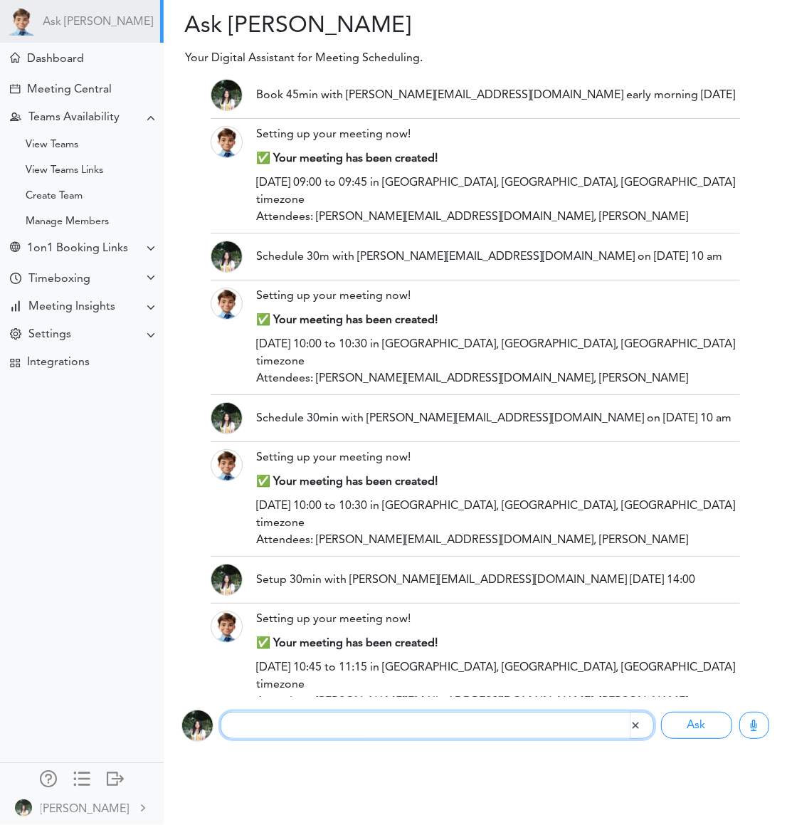
paste input "Book 30m with @Mary next Fri"
click at [337, 722] on input "Book 30m with @Mary next Fri" at bounding box center [425, 725] width 409 height 27
type input "Book 30m with emmao@ucdavis.edu next Fri"
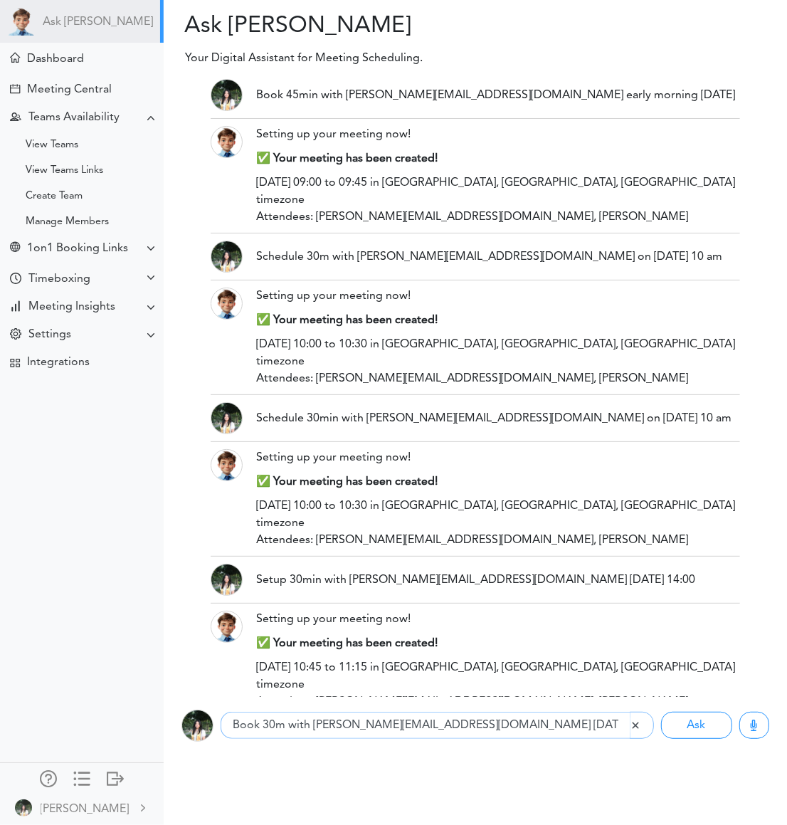
click at [661, 712] on button "Ask" at bounding box center [696, 725] width 71 height 27
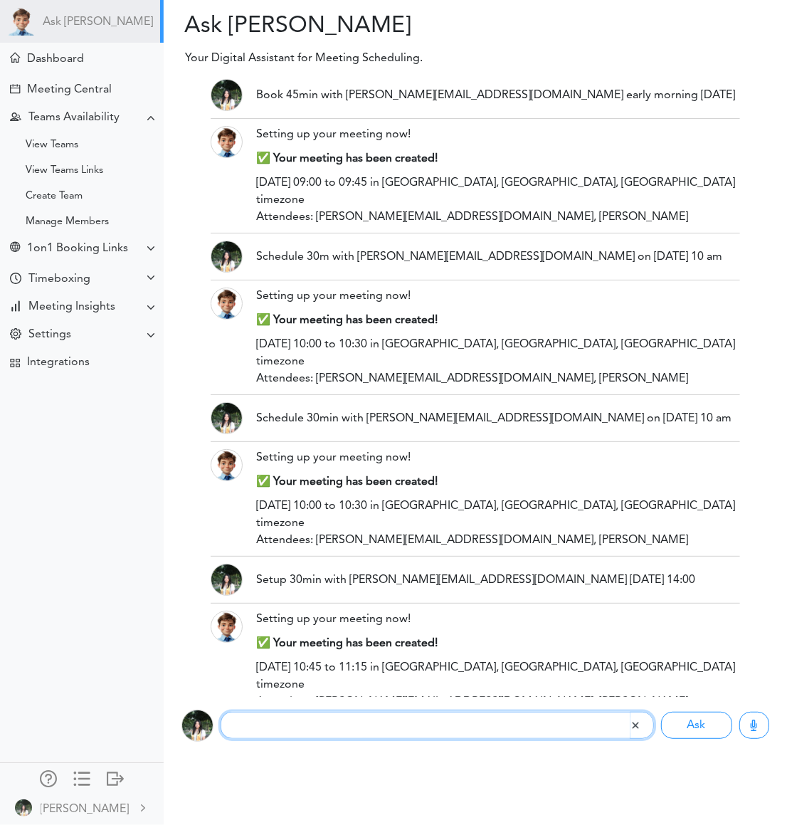
scroll to position [2617, 0]
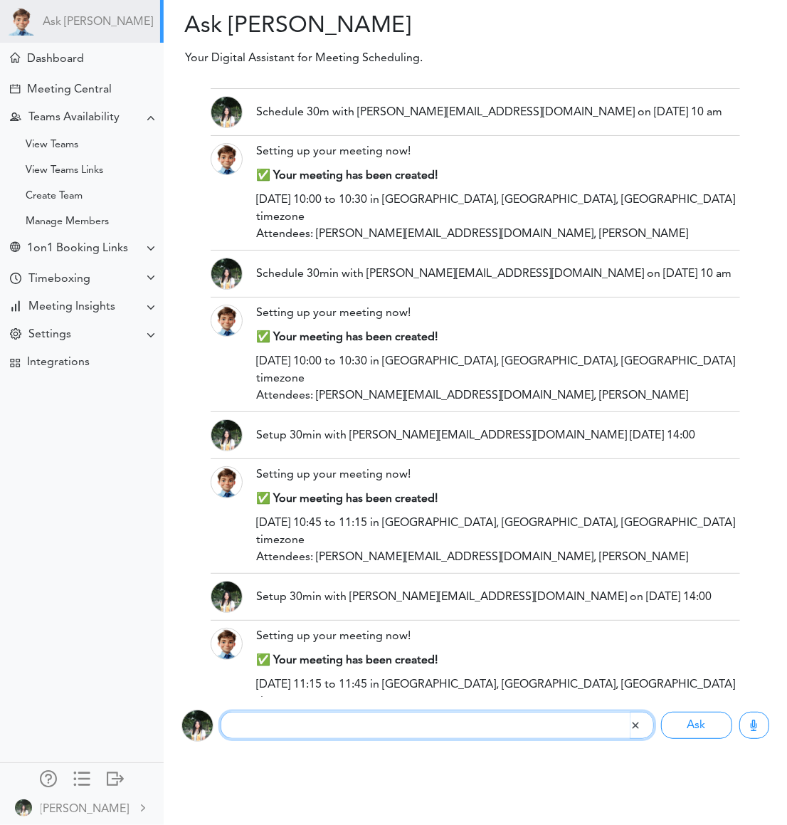
paste input "Book 30m with @Mary next Fri"
type input "Book 30m with @Mary next Fri"
drag, startPoint x: 492, startPoint y: 583, endPoint x: 244, endPoint y: 585, distance: 247.8
copy div "Book 30m with emmao@ucdavis.edu next Fri"
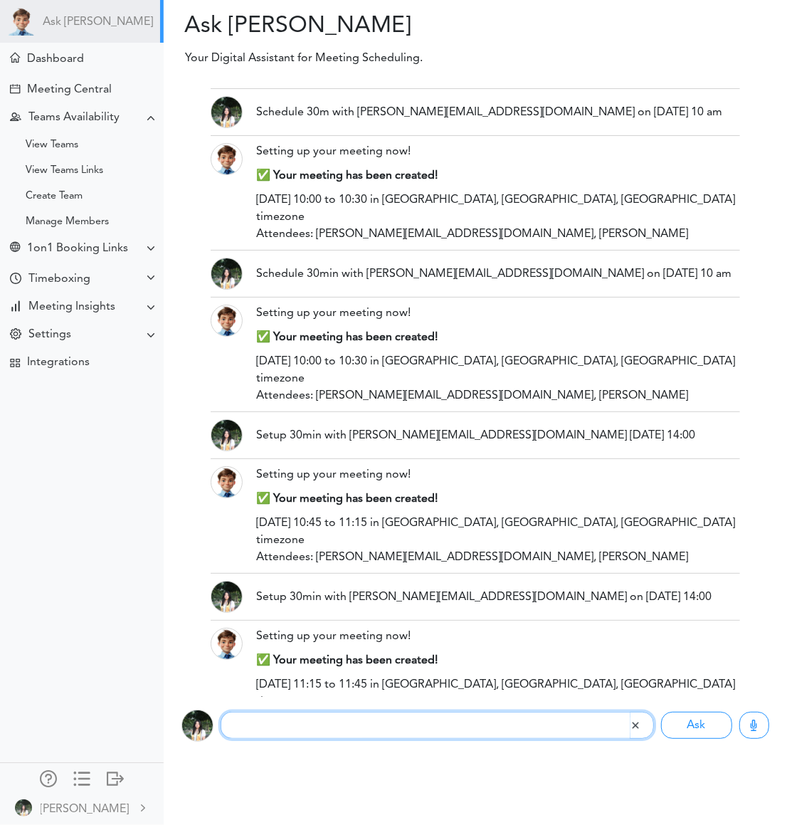
click at [283, 734] on input "text" at bounding box center [425, 725] width 409 height 27
paste input "Book 30m with emmao@ucdavis.edu next Fri"
click at [443, 721] on input "Book 30m with emmao@ucdavis.edu next Fri" at bounding box center [425, 725] width 409 height 27
type input "Book 30m with emmao@ucdavis.edu this Fri"
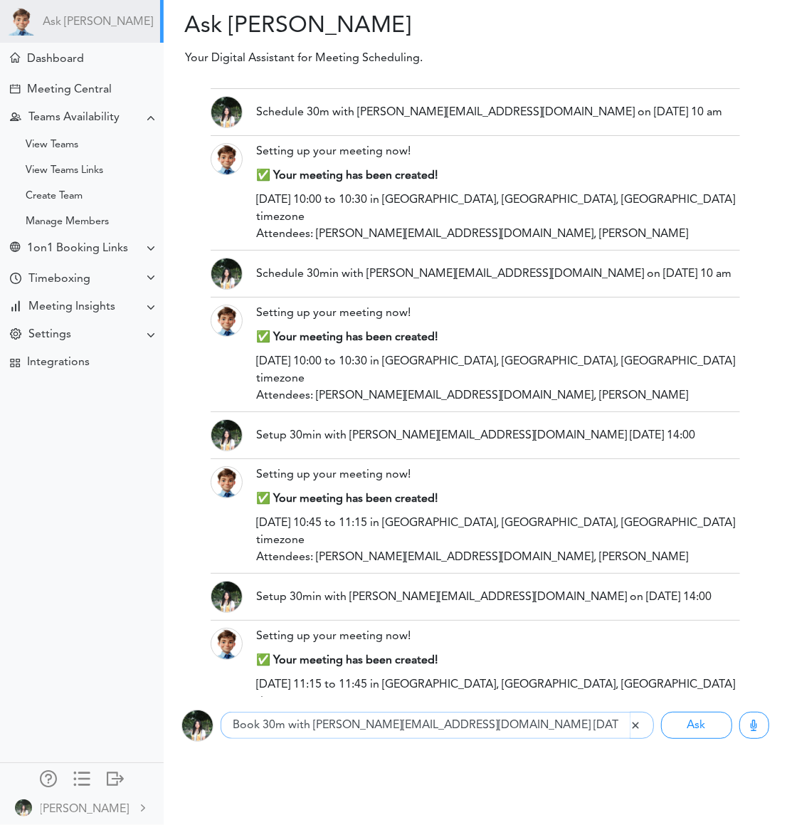
click at [661, 712] on button "Ask" at bounding box center [696, 725] width 71 height 27
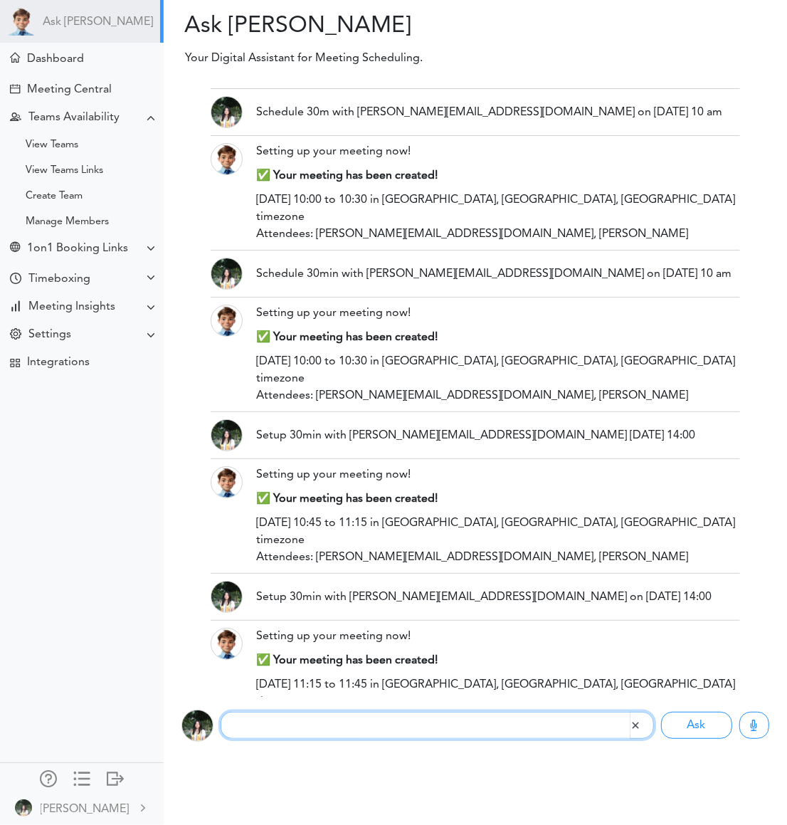
scroll to position [2762, 0]
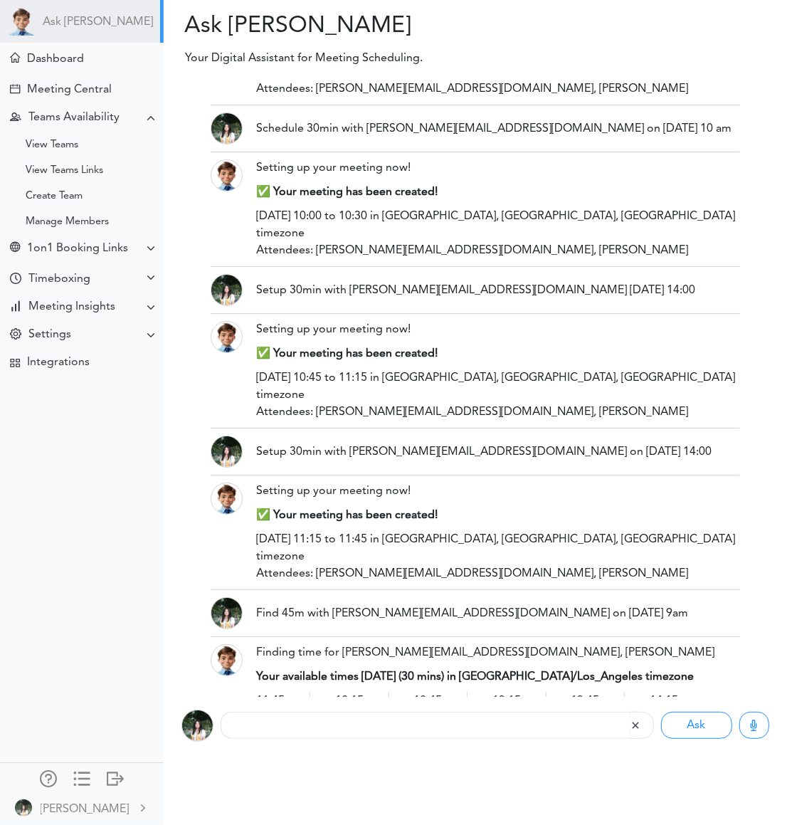
drag, startPoint x: 500, startPoint y: 580, endPoint x: 252, endPoint y: 581, distance: 248.5
copy div "Book 30m with emmao@ucdavis.edu this Fri"
click at [298, 728] on input "text" at bounding box center [425, 725] width 409 height 27
type input "v"
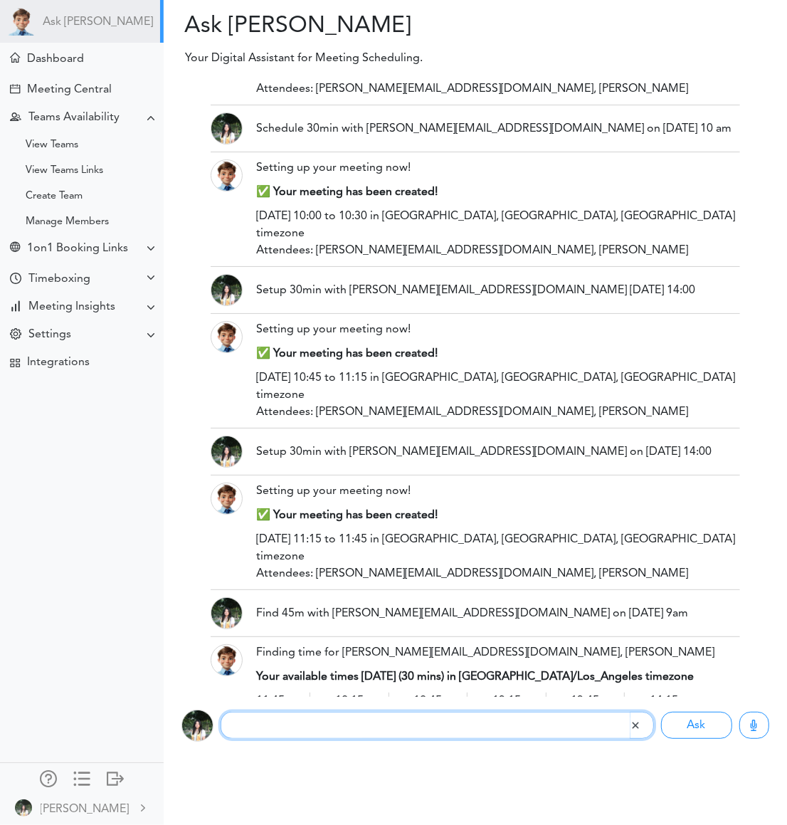
paste input "Book 30m with emmao@ucdavis.edu this Fri"
click at [441, 726] on input "Book 30m with emmao@ucdavis.edu this Fri" at bounding box center [425, 725] width 409 height 27
click at [431, 725] on input "Book 30m with emmao@ucdavis.edu this Fri" at bounding box center [425, 725] width 409 height 27
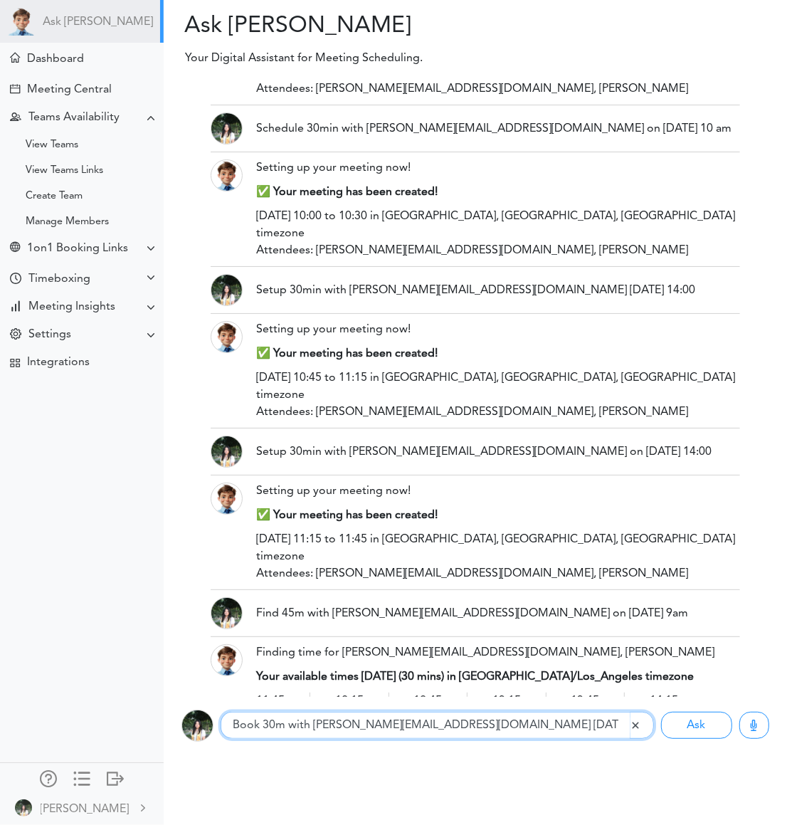
type input "Book 30m with emmao@ucdavis.edu next Fri"
click at [661, 712] on button "Ask" at bounding box center [696, 725] width 71 height 27
click at [419, 726] on input "text" at bounding box center [425, 725] width 409 height 27
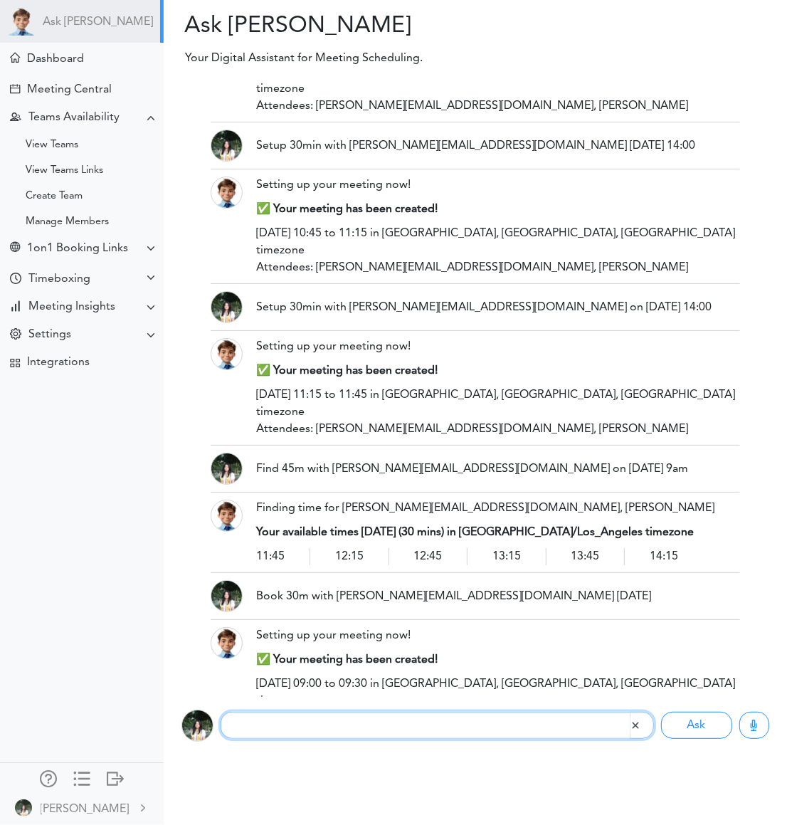
paste input "Book 30m with emmao@ucdavis.edu this Fri"
type input "Book 30m with emmao@ucdavis.edu this Fri"
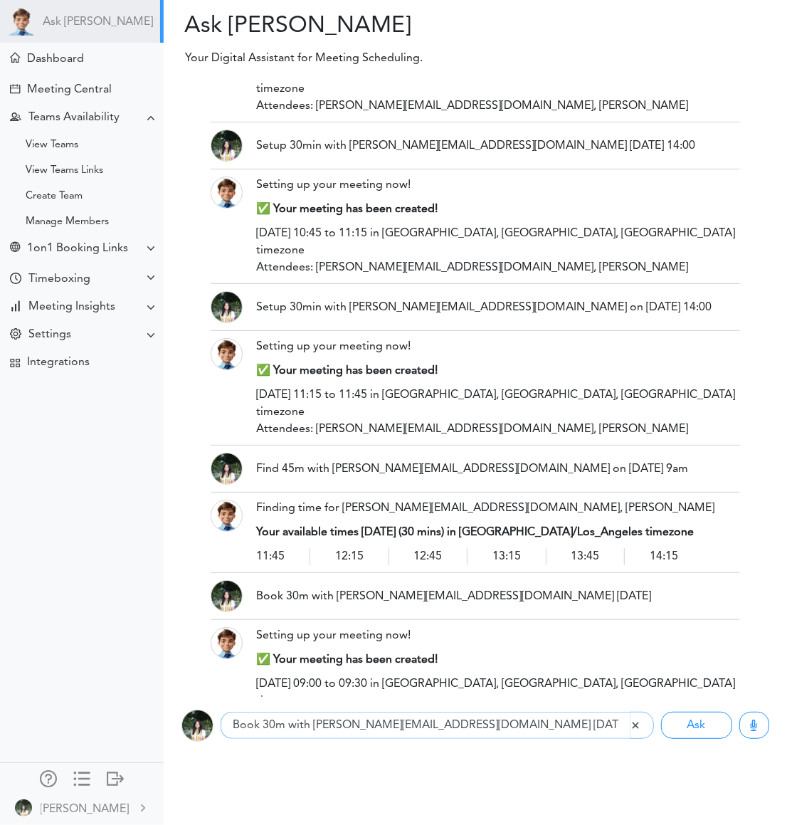
click at [661, 712] on button "Ask" at bounding box center [696, 725] width 71 height 27
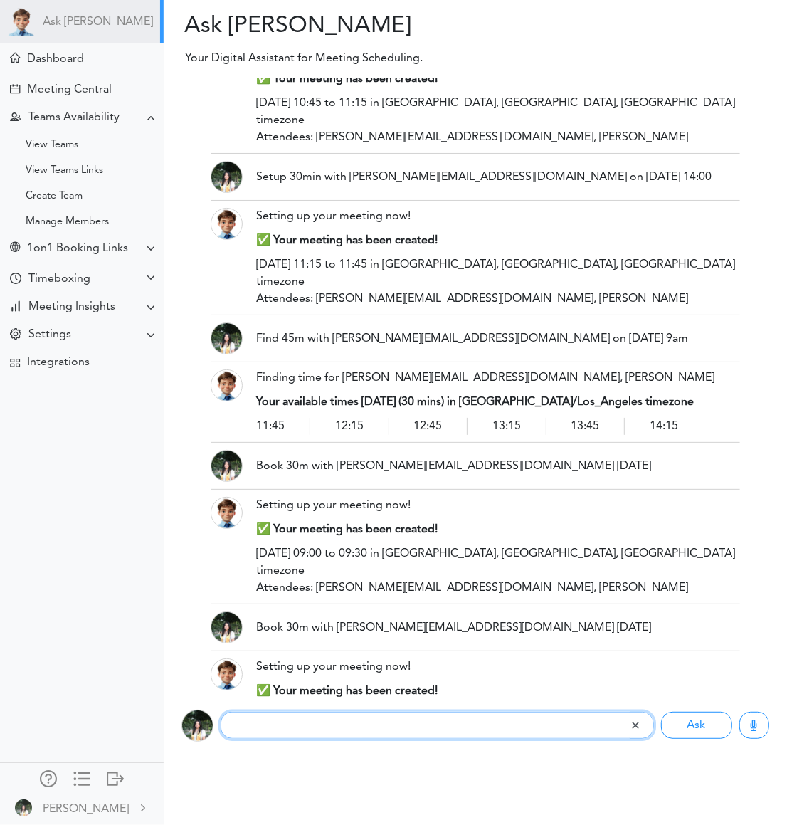
scroll to position [3051, 0]
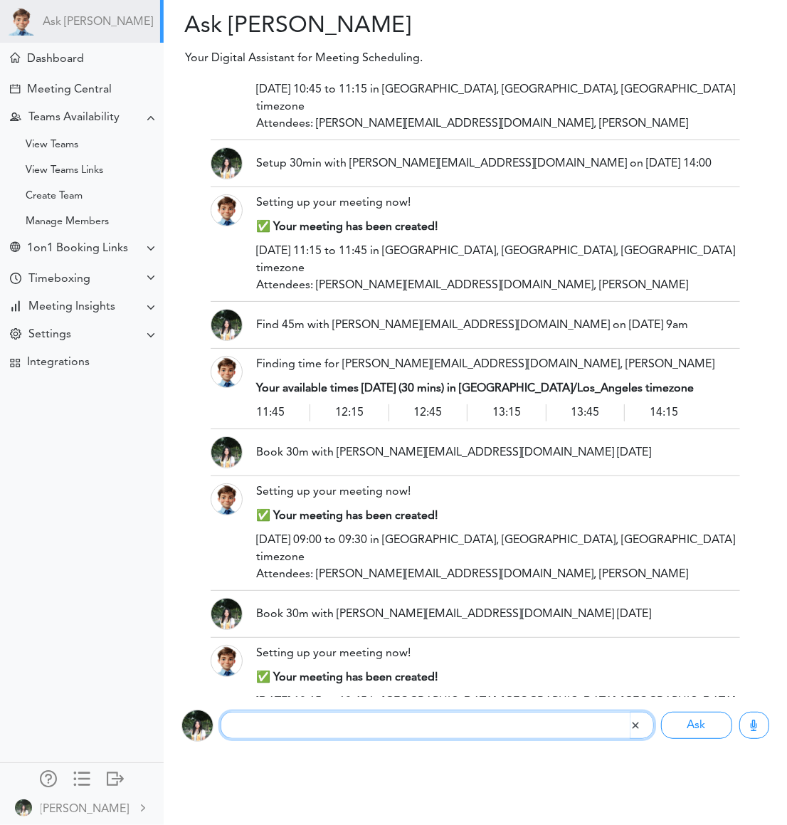
paste input "Schedule 30m with @Mary in two weeks"
click at [347, 723] on input "Schedule 30m with @Mary in two weeks" at bounding box center [425, 725] width 409 height 27
type input "Schedule 30m with emmao@ucdavis.edu in two weeks"
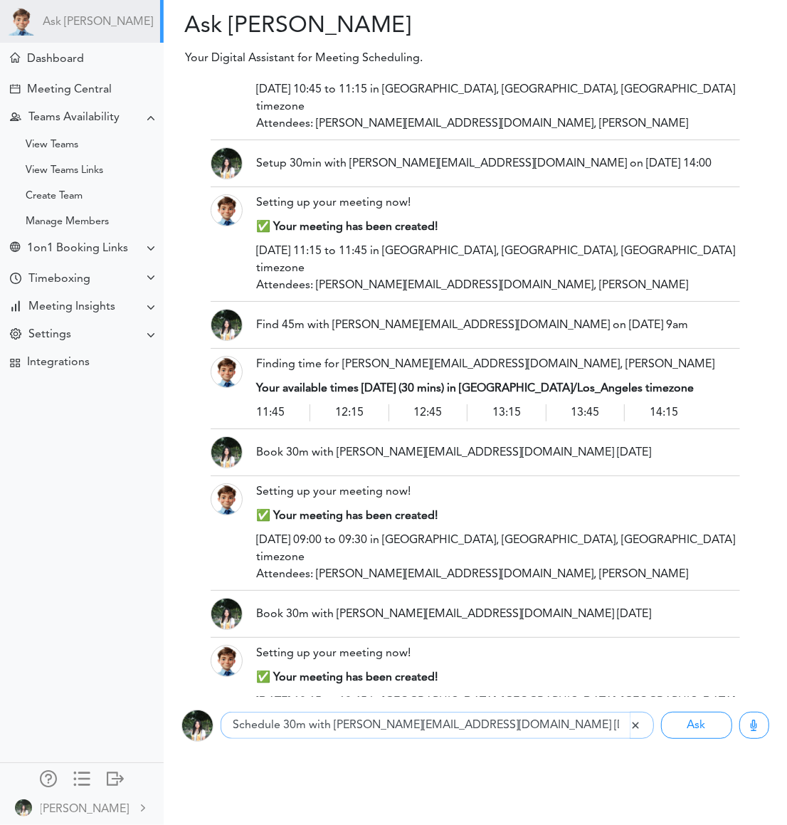
click at [661, 712] on button "Ask" at bounding box center [696, 725] width 71 height 27
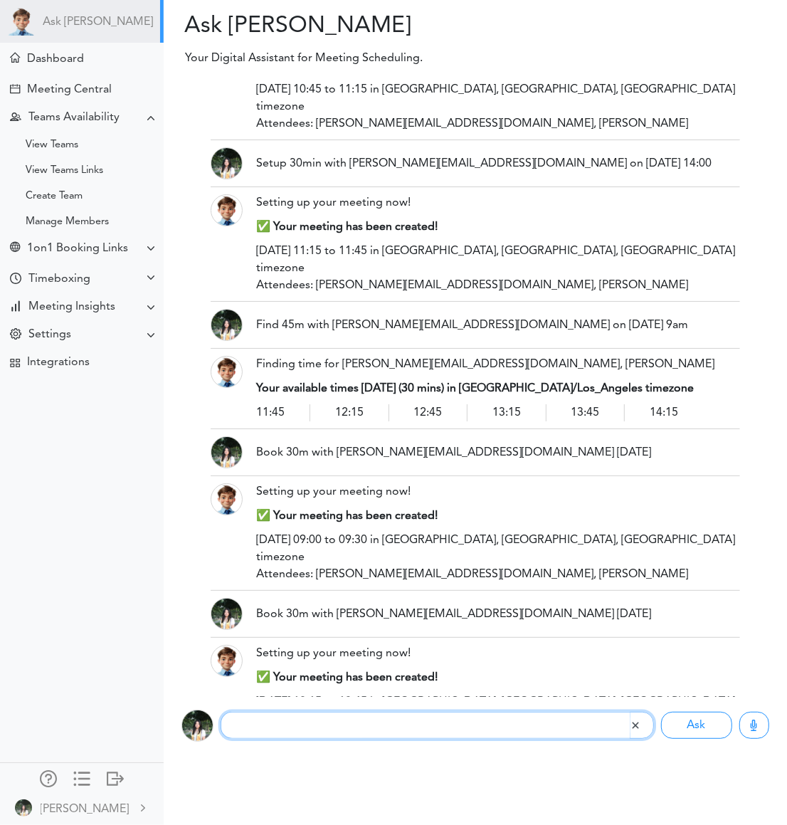
scroll to position [3195, 0]
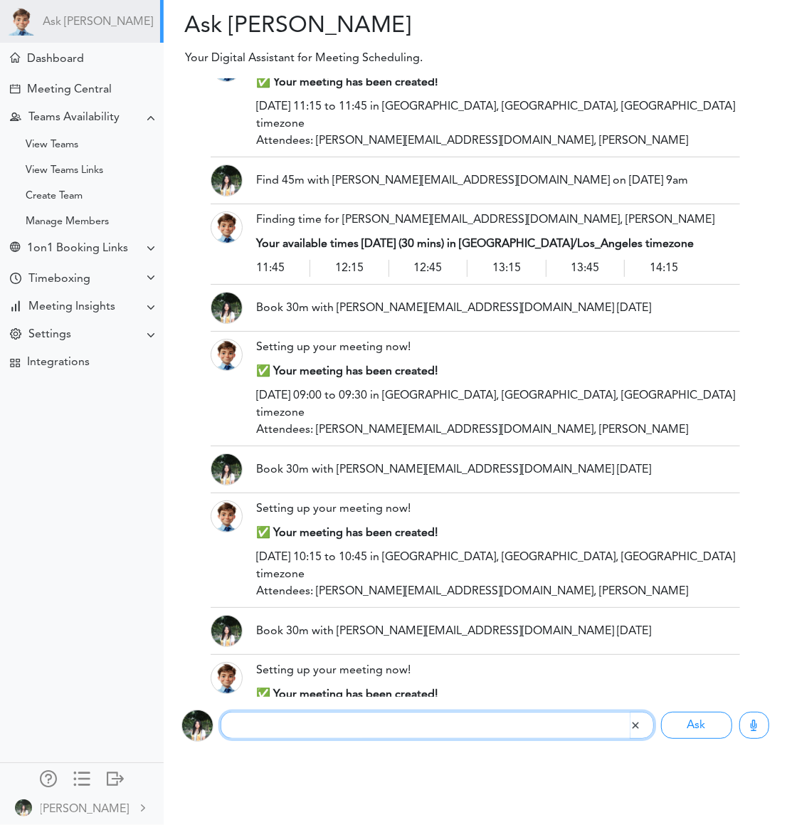
paste input "Find 30m with @Mary next Tue between 1–4pm"
click at [335, 724] on input "Find 30m with @Mary next Tue between 1–4pm" at bounding box center [425, 725] width 409 height 27
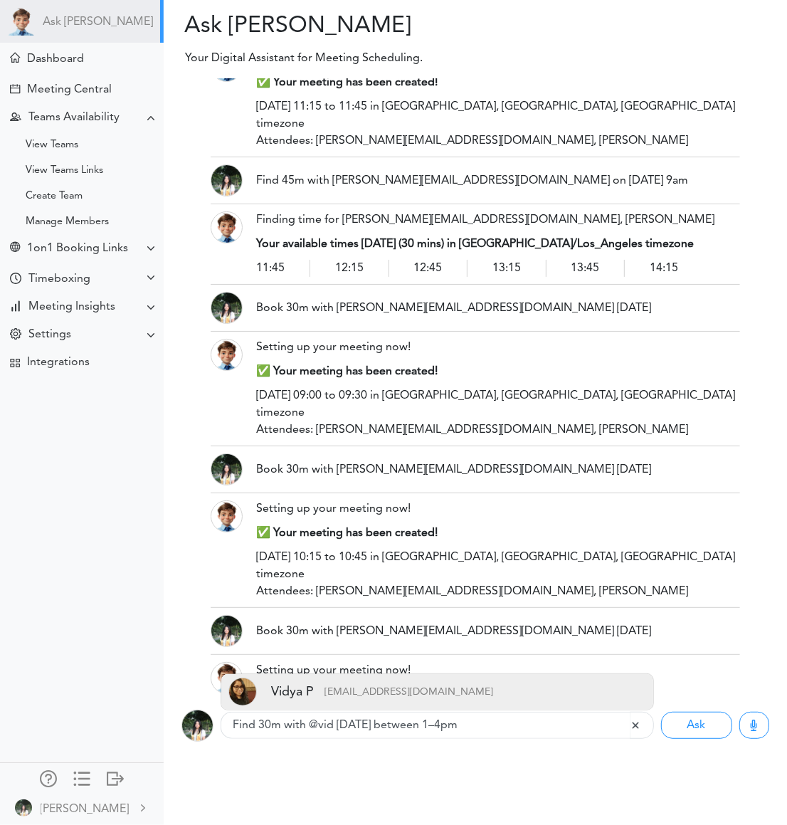
click at [366, 686] on p "[EMAIL_ADDRESS][DOMAIN_NAME]" at bounding box center [403, 692] width 179 height 28
type input "Find 30m with @Vidya next Tue between 1–4pm"
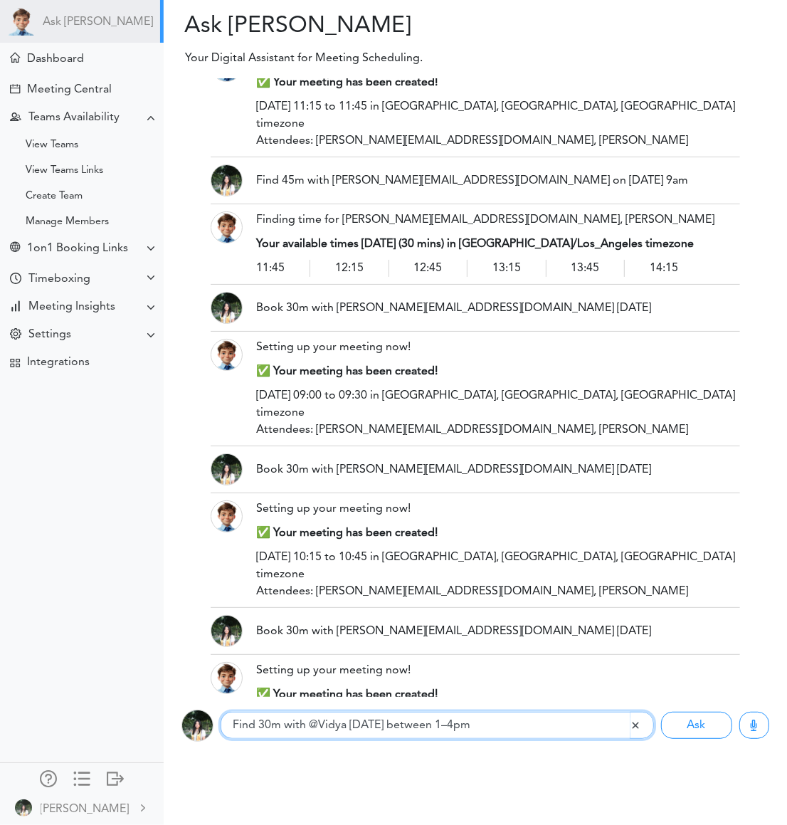
click at [492, 729] on input "Find 30m with @Vidya next Tue between 1–4pm" at bounding box center [425, 725] width 409 height 27
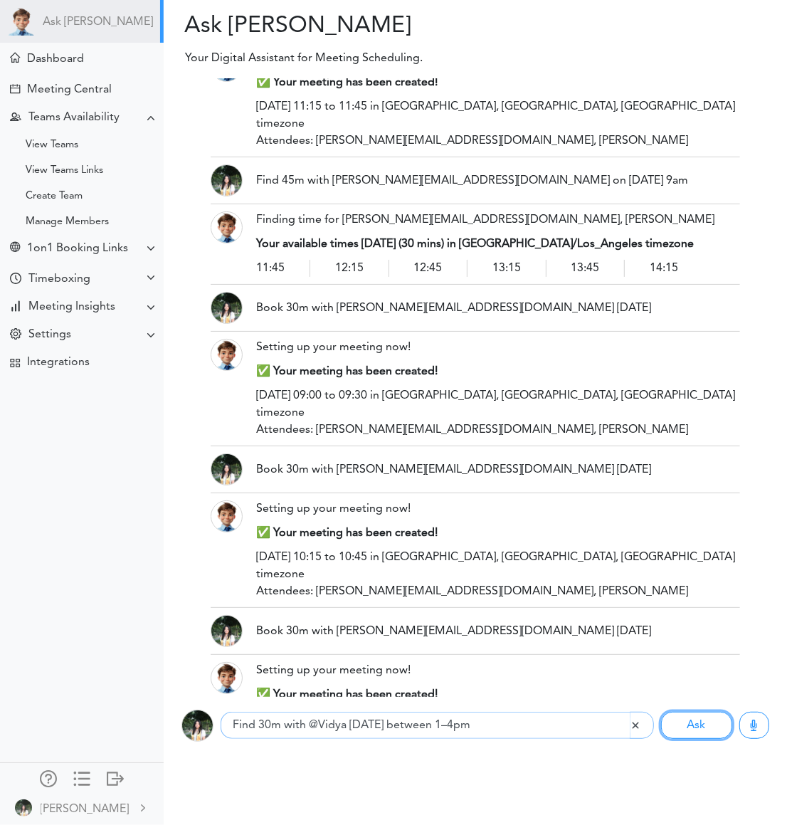
click at [661, 712] on button "Ask" at bounding box center [696, 725] width 71 height 27
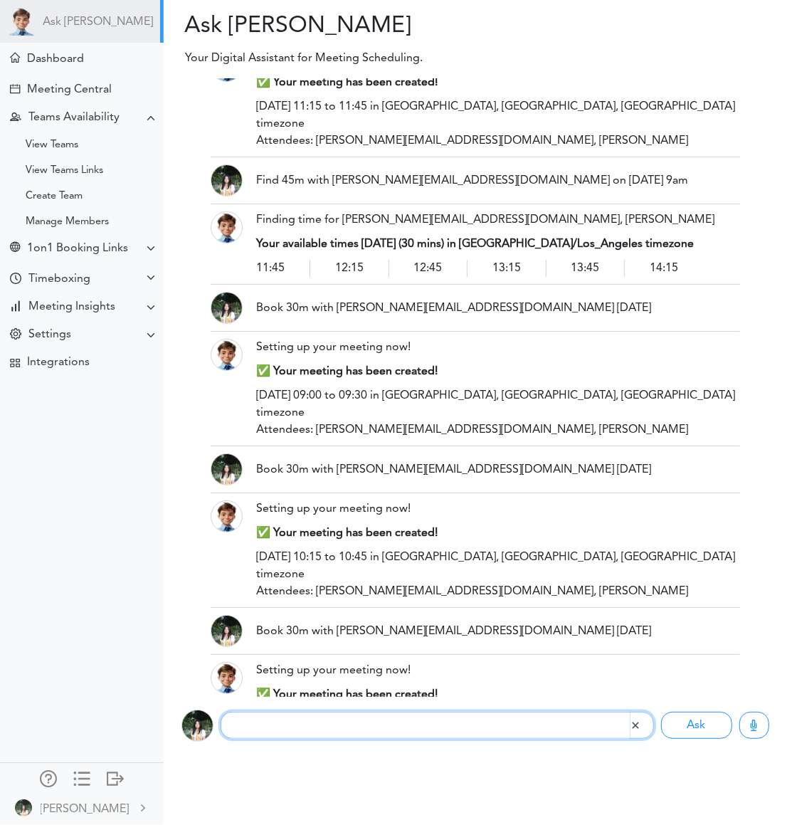
scroll to position [3323, 0]
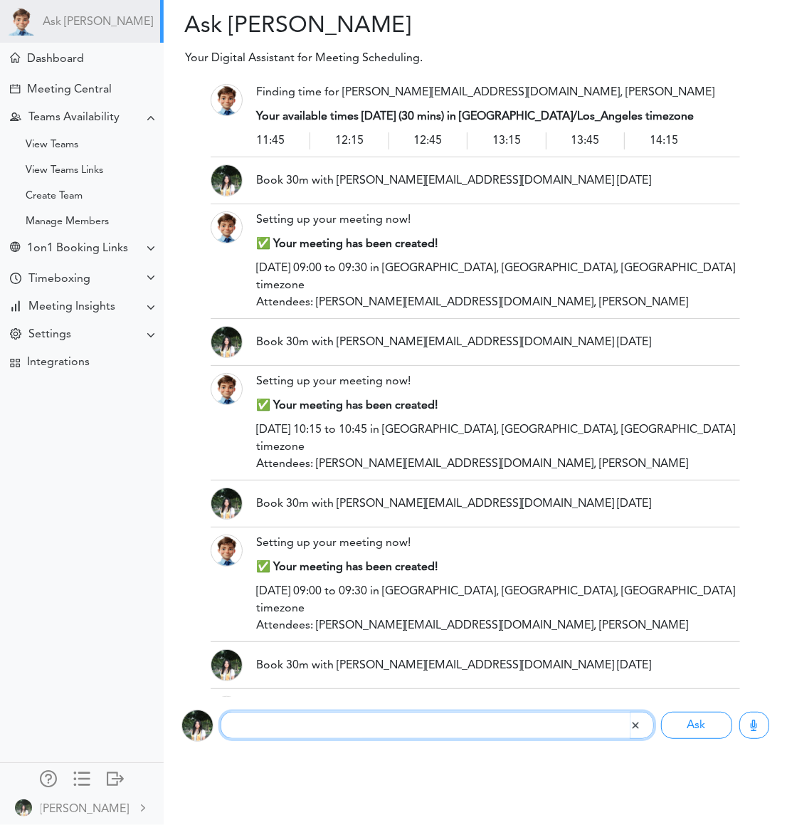
paste input "Find 45m with @Mary this week, mornings only"
click at [337, 720] on input "Find 45m with @Mary this week, mornings only" at bounding box center [425, 725] width 409 height 27
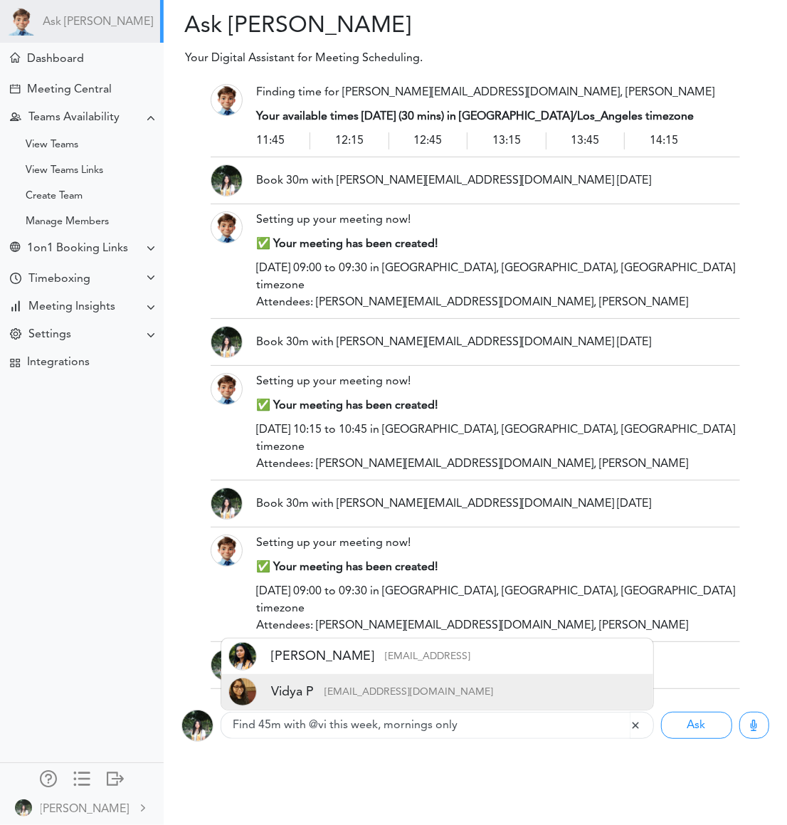
click at [321, 697] on p "[EMAIL_ADDRESS][DOMAIN_NAME]" at bounding box center [403, 692] width 179 height 28
type input "Find 45m with @Vidya this week, mornings only"
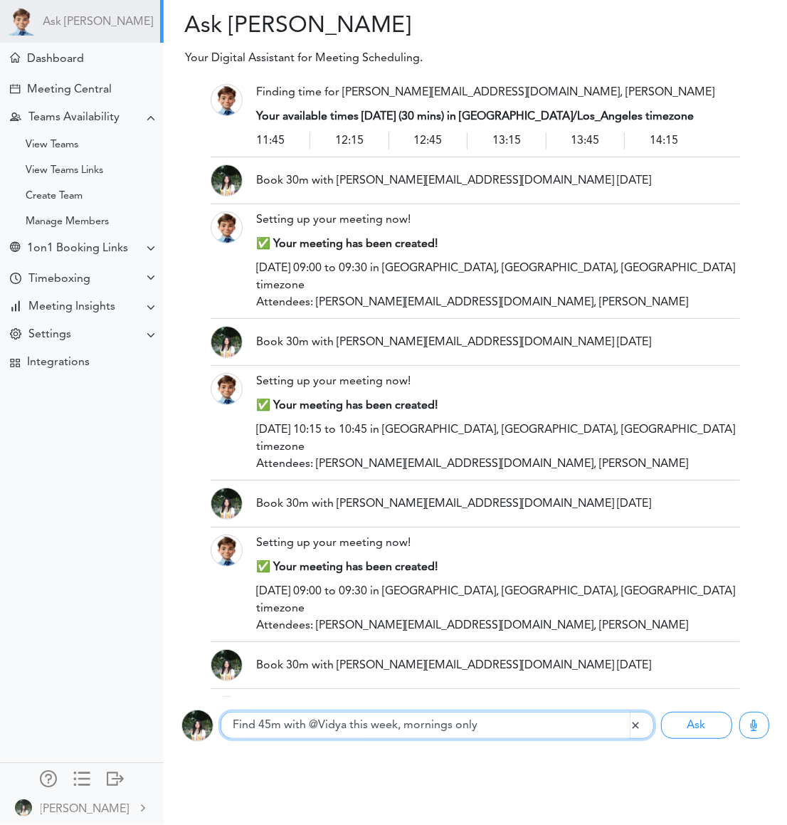
click at [485, 721] on input "Find 45m with @Vidya this week, mornings only" at bounding box center [425, 725] width 409 height 27
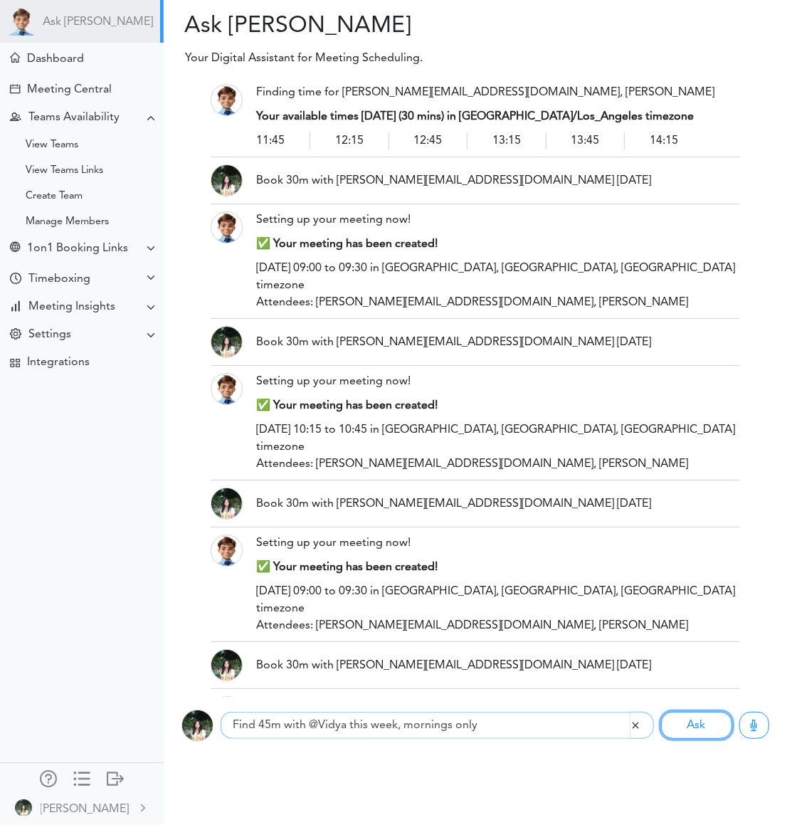
click at [661, 712] on button "Ask" at bounding box center [696, 725] width 71 height 27
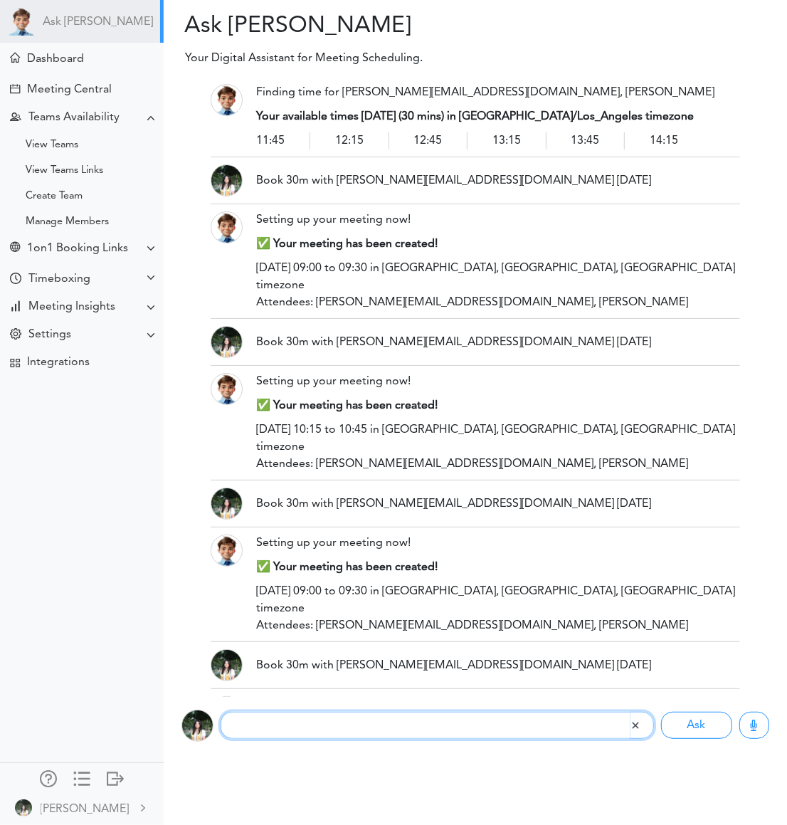
scroll to position [3450, 0]
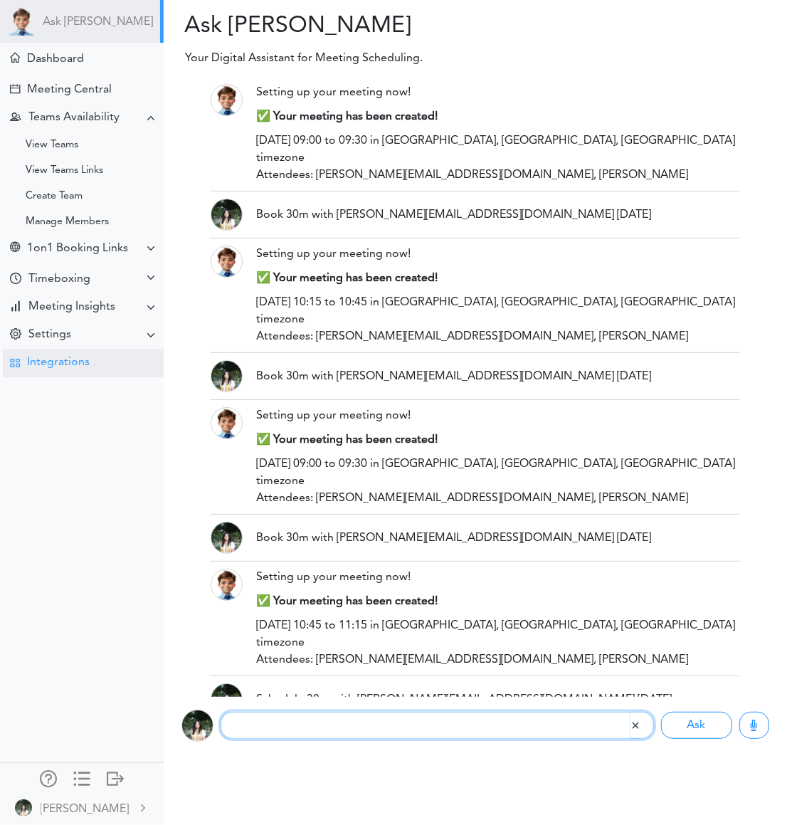
paste input "Find 30m with @Mary after 4pm this week"
click at [332, 723] on input "Find 30m with @Mary after 4pm this week" at bounding box center [425, 725] width 409 height 27
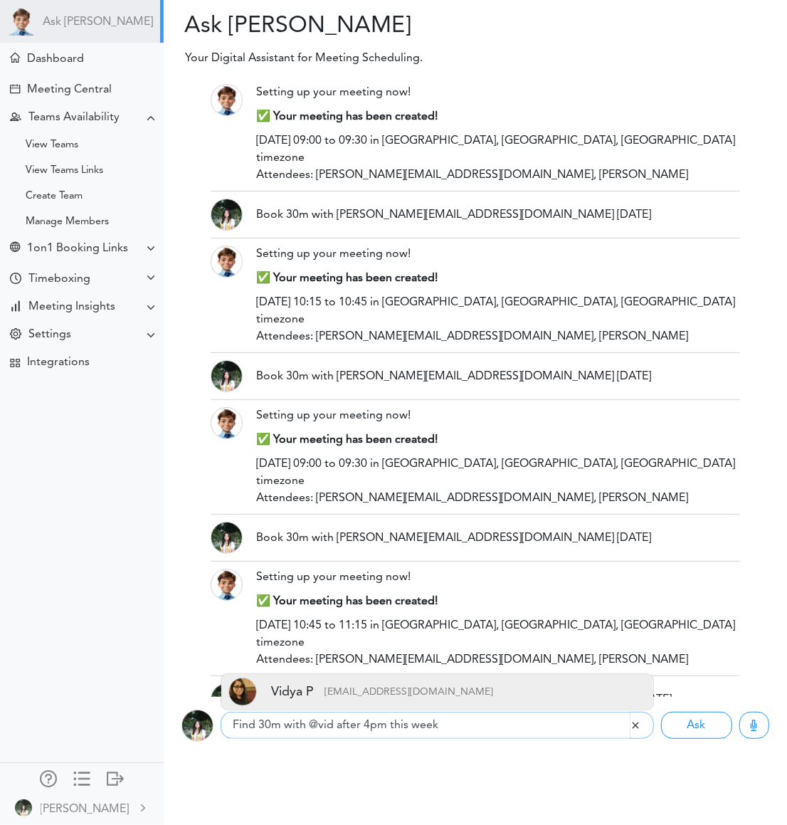
click at [336, 702] on p "[EMAIL_ADDRESS][DOMAIN_NAME]" at bounding box center [403, 692] width 179 height 28
type input "Find 30m with @Vidya after 4pm this week"
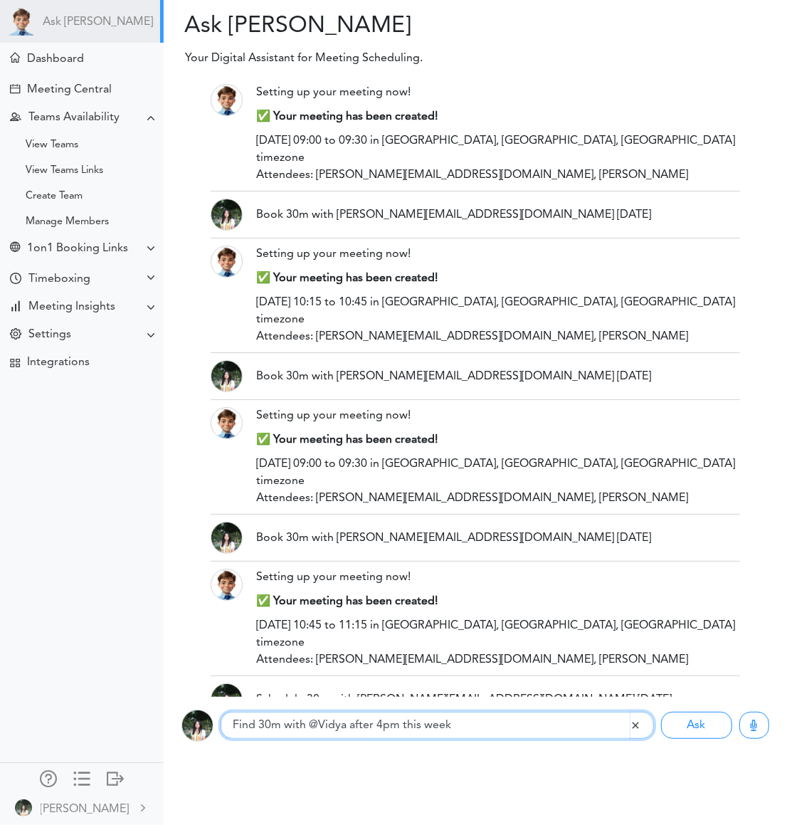
click at [431, 727] on input "Find 30m with @Vidya after 4pm this week" at bounding box center [425, 725] width 409 height 27
click at [661, 712] on button "Ask" at bounding box center [696, 725] width 71 height 27
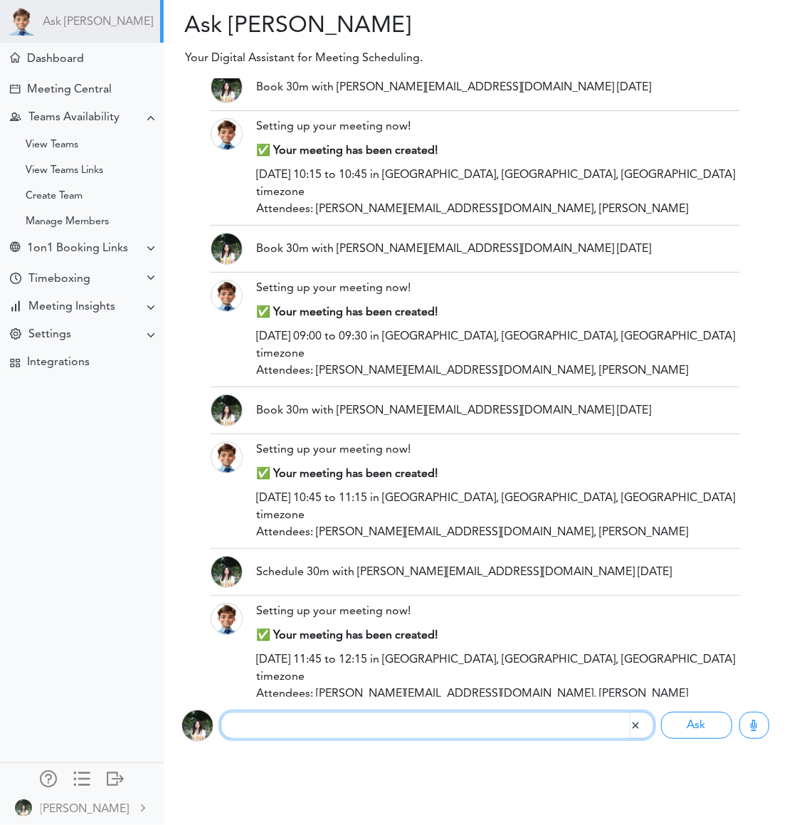
paste input "Find 60m with @Mary next week"
click at [273, 725] on input "Find 60m with @Mary next week" at bounding box center [425, 725] width 409 height 27
click at [340, 722] on input "Find 60min with @Mary next week" at bounding box center [425, 725] width 409 height 27
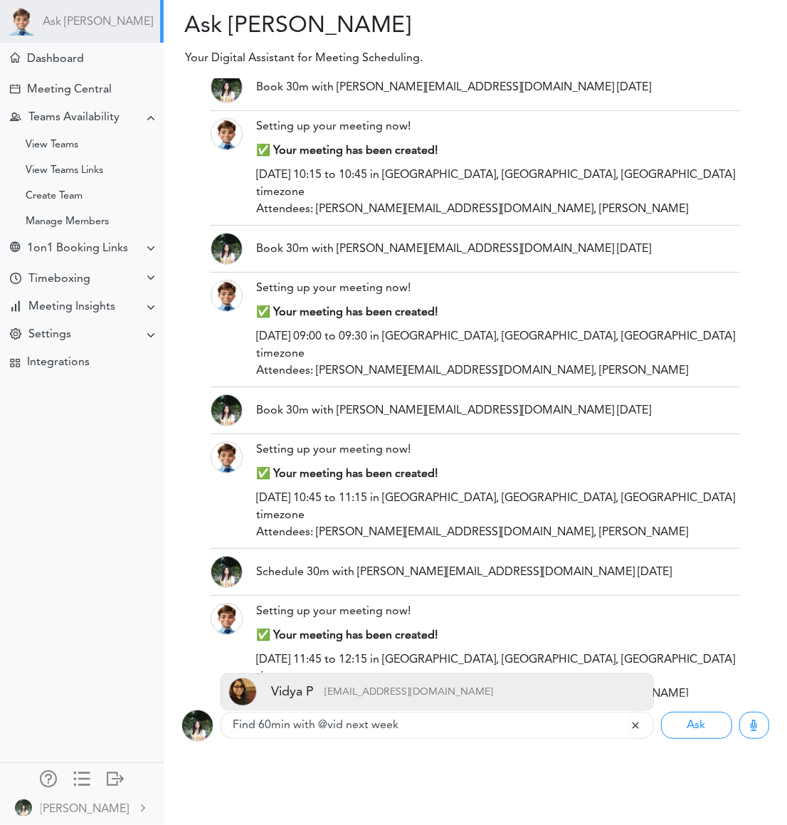
click at [352, 698] on p "[EMAIL_ADDRESS][DOMAIN_NAME]" at bounding box center [403, 692] width 179 height 28
type input "Find 60min with @Vidya next week"
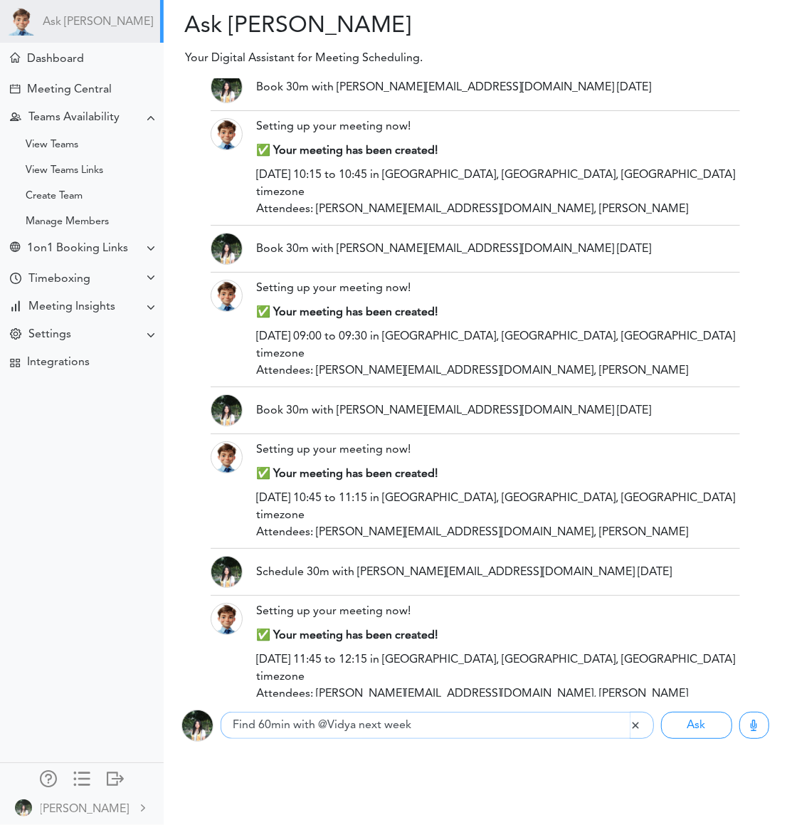
click at [661, 712] on button "Ask" at bounding box center [696, 725] width 71 height 27
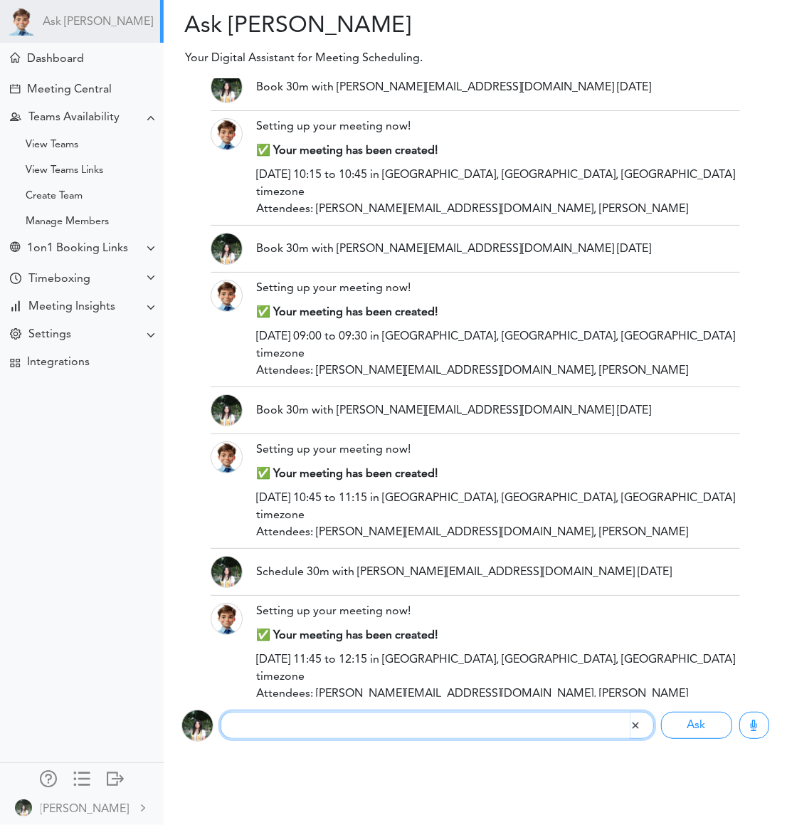
scroll to position [3706, 0]
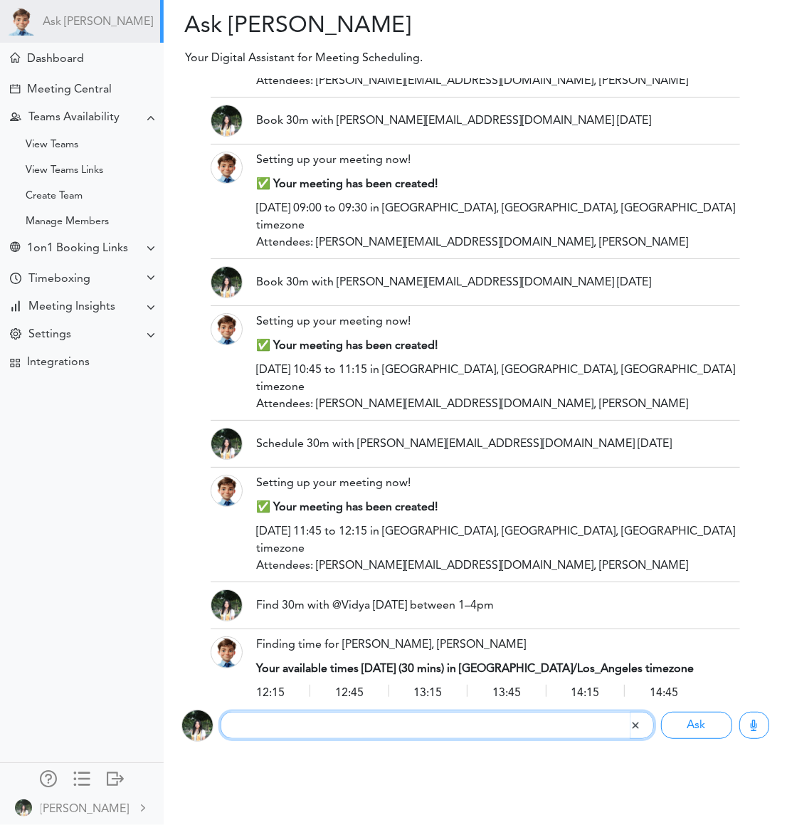
click at [390, 731] on input "text" at bounding box center [425, 725] width 409 height 27
type input "when is @Vidya available next week"
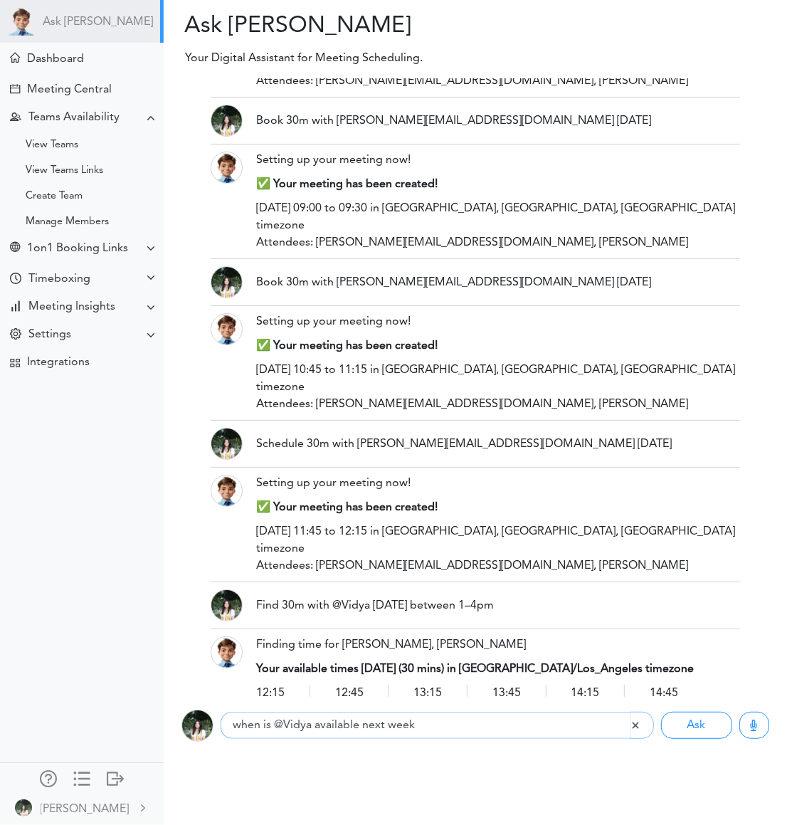
click at [661, 712] on button "Ask" at bounding box center [696, 725] width 71 height 27
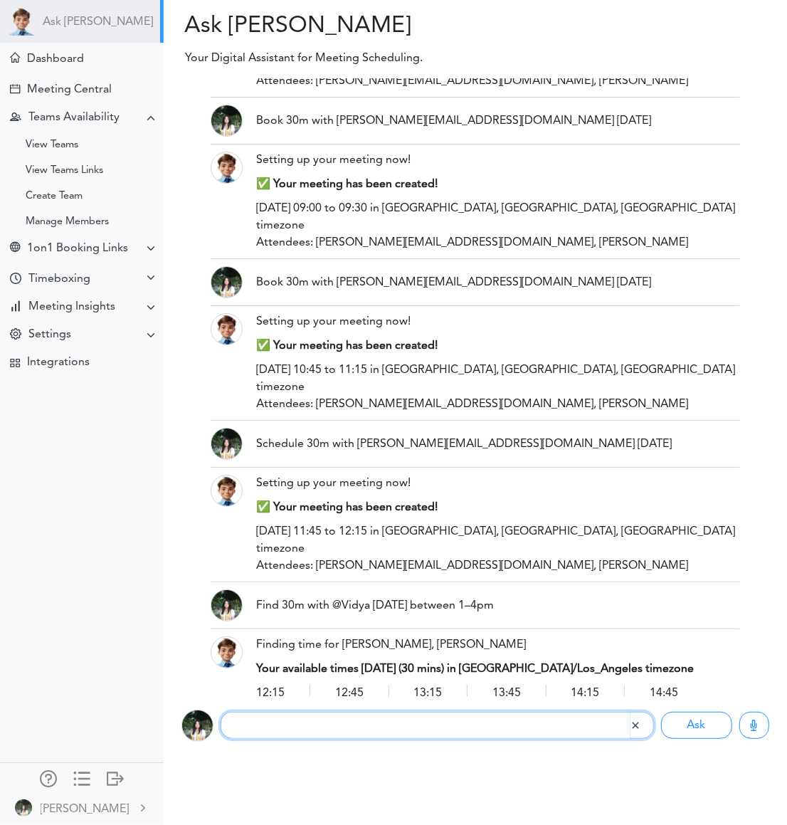
scroll to position [3832, 0]
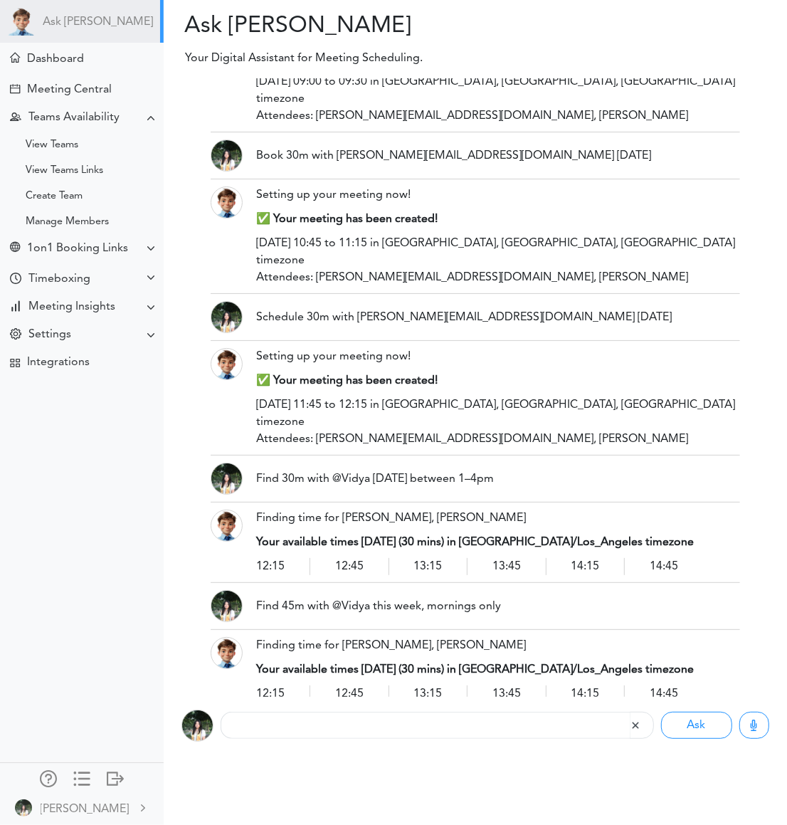
drag, startPoint x: 449, startPoint y: 596, endPoint x: 231, endPoint y: 596, distance: 217.9
copy div "when is @Vidya available next week"
click at [298, 728] on input "text" at bounding box center [425, 725] width 409 height 27
paste input "when is @Vidya available next week"
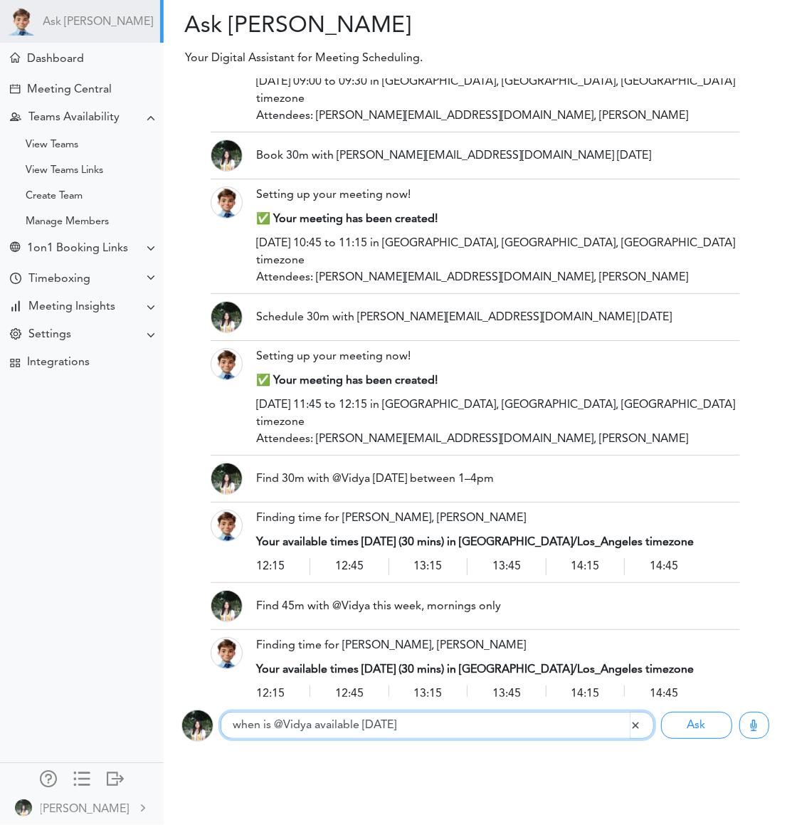
type input "when is @Vidya available this friday"
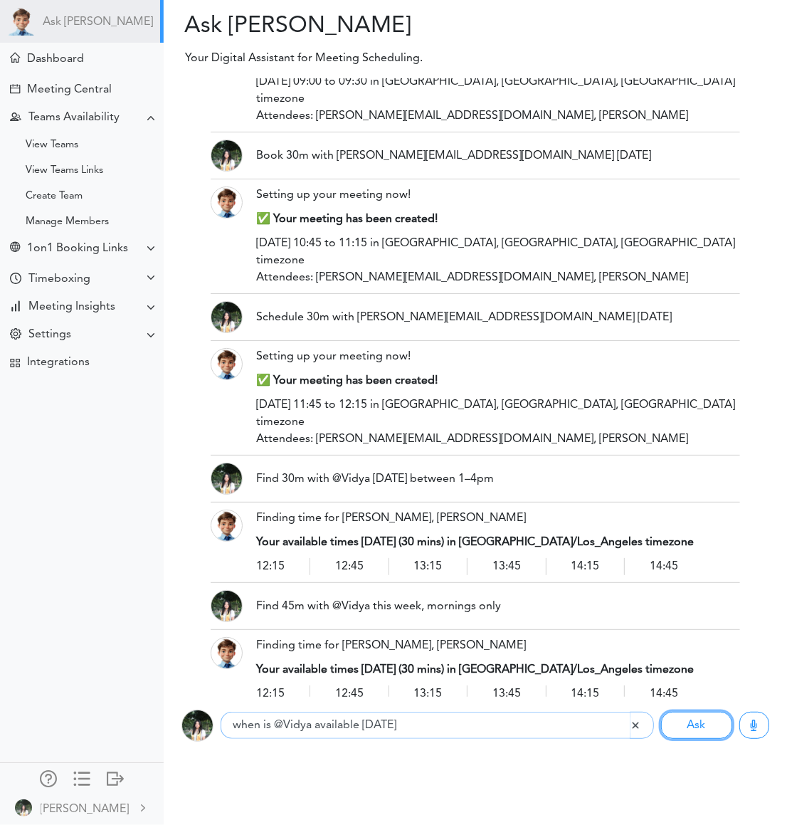
click at [661, 712] on button "Ask" at bounding box center [696, 725] width 71 height 27
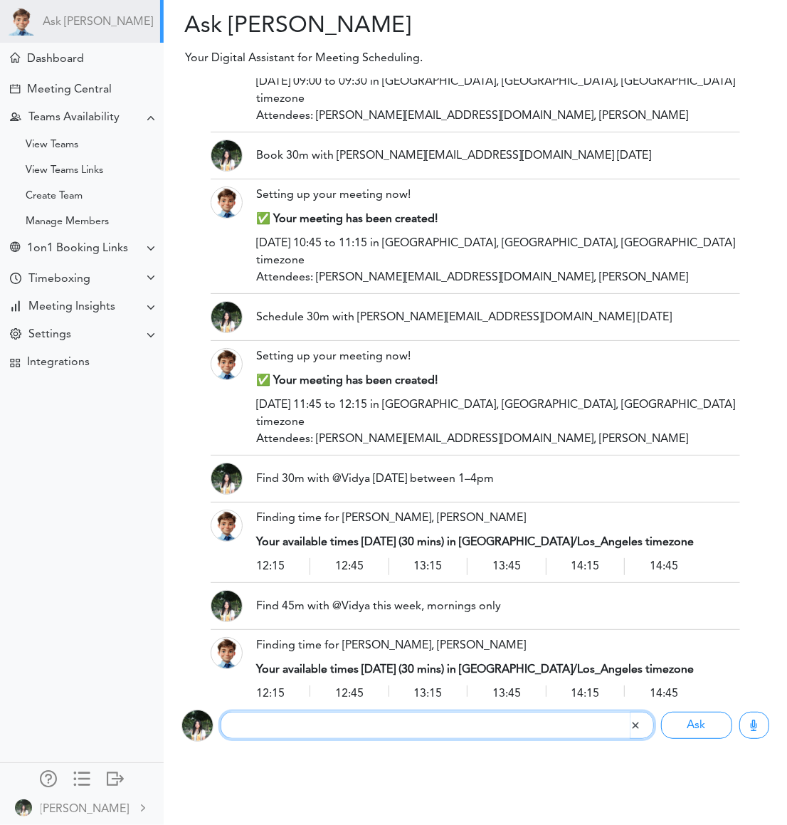
scroll to position [3960, 0]
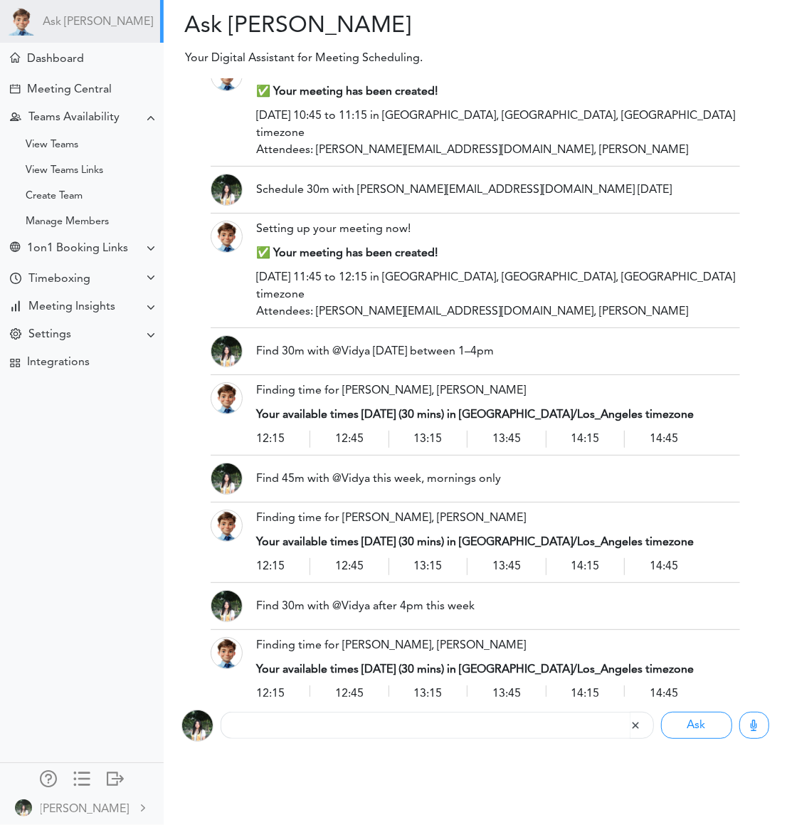
drag, startPoint x: 445, startPoint y: 599, endPoint x: 254, endPoint y: 596, distance: 190.8
copy div "when is @Vidya available this friday"
click at [289, 733] on input "text" at bounding box center [425, 725] width 409 height 27
paste input "when is @Vidya available this friday"
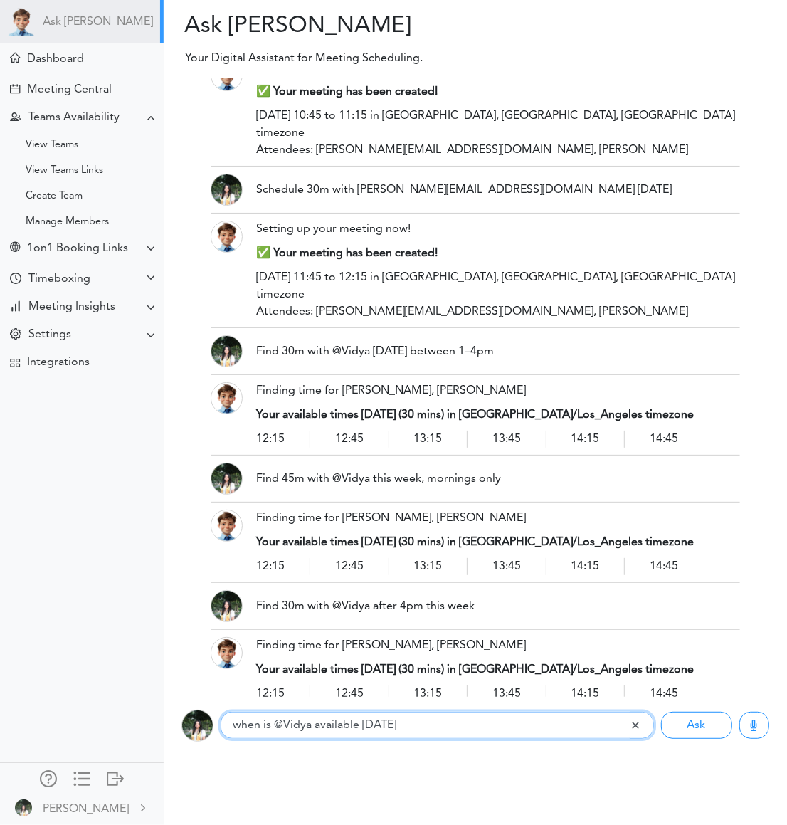
click at [369, 722] on input "when is @Vidya available this friday" at bounding box center [425, 725] width 409 height 27
type input "when is @Vidya available next friday"
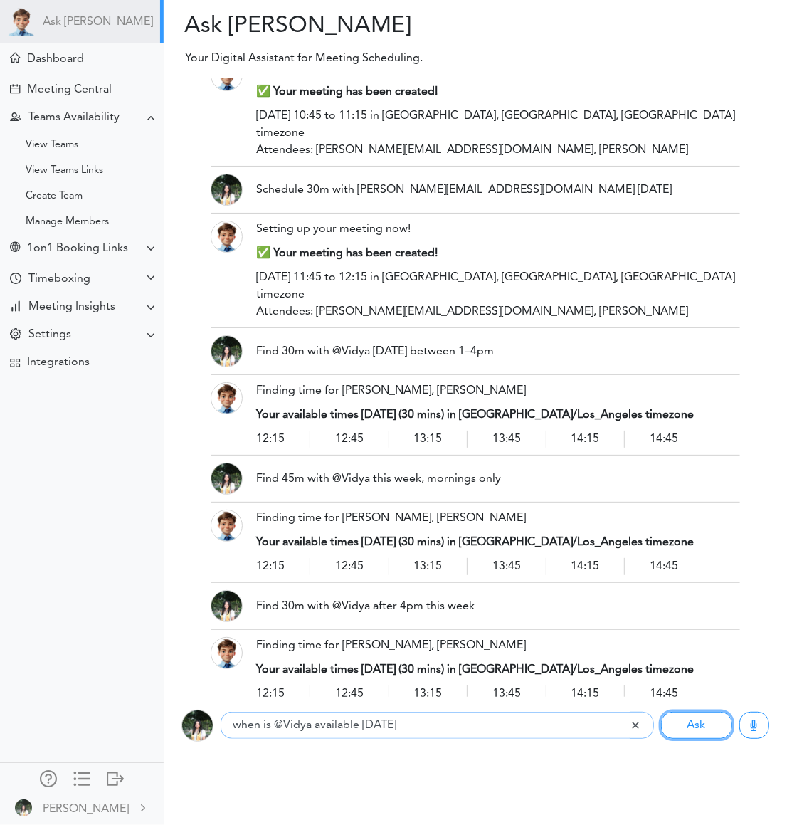
click at [661, 712] on button "Ask" at bounding box center [696, 725] width 71 height 27
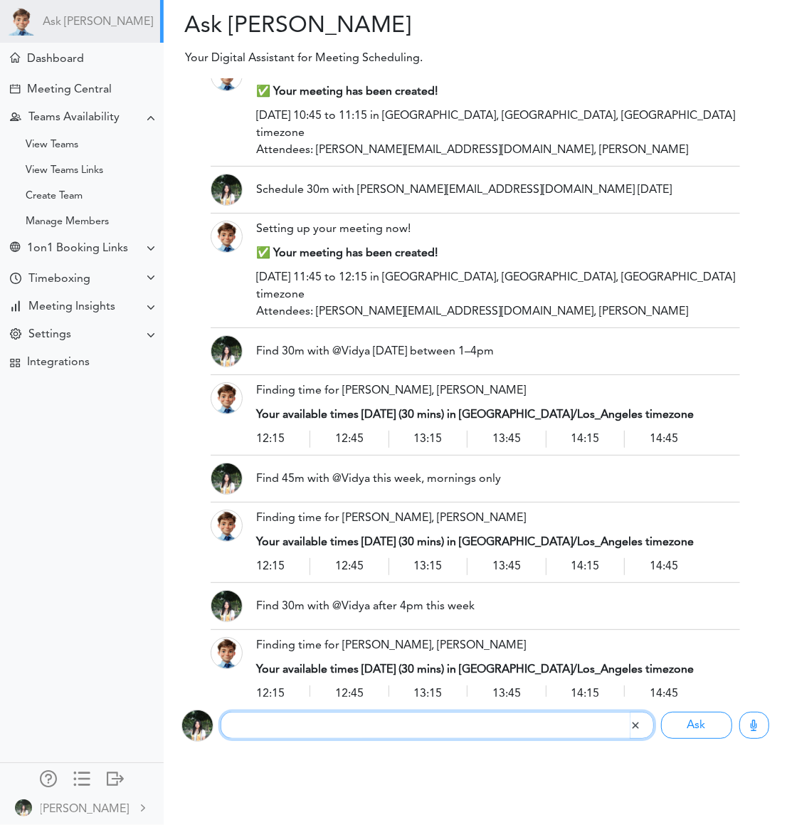
scroll to position [4087, 0]
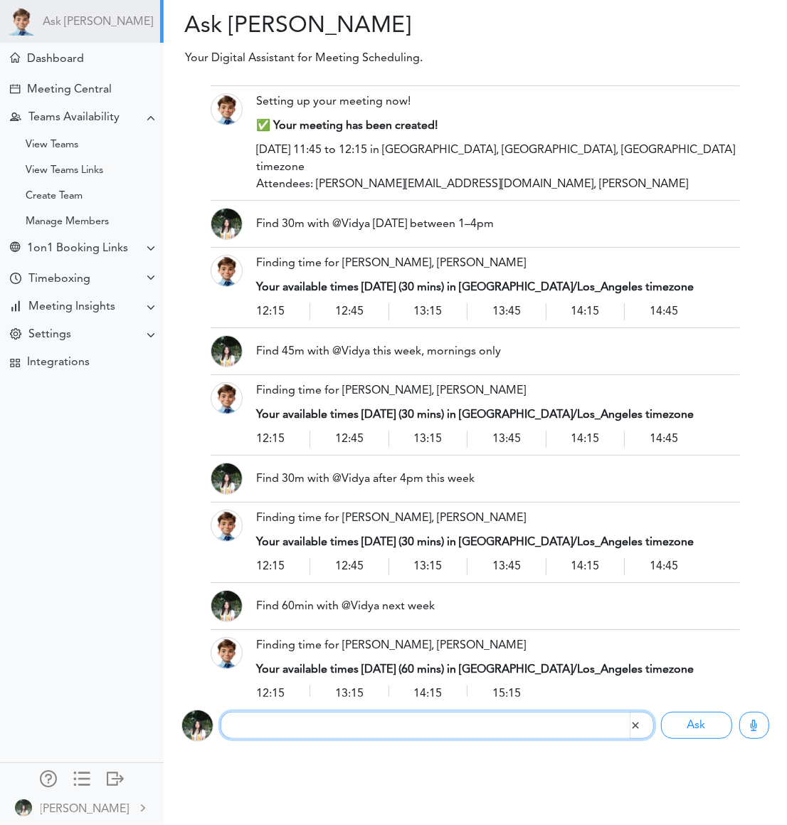
click at [360, 731] on input "text" at bounding box center [425, 725] width 409 height 27
paste input "when is @Vidya available this friday"
drag, startPoint x: 419, startPoint y: 725, endPoint x: 364, endPoint y: 725, distance: 54.8
click at [364, 725] on input "when is @Vidya available this friday" at bounding box center [425, 725] width 409 height 27
type input "when is @Vidya available on 10/2"
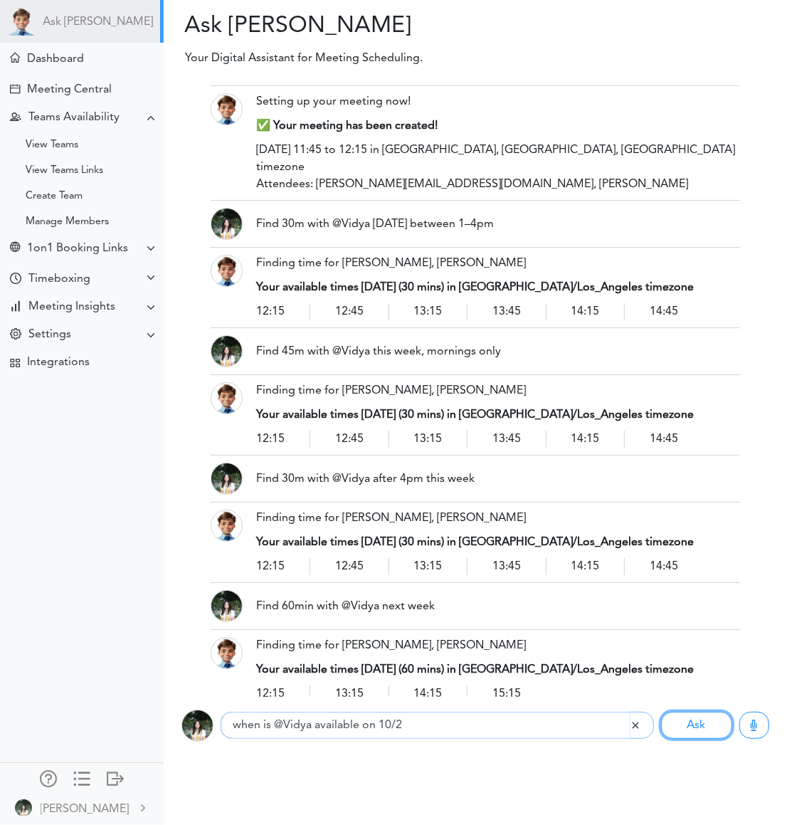
click at [661, 712] on button "Ask" at bounding box center [696, 725] width 71 height 27
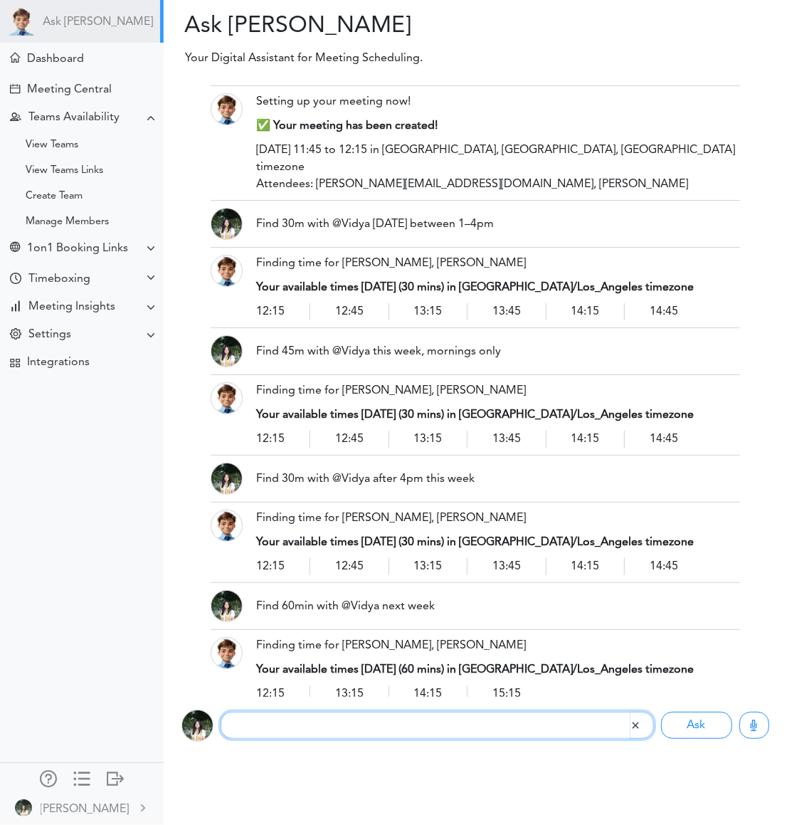
scroll to position [4215, 0]
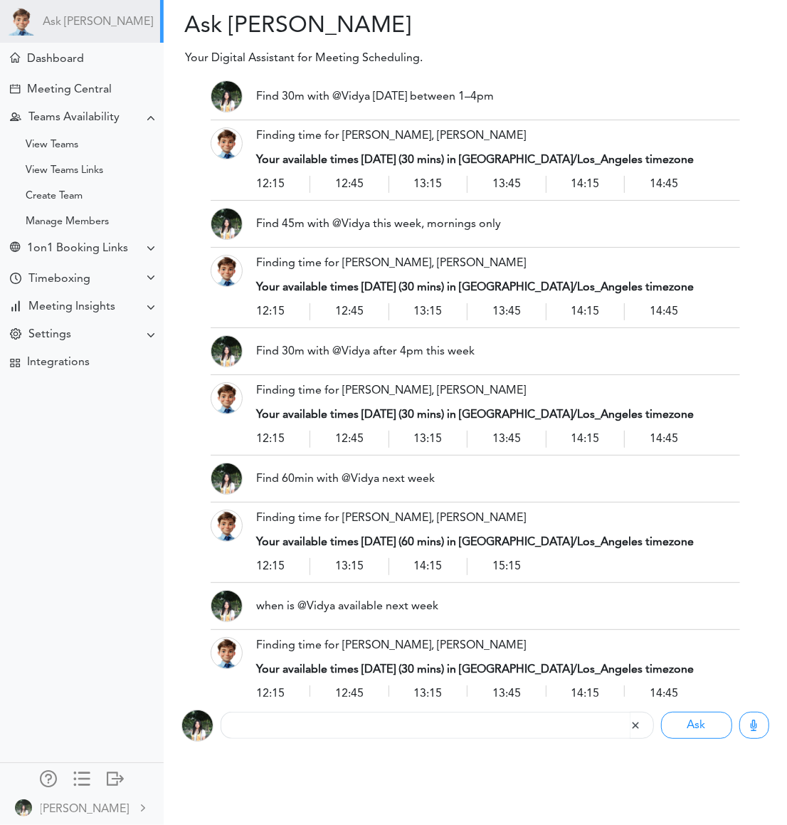
drag, startPoint x: 433, startPoint y: 598, endPoint x: 254, endPoint y: 602, distance: 178.7
copy div "when is @Vidya available on 10/2"
click at [294, 723] on input "text" at bounding box center [425, 725] width 409 height 27
paste input "when is @Vidya available on 10/2"
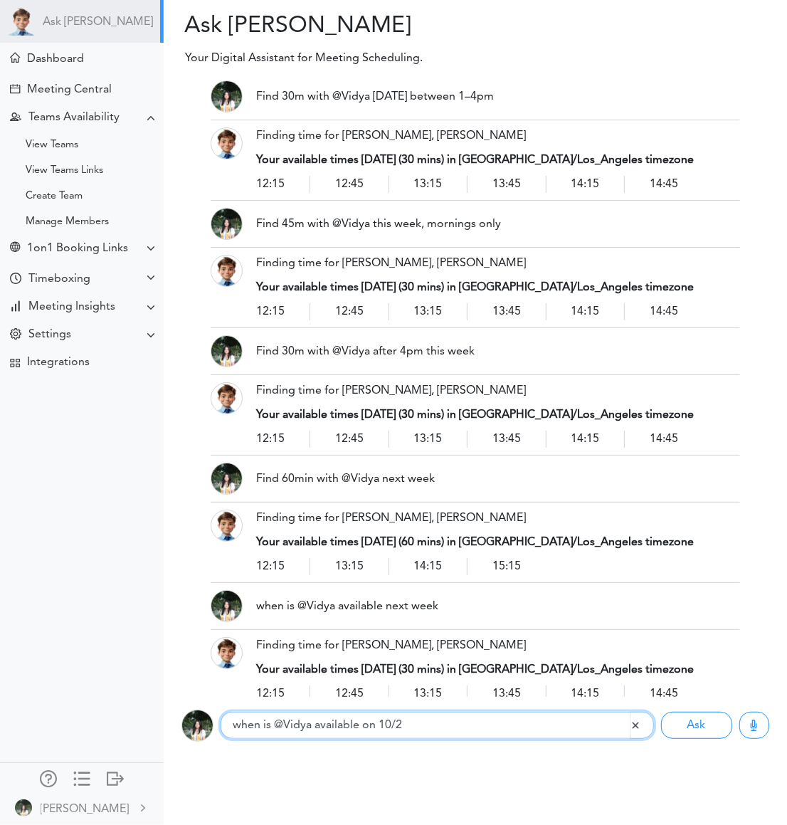
drag, startPoint x: 412, startPoint y: 726, endPoint x: 379, endPoint y: 725, distance: 32.8
click at [379, 725] on input "when is @Vidya available on 10/2" at bounding box center [425, 725] width 409 height 27
type input "when is @Vidya available on October 1"
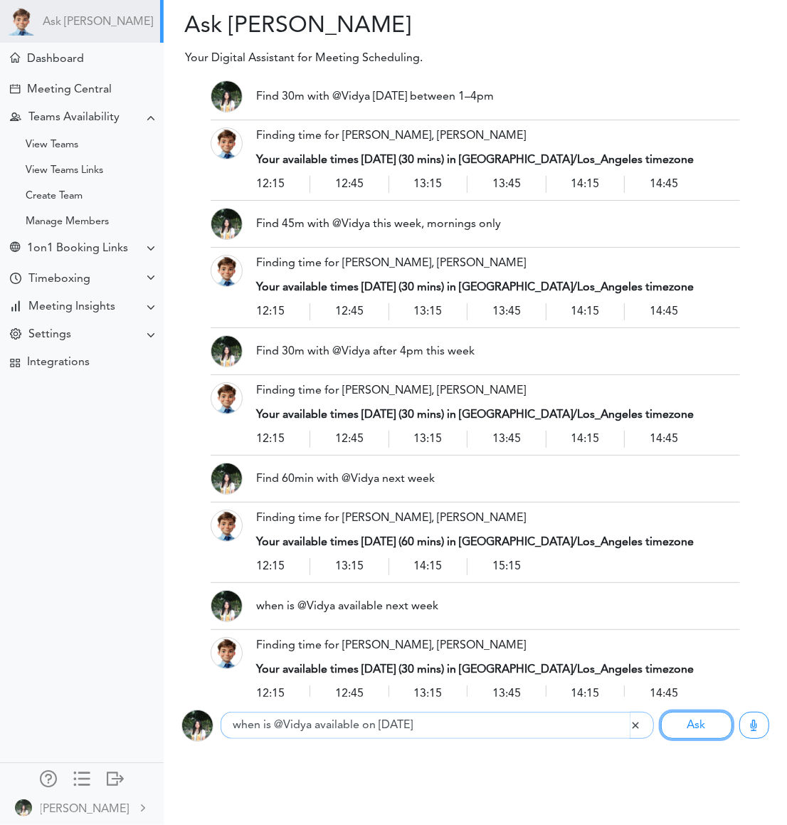
click at [661, 712] on button "Ask" at bounding box center [696, 725] width 71 height 27
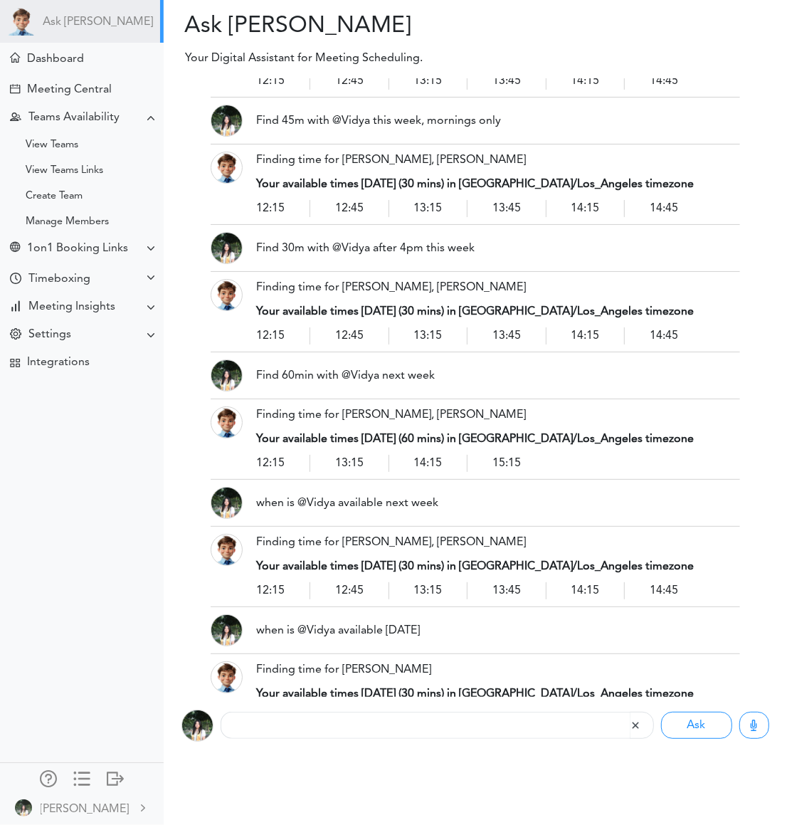
scroll to position [4342, 0]
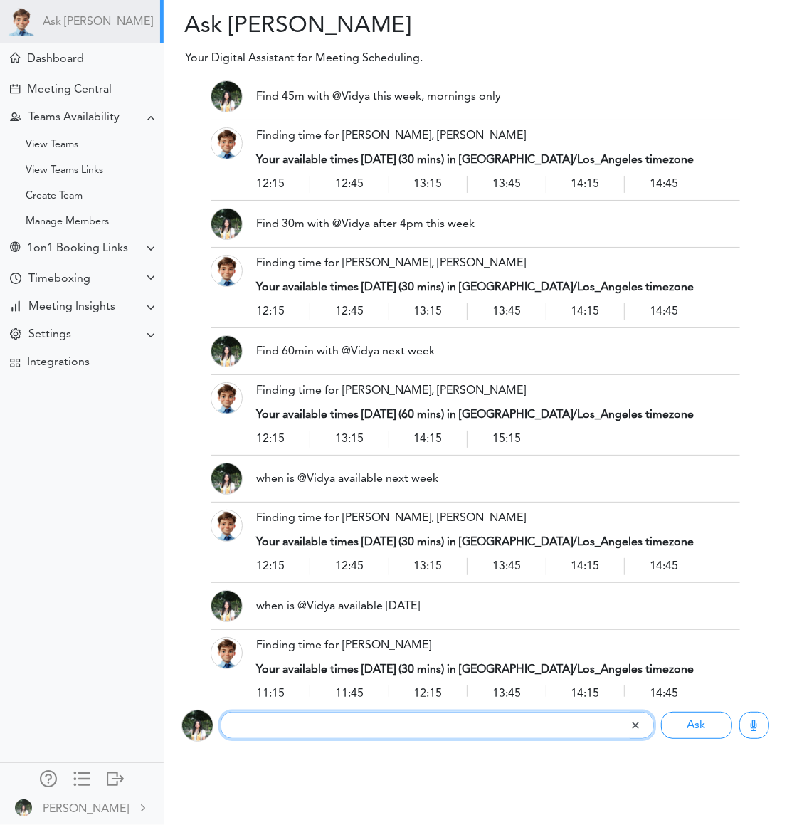
paste input "Set 30m with @Mary tomorrow 3pm PT"
click at [323, 726] on input "Set 30m with @Mary tomorrow 3pm PT" at bounding box center [425, 725] width 409 height 27
type input "Set 30m with emmao@ucdavis.edu tomorrow 3pm PT"
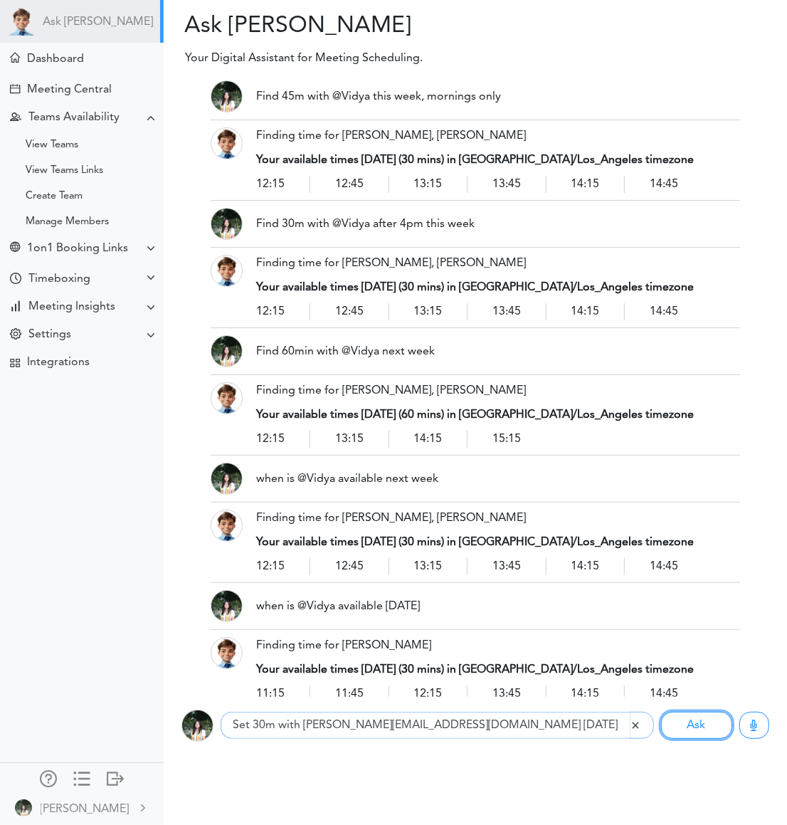
click at [661, 712] on button "Ask" at bounding box center [696, 725] width 71 height 27
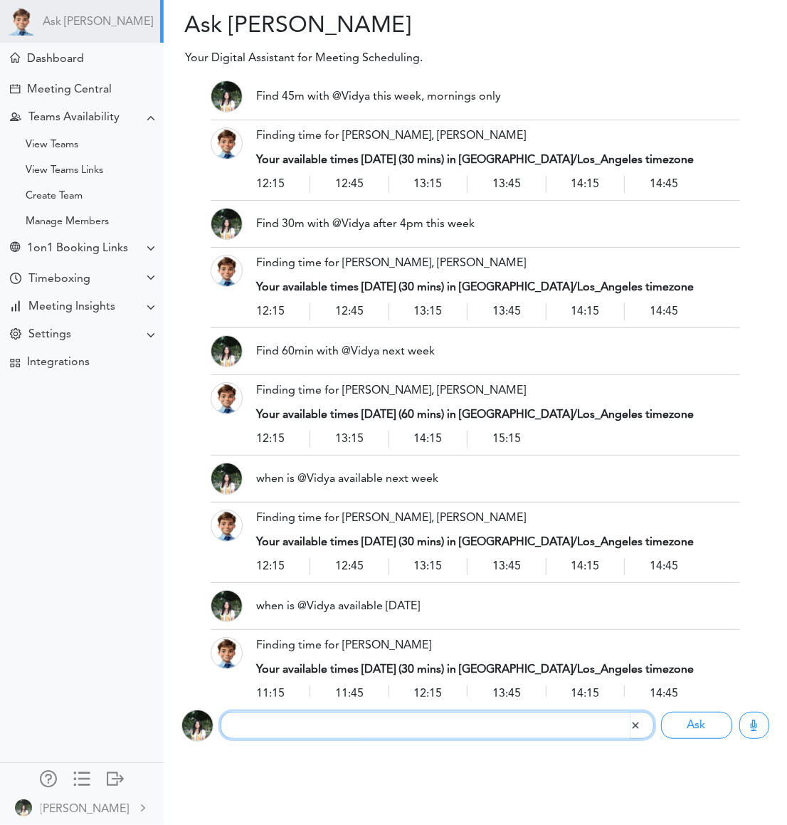
scroll to position [4436, 0]
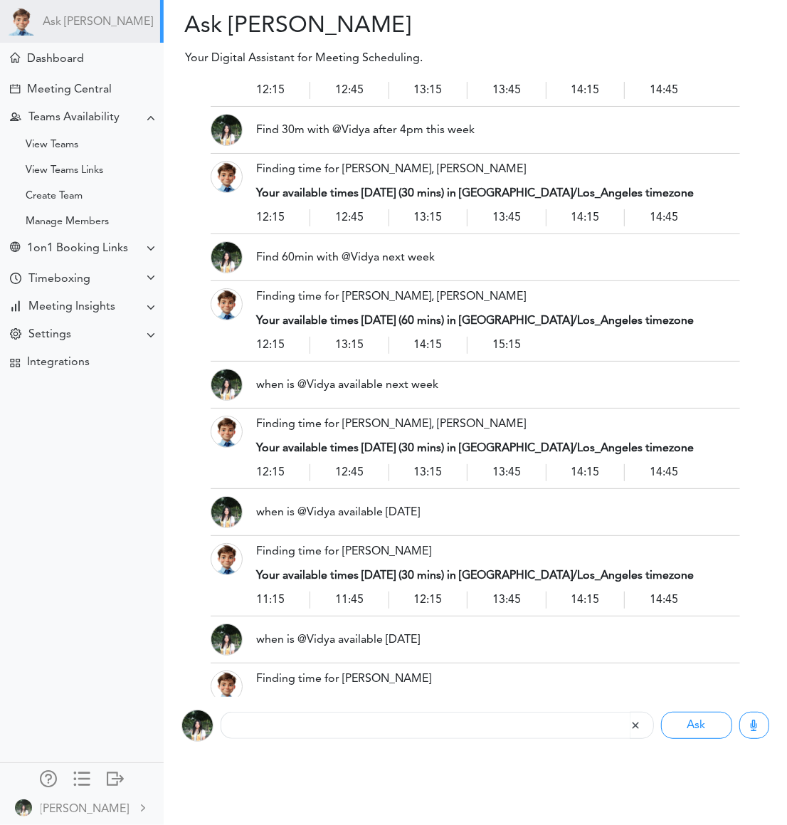
drag, startPoint x: 549, startPoint y: 639, endPoint x: 239, endPoint y: 626, distance: 310.7
copy div "Set 30m with emmao@ucdavis.edu tomorrow 3pm PT"
click at [297, 730] on input "text" at bounding box center [425, 725] width 409 height 27
paste input "Set 30m with emmao@ucdavis.edu tomorrow 3pm PT"
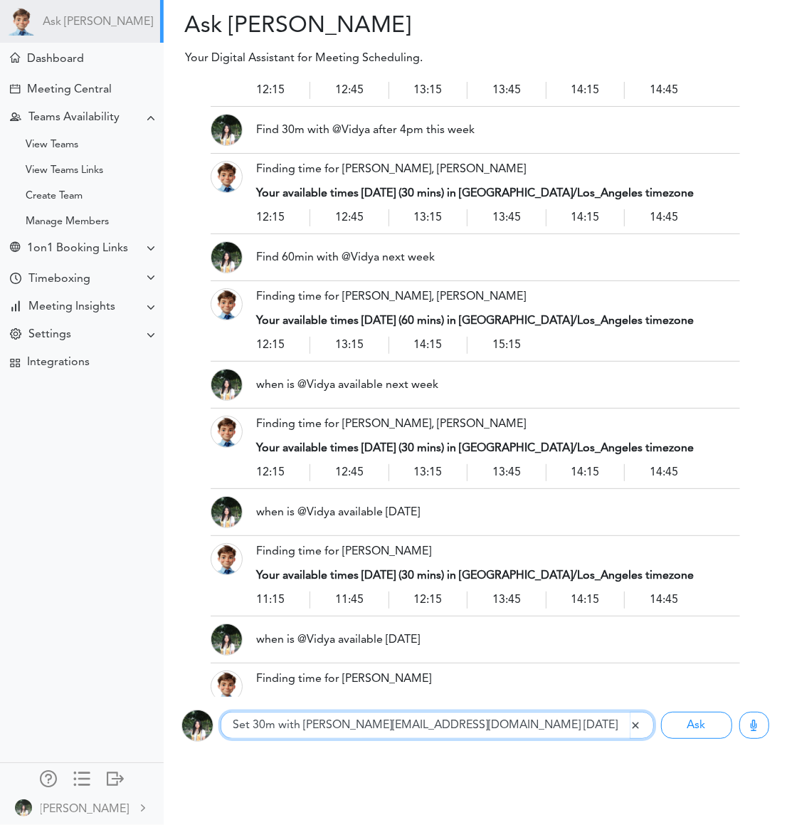
click at [276, 728] on input "Set 30m with emmao@ucdavis.edu tomorrow 3pm PST" at bounding box center [425, 725] width 409 height 27
type input "Set 30min with emmao@ucdavis.edu tomorrow 3pm PST"
click at [661, 712] on button "Ask" at bounding box center [696, 725] width 71 height 27
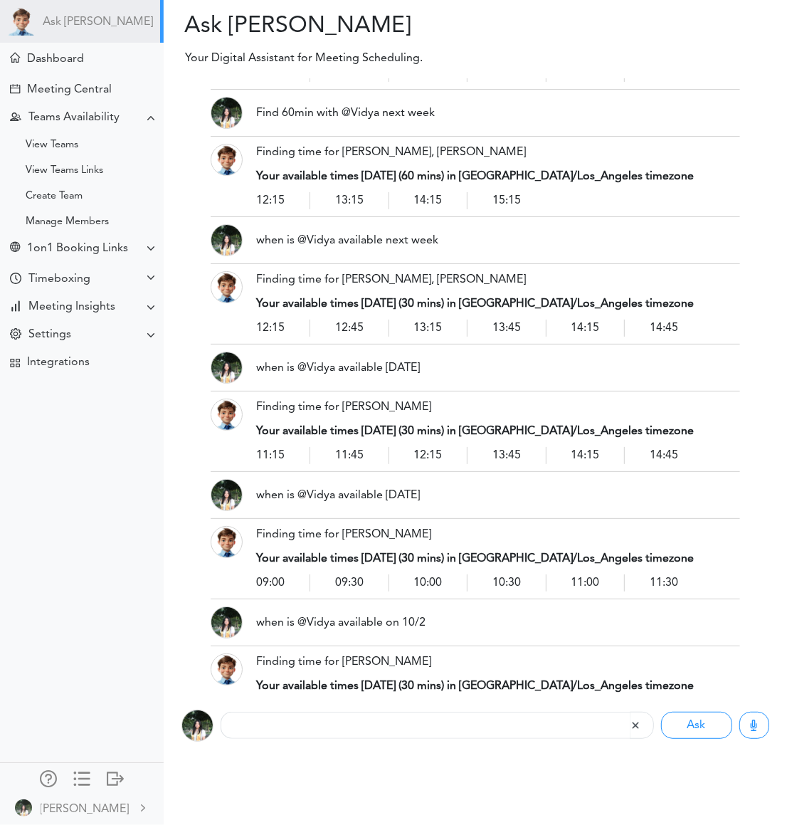
drag, startPoint x: 252, startPoint y: 578, endPoint x: 614, endPoint y: 586, distance: 361.8
copy div "Set 30min with emmao@ucdavis.edu tomorrow 3pm PST"
click at [448, 727] on input "text" at bounding box center [425, 725] width 409 height 27
paste input "Set 30min with emmao@ucdavis.edu tomorrow 3pm PST"
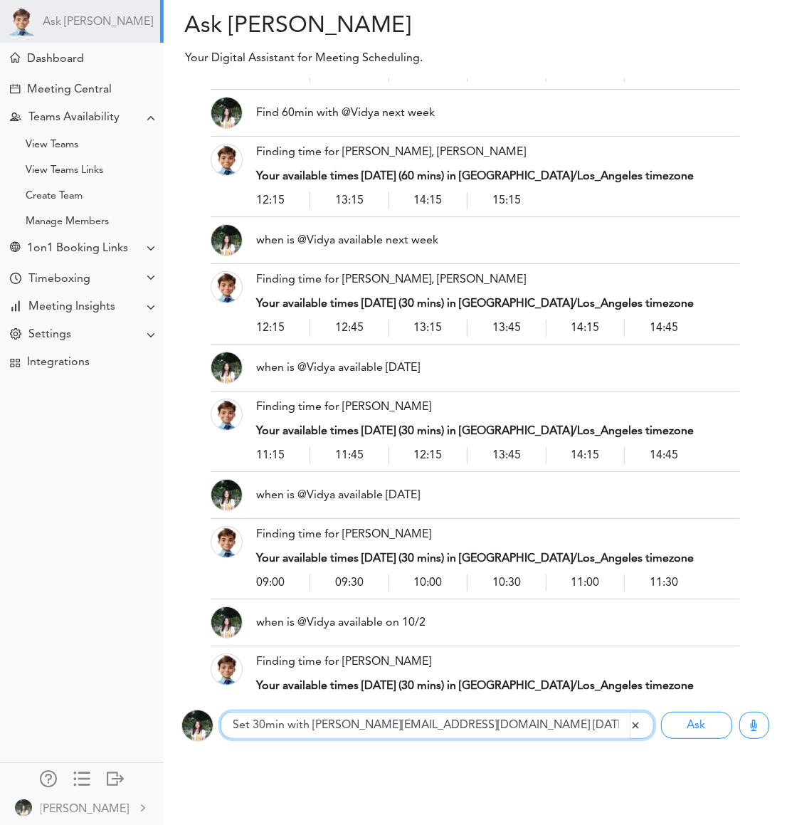
type input "Set 30min with emmao@ucdavis.edu tomorrow 3pm EST"
click at [661, 712] on button "Ask" at bounding box center [696, 725] width 71 height 27
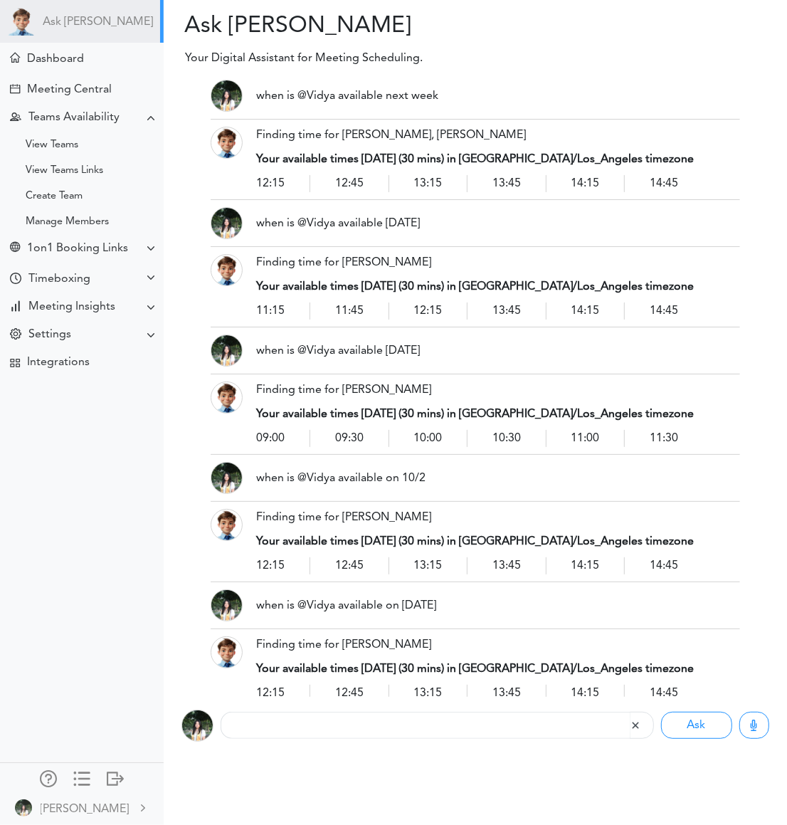
drag, startPoint x: 562, startPoint y: 582, endPoint x: 257, endPoint y: 585, distance: 305.4
click at [325, 731] on input "text" at bounding box center [425, 725] width 409 height 27
paste input "Set 30min with emmao@ucdavis.edu tomorrow 3pm EST"
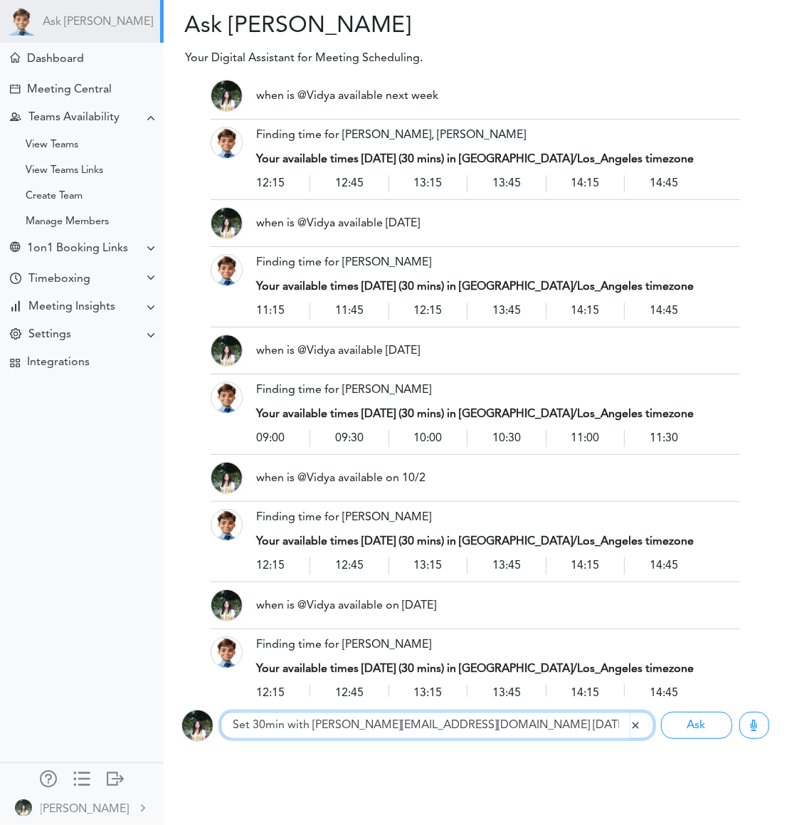
drag, startPoint x: 534, startPoint y: 722, endPoint x: 478, endPoint y: 725, distance: 56.4
click at [478, 725] on input "Set 30min with emmao@ucdavis.edu tomorrow 3pm EST" at bounding box center [425, 725] width 409 height 27
type input "Set 30min with emmao@ucdavis.edu tomorrow at noon"
click at [661, 712] on button "Ask" at bounding box center [696, 725] width 71 height 27
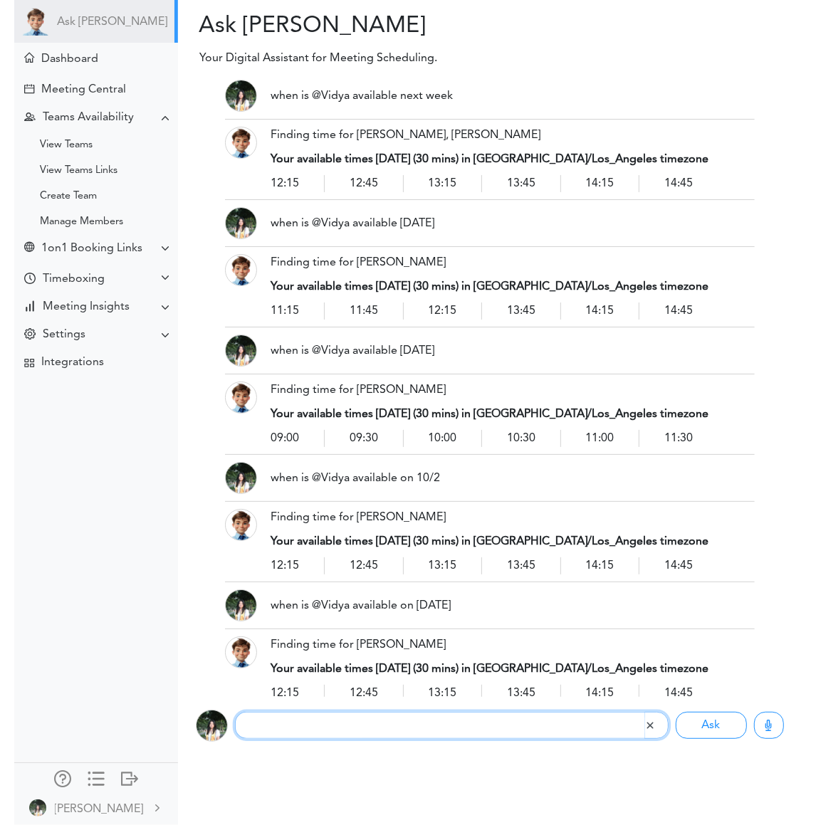
scroll to position [4870, 0]
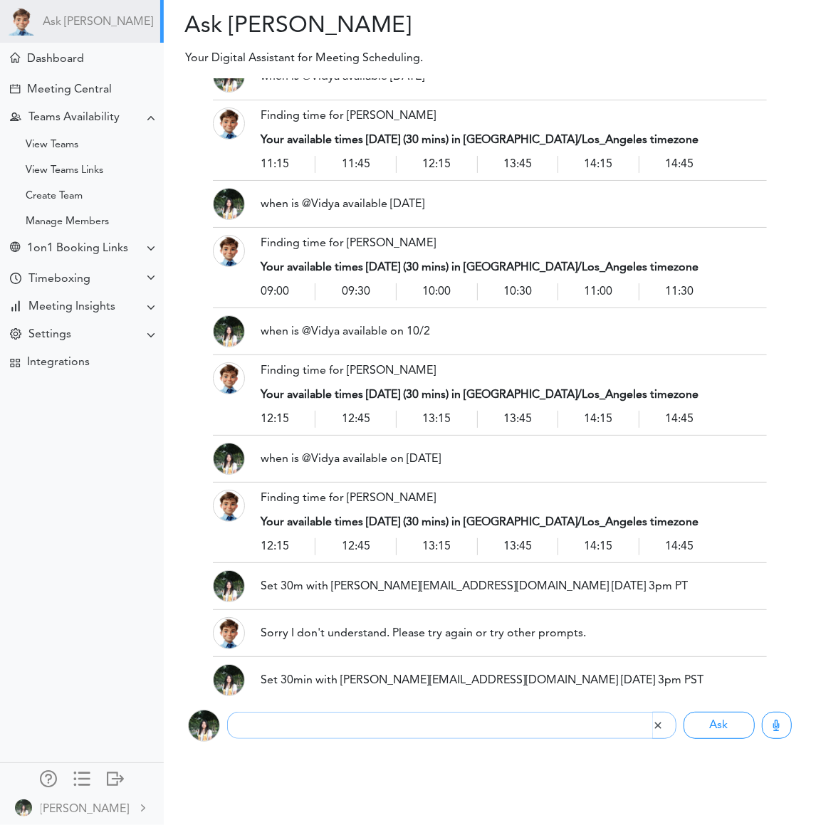
click at [85, 493] on div "Ask Theo Dashboard Meeting Central" at bounding box center [82, 412] width 164 height 825
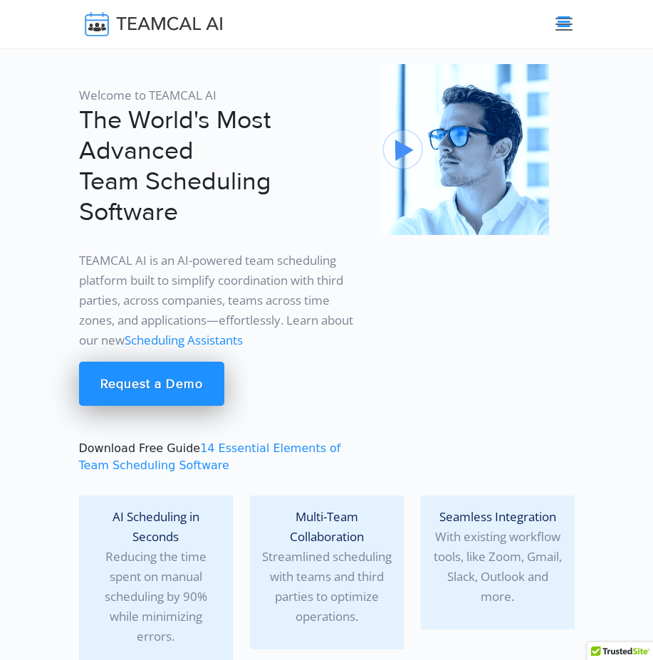
scroll to position [12327, 0]
